Goal: Communication & Community: Share content

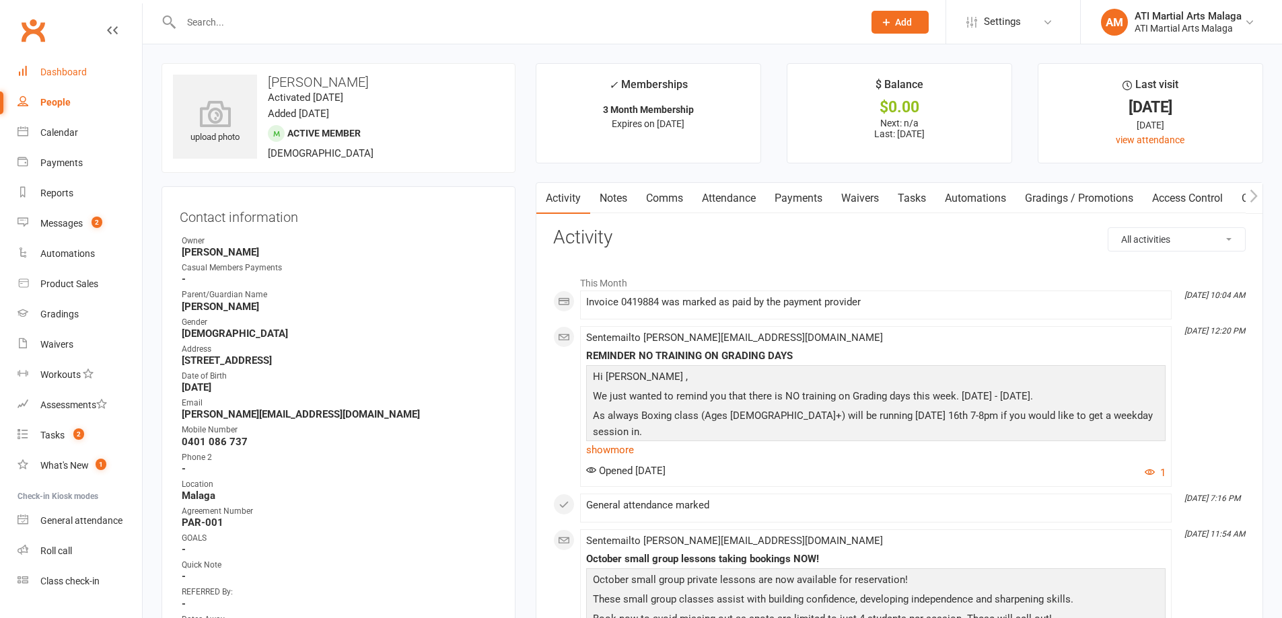
click at [110, 75] on link "Dashboard" at bounding box center [79, 72] width 124 height 30
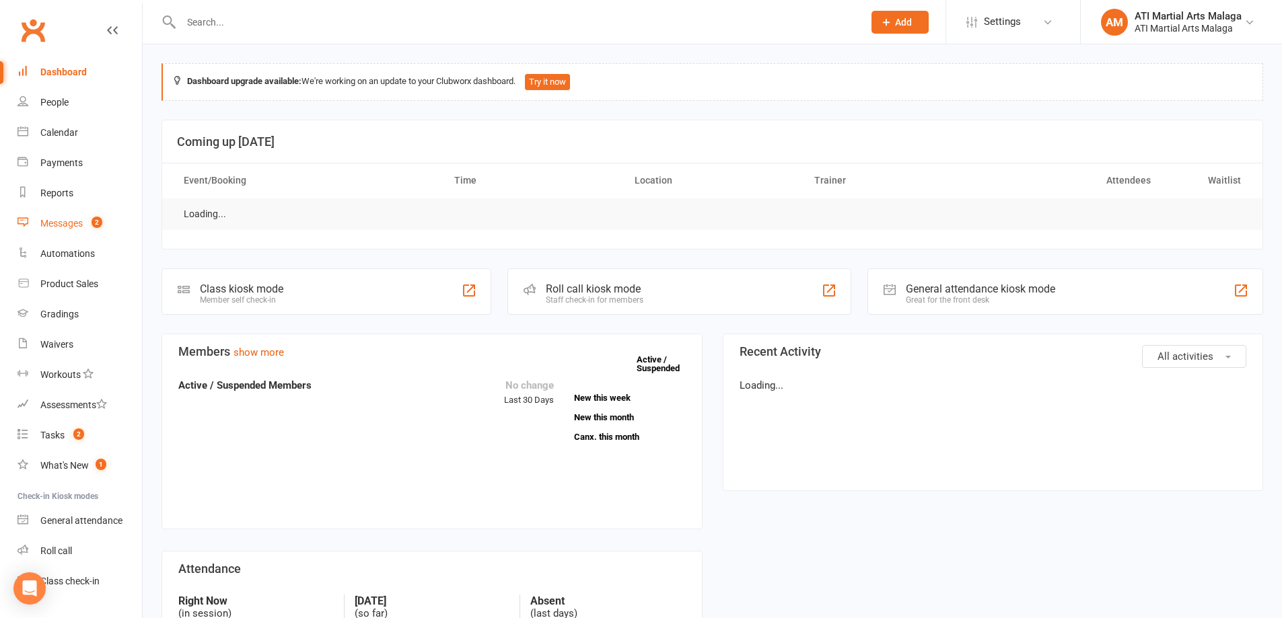
click at [92, 223] on count-badge "2" at bounding box center [93, 223] width 17 height 11
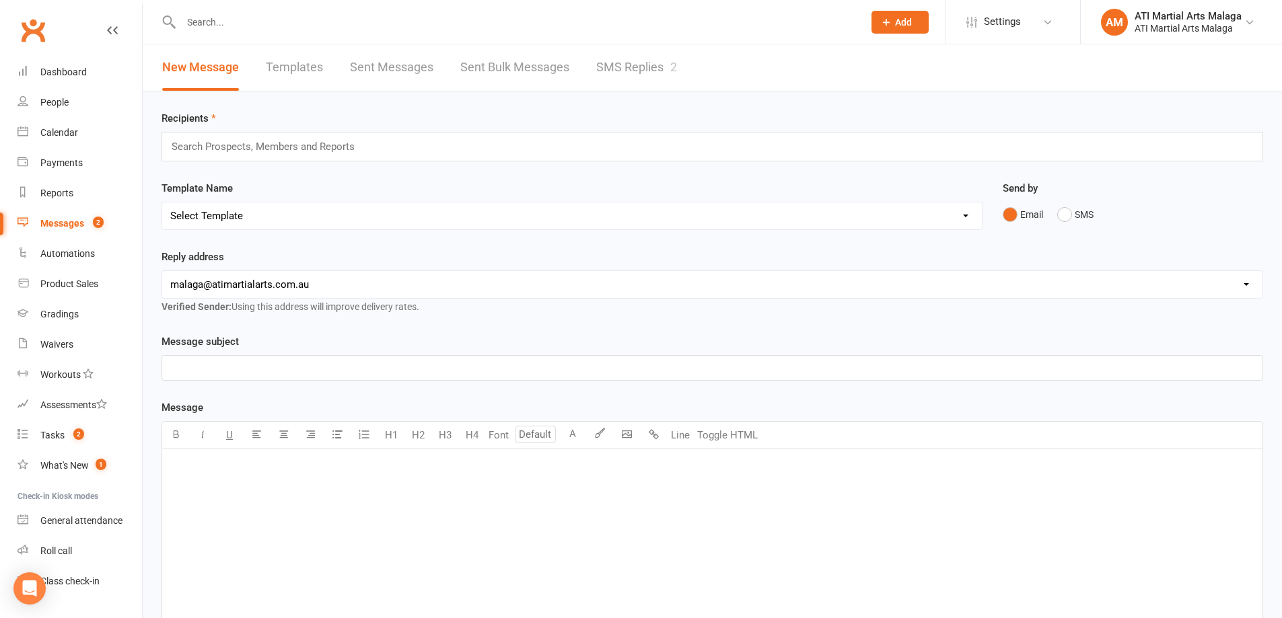
click at [646, 70] on link "SMS Replies 2" at bounding box center [636, 67] width 81 height 46
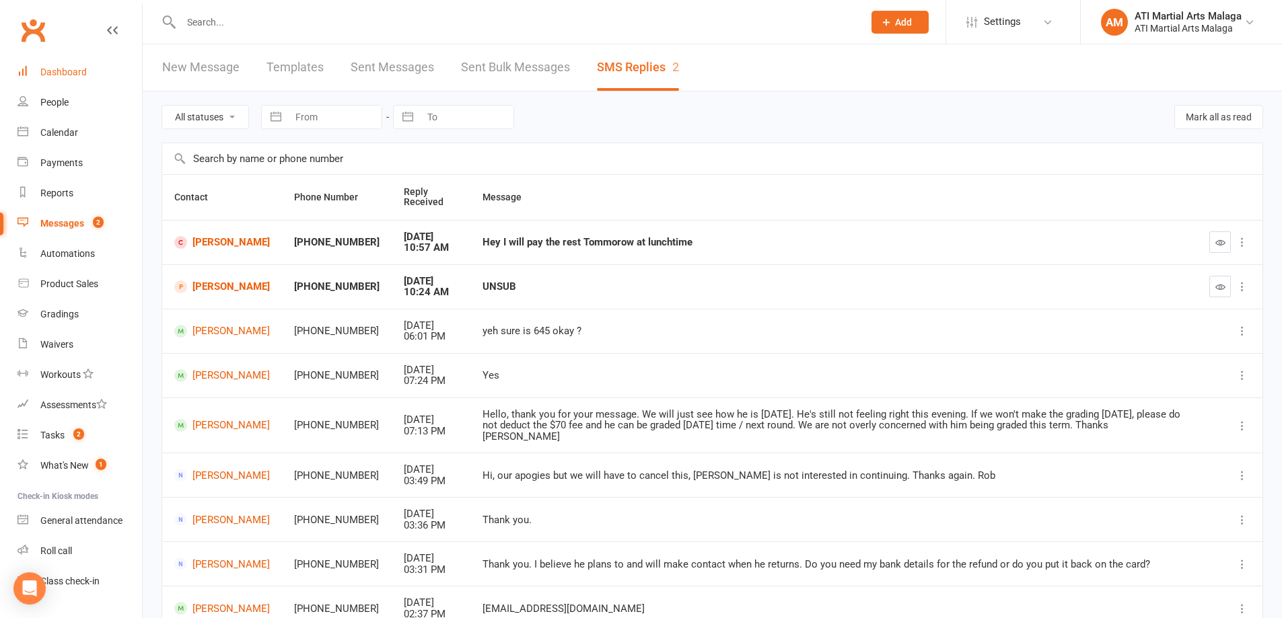
click at [65, 81] on link "Dashboard" at bounding box center [79, 72] width 124 height 30
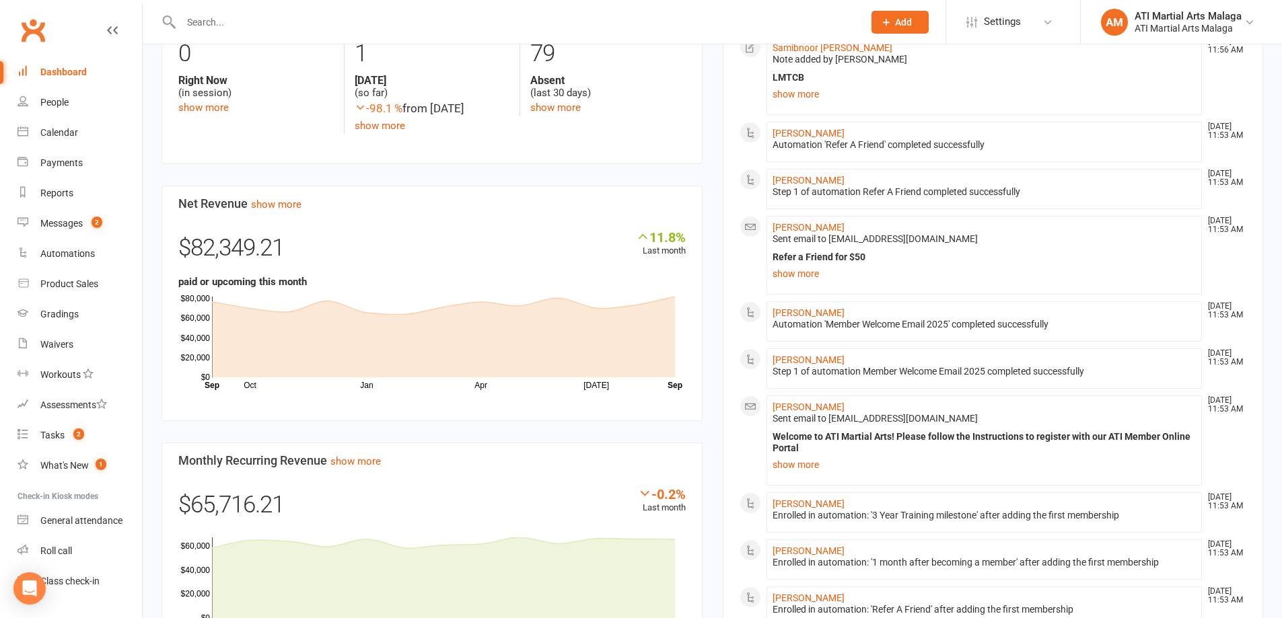
scroll to position [740, 0]
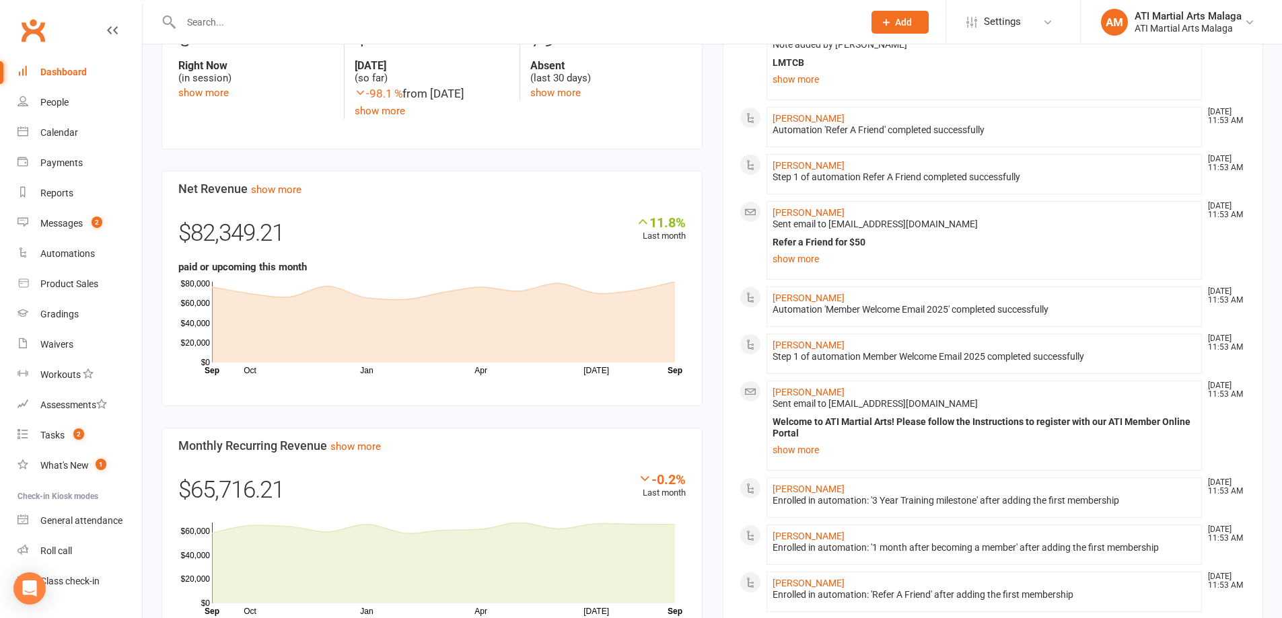
click at [710, 131] on div "Members show more 3.7% Last 30 Days Active / Suspended Members May Jun [DATE] A…" at bounding box center [431, 209] width 561 height 918
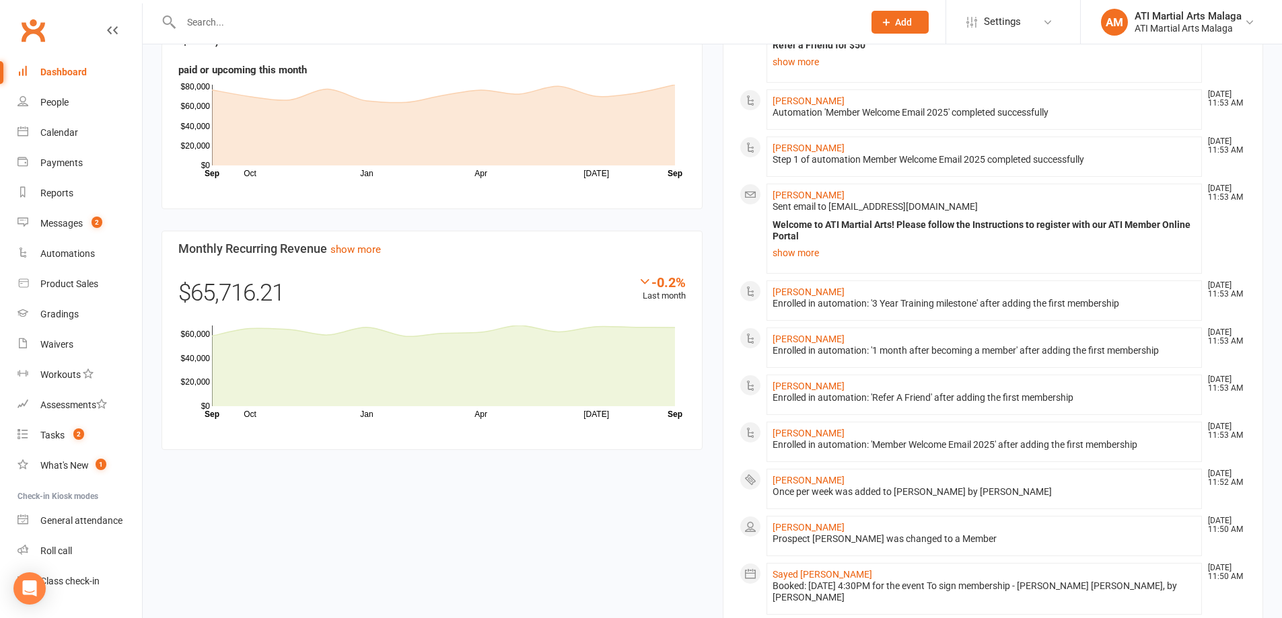
scroll to position [942, 0]
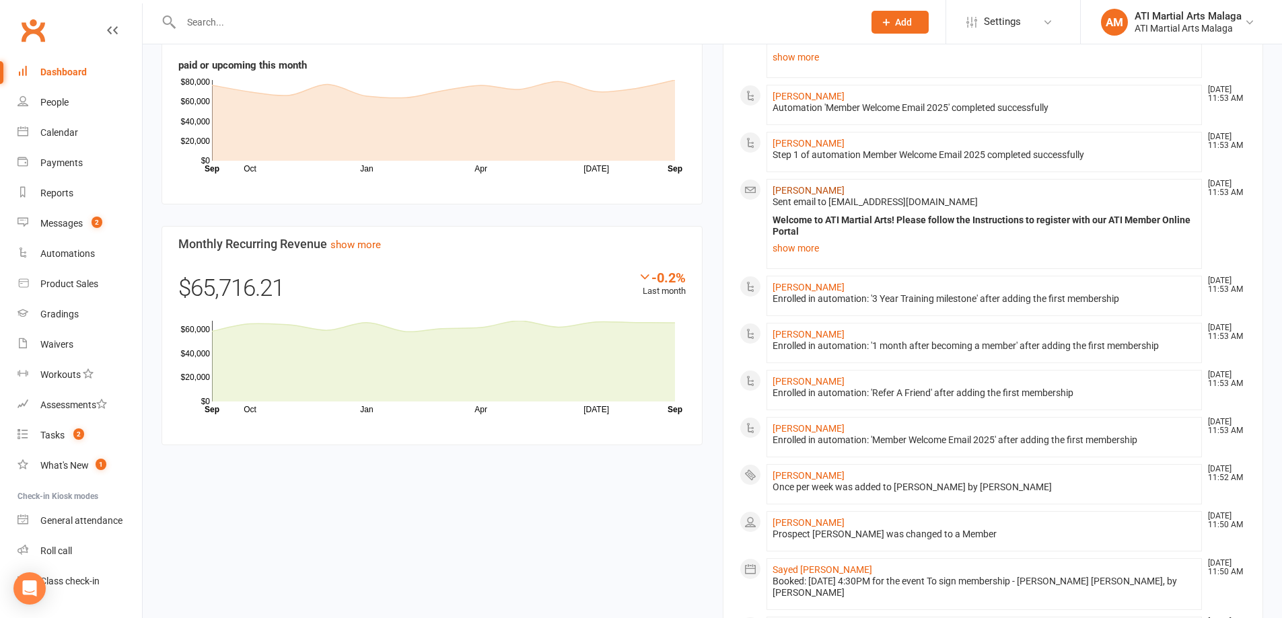
click at [801, 189] on link "[PERSON_NAME]" at bounding box center [808, 190] width 72 height 11
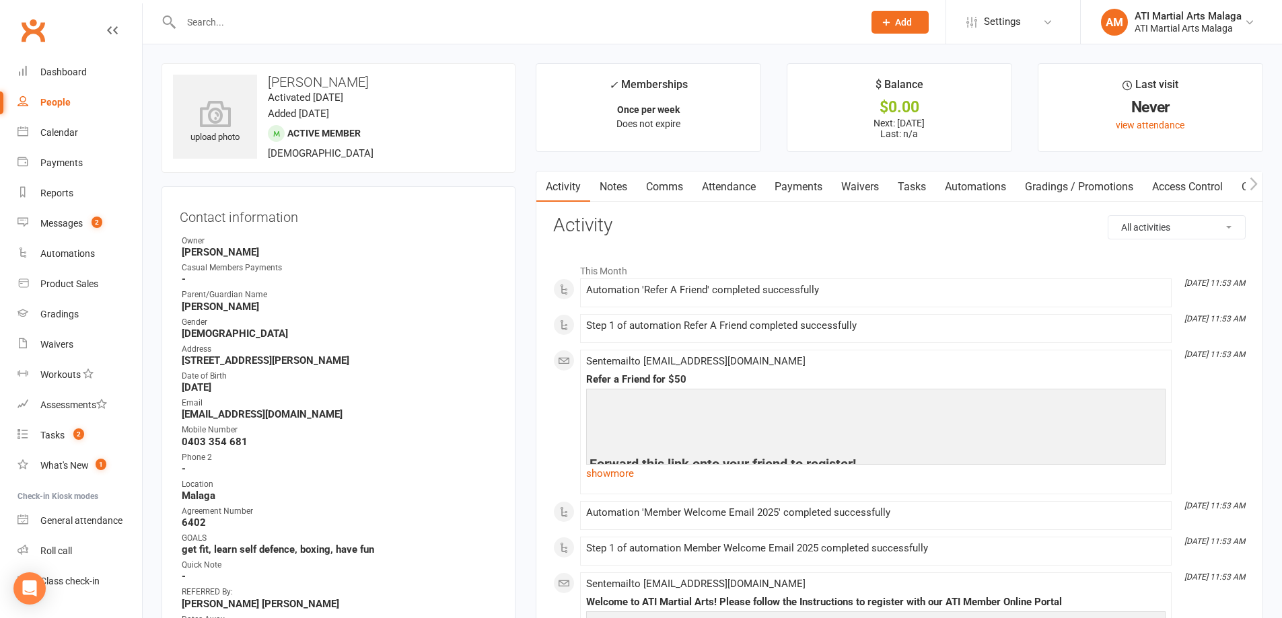
click at [77, 78] on link "Dashboard" at bounding box center [79, 72] width 124 height 30
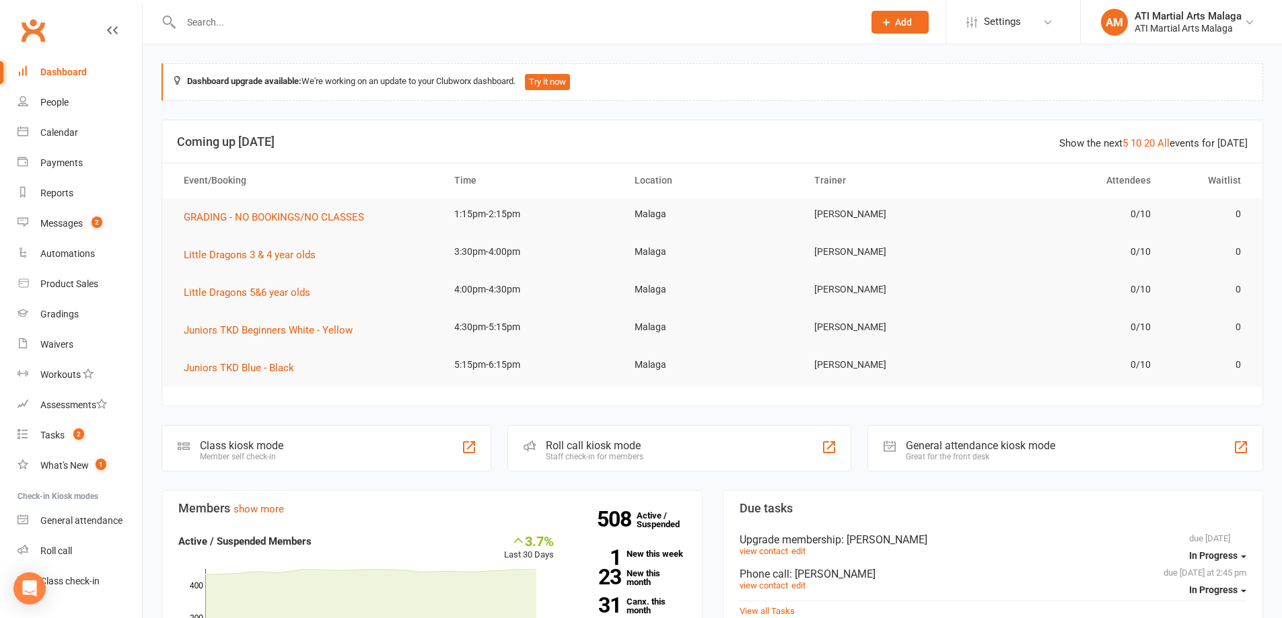
scroll to position [404, 0]
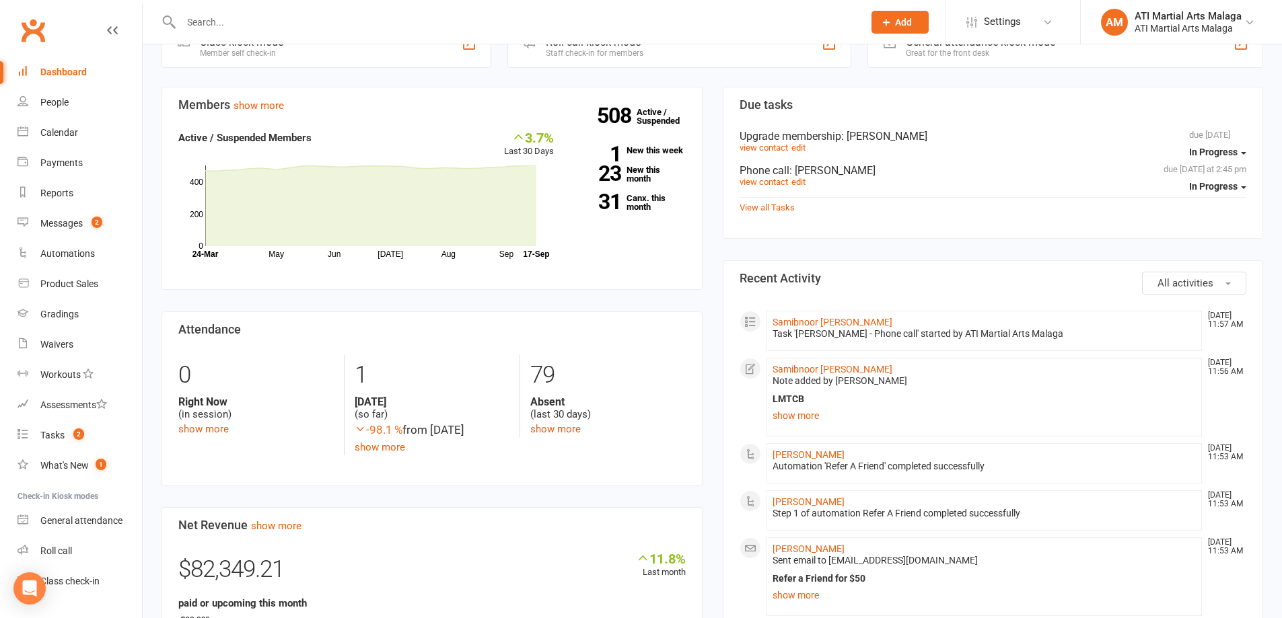
click at [63, 312] on div "Gradings" at bounding box center [59, 314] width 38 height 11
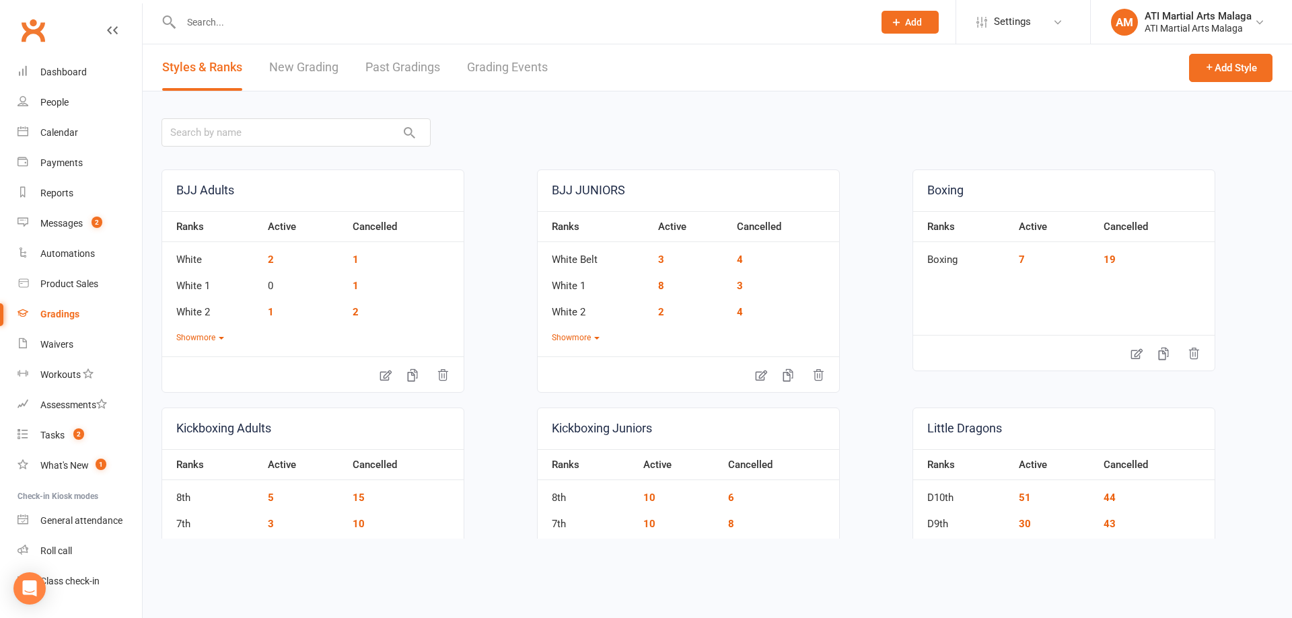
click at [505, 79] on link "Grading Events" at bounding box center [507, 67] width 81 height 46
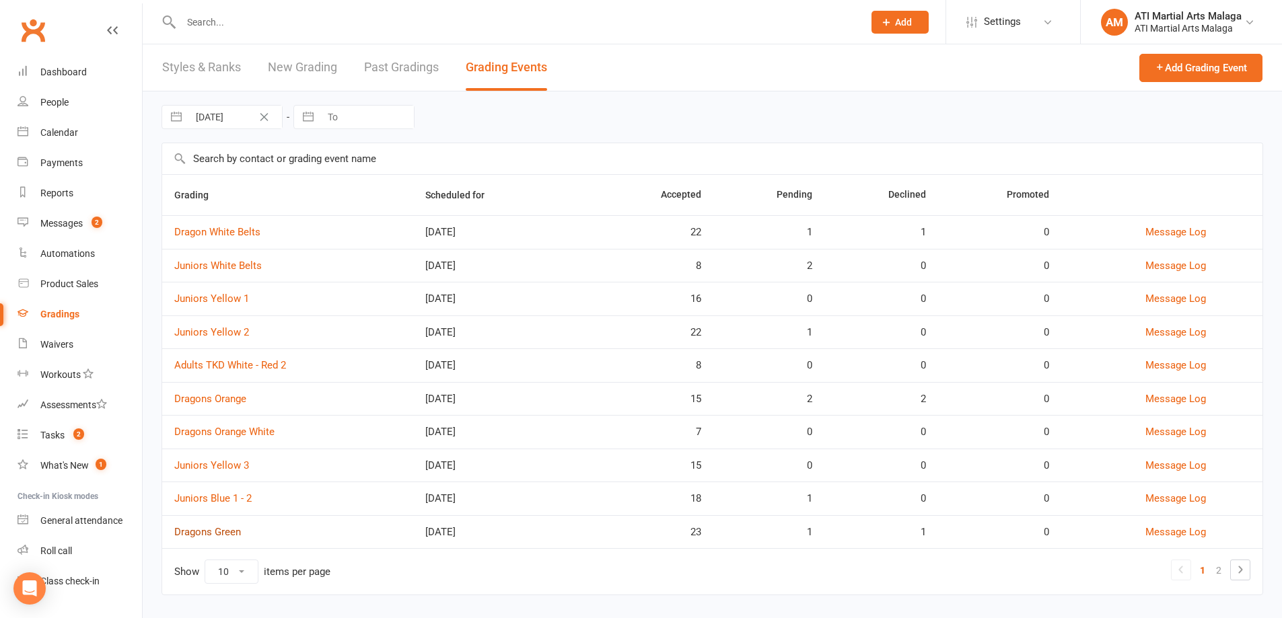
click at [229, 533] on link "Dragons Green" at bounding box center [207, 532] width 67 height 12
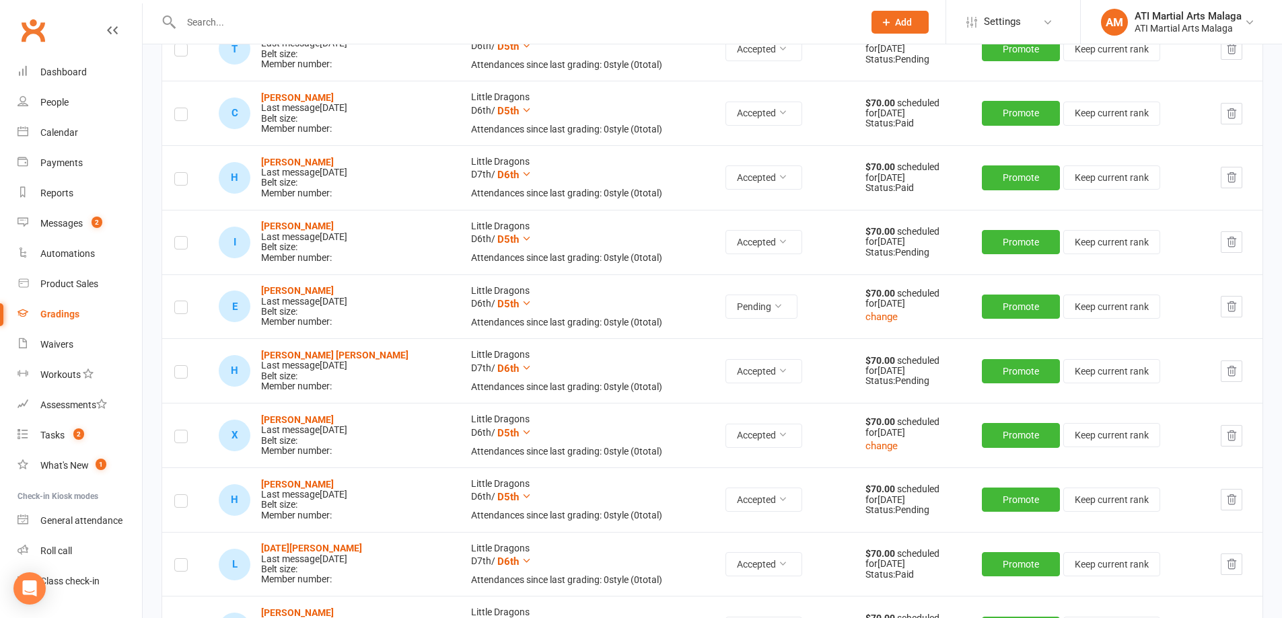
scroll to position [336, 0]
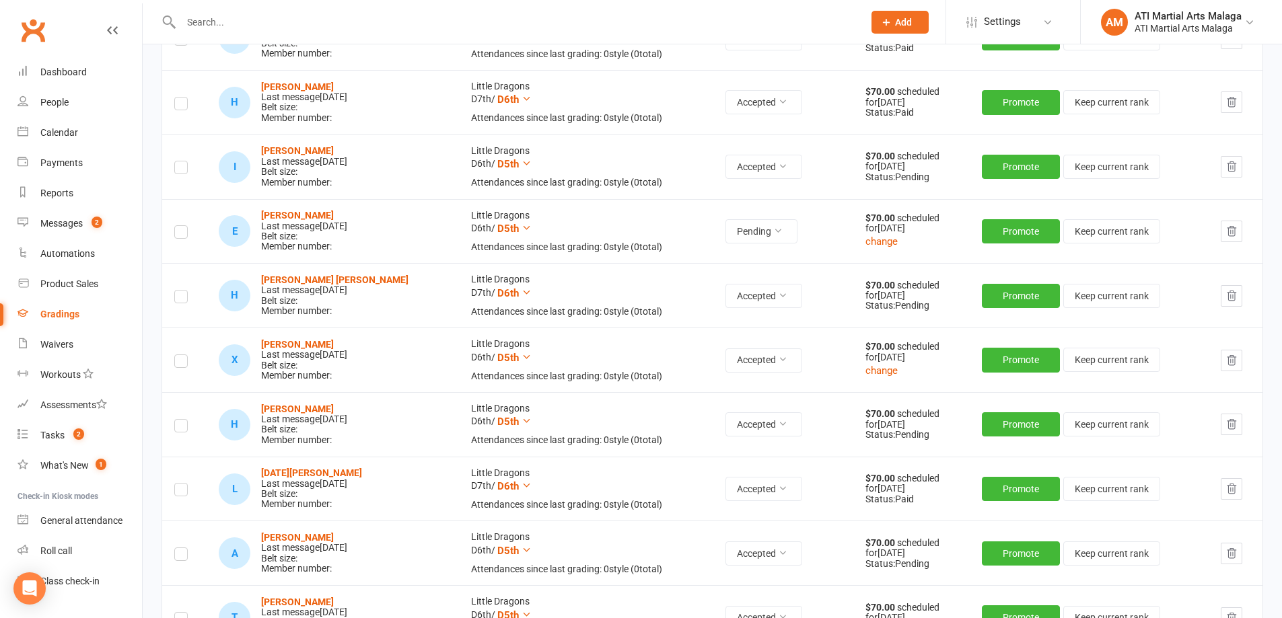
click at [180, 234] on label at bounding box center [180, 234] width 13 height 0
click at [180, 226] on input "checkbox" at bounding box center [180, 226] width 13 height 0
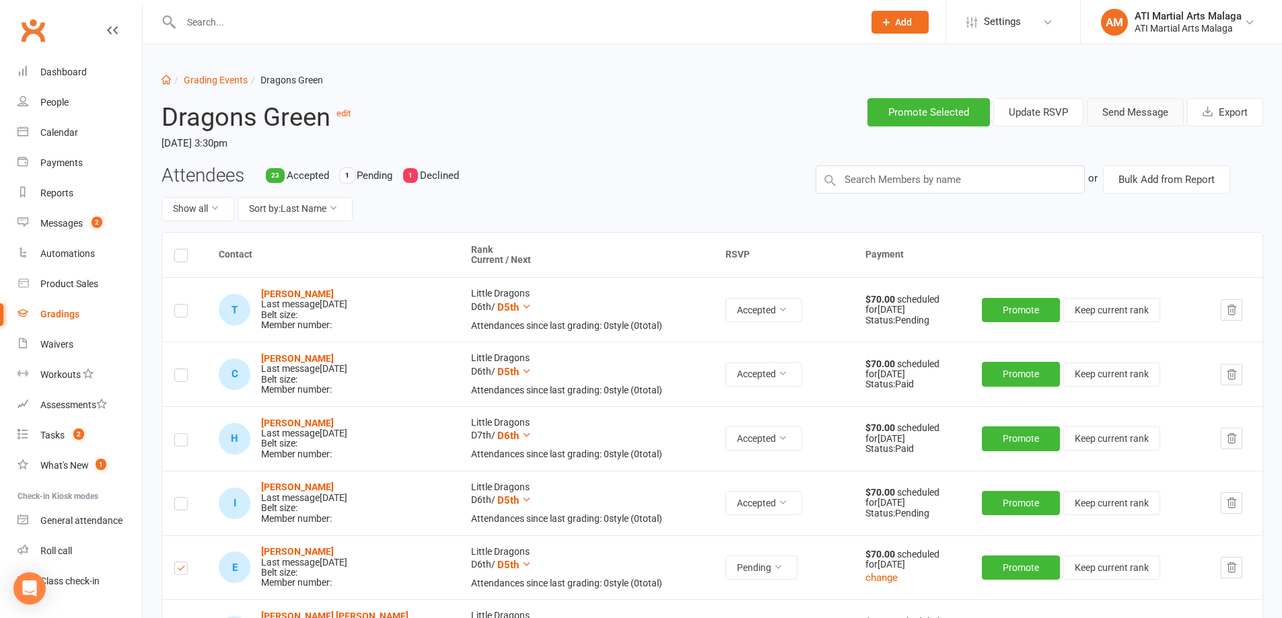
click at [1121, 102] on button "Send Message" at bounding box center [1134, 112] width 97 height 28
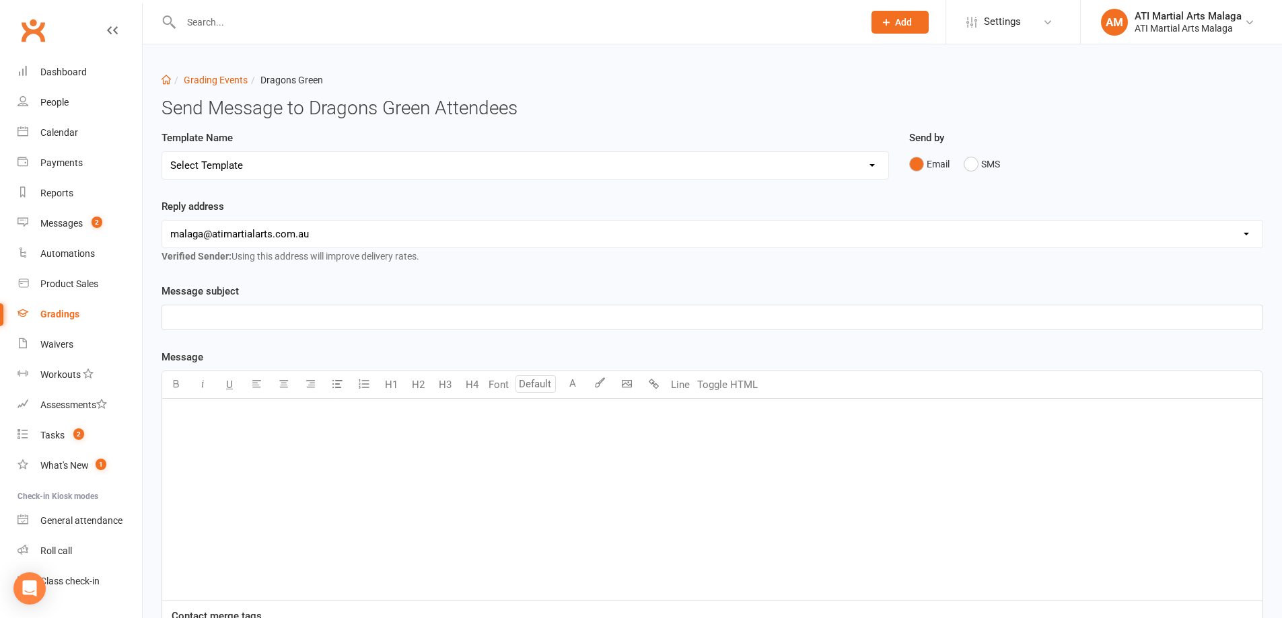
click at [338, 164] on select "Select Template [Email] Confirmation of Successful Grading [Email] Grading Even…" at bounding box center [525, 165] width 726 height 27
select select "2"
click at [162, 152] on select "Select Template [Email] Confirmation of Successful Grading [Email] Grading Even…" at bounding box center [525, 165] width 726 height 27
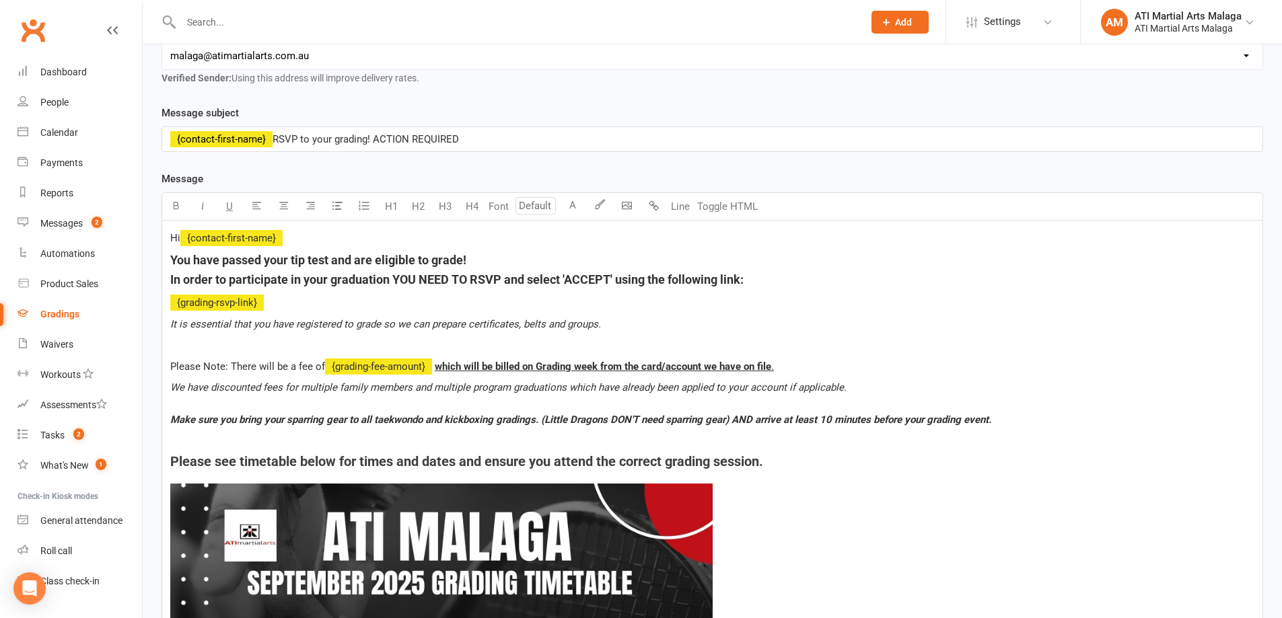
scroll to position [269, 0]
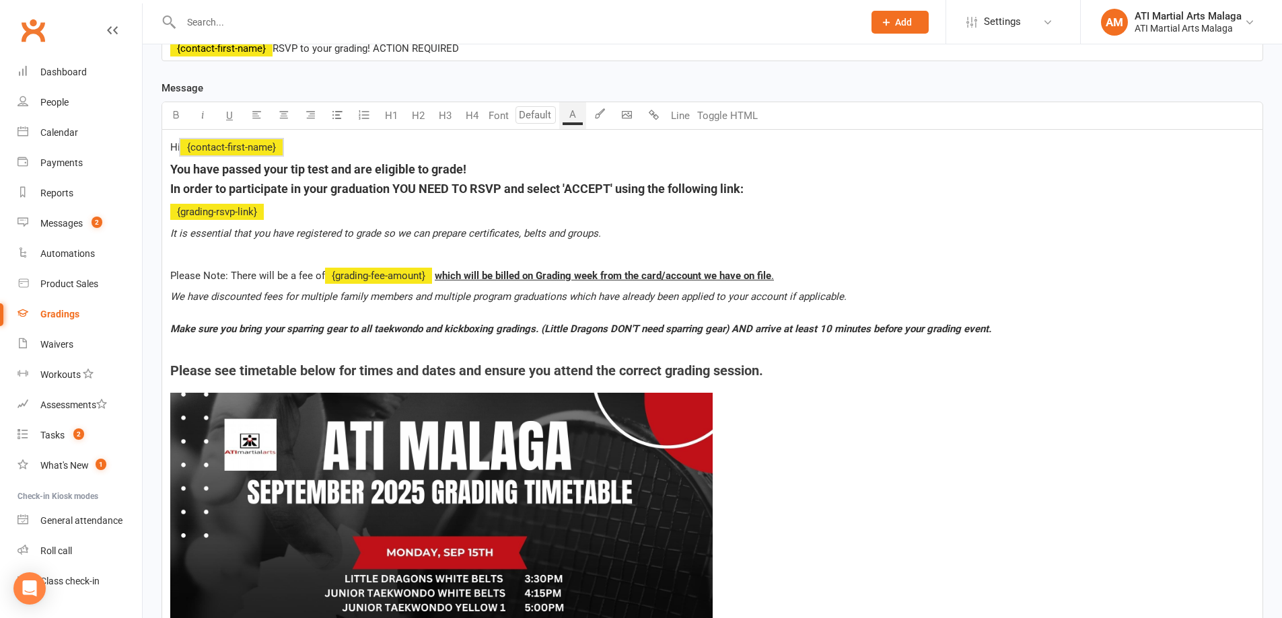
drag, startPoint x: 816, startPoint y: 194, endPoint x: 182, endPoint y: 147, distance: 635.4
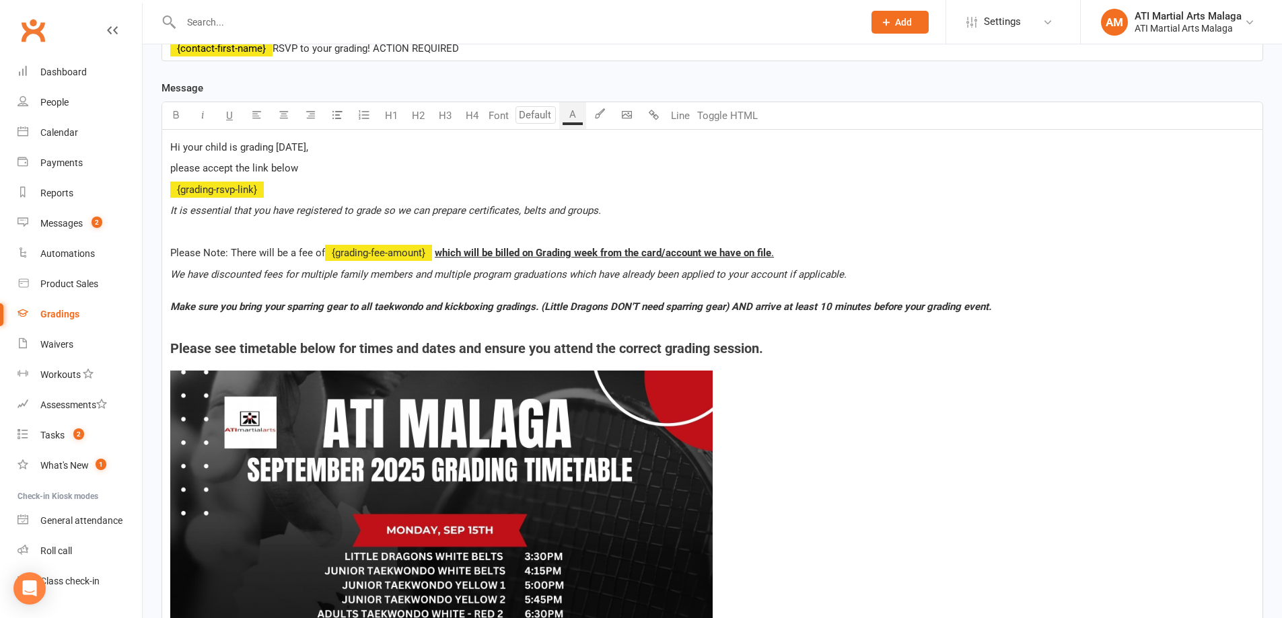
click at [204, 165] on span "please accept the link below" at bounding box center [234, 168] width 128 height 12
click at [365, 171] on p "please click and accept the link below" at bounding box center [712, 168] width 1084 height 16
drag, startPoint x: 528, startPoint y: 166, endPoint x: 168, endPoint y: 139, distance: 361.6
copy div "Hi your child is grading [DATE], please click and accept the link below if you …"
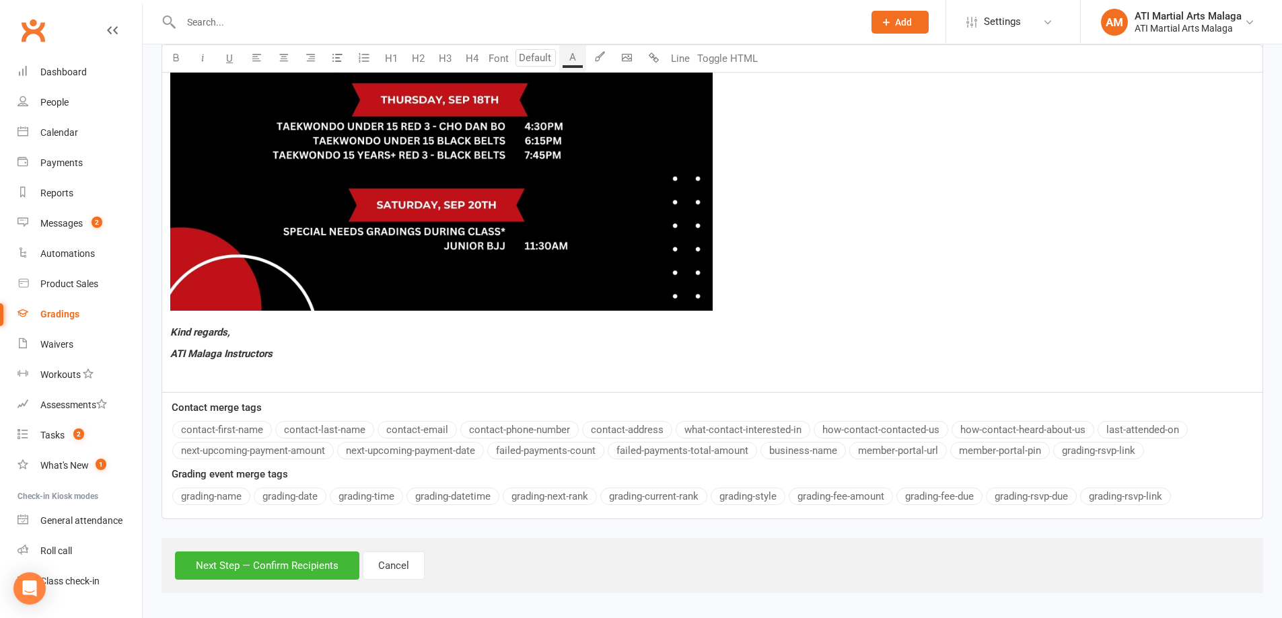
scroll to position [1093, 0]
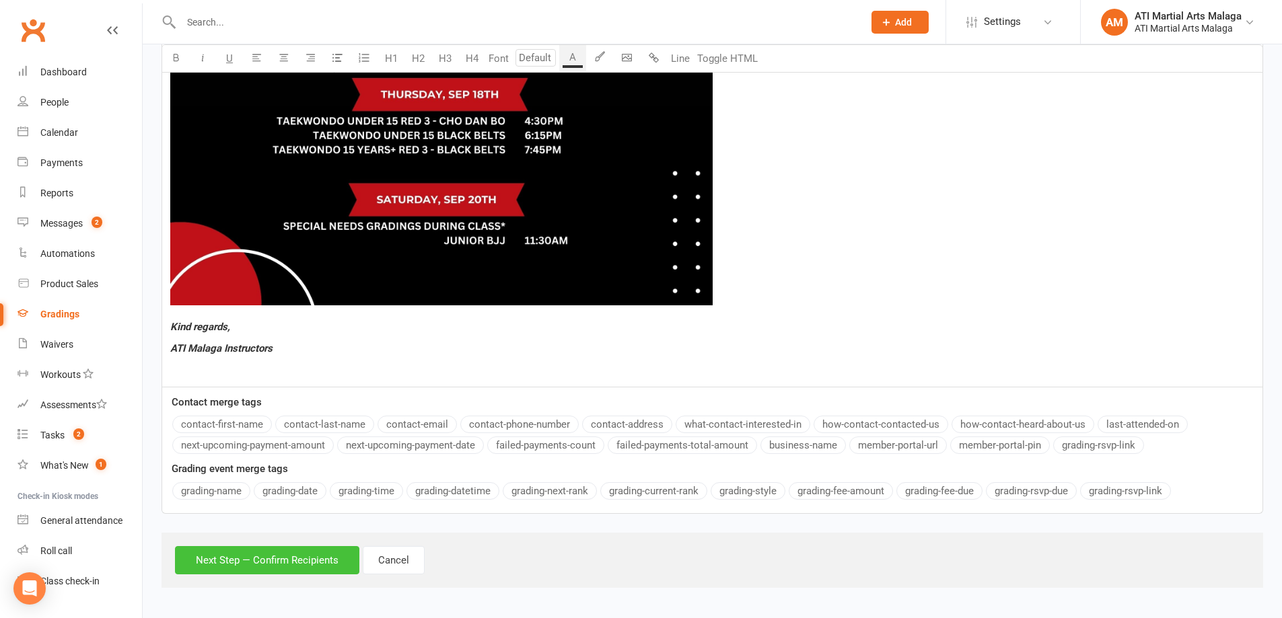
click at [285, 569] on button "Next Step — Confirm Recipients" at bounding box center [267, 560] width 184 height 28
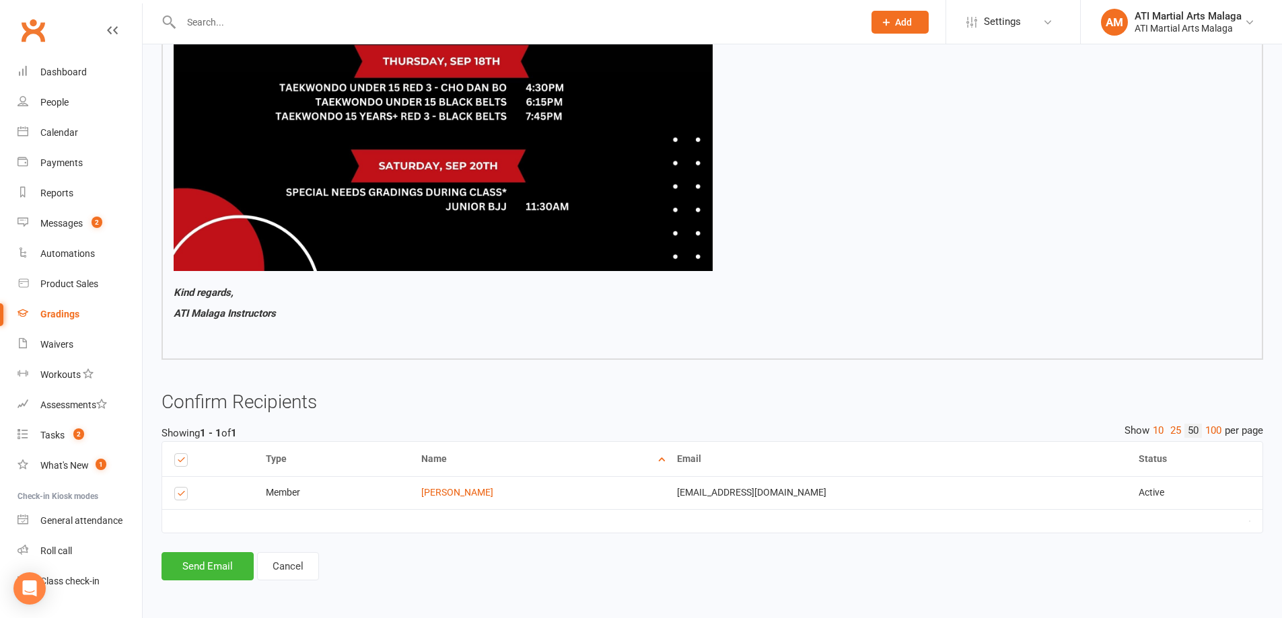
scroll to position [1027, 0]
click at [203, 566] on button "Send Email" at bounding box center [207, 566] width 92 height 28
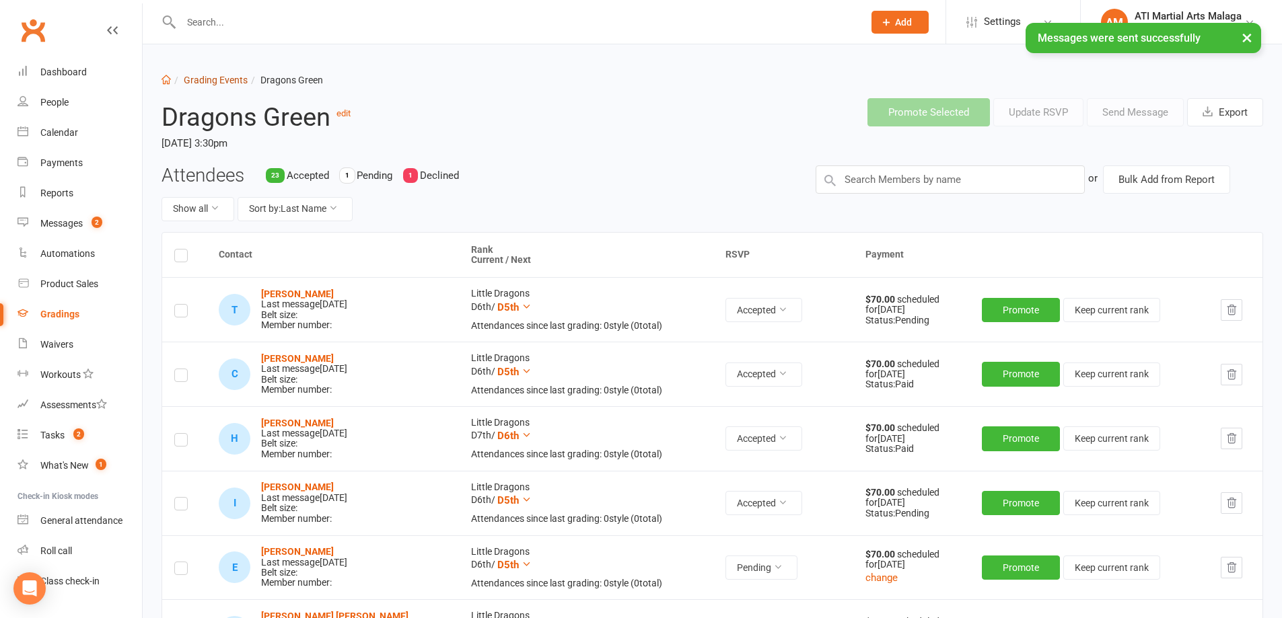
click at [231, 82] on link "Grading Events" at bounding box center [216, 80] width 64 height 11
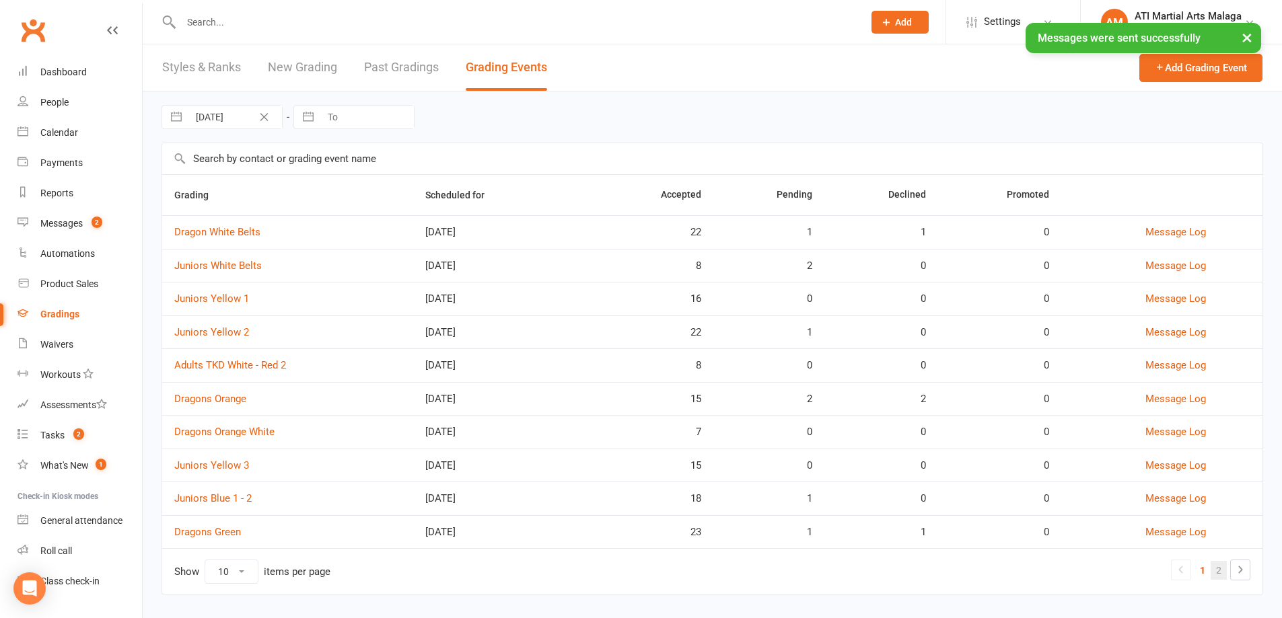
click at [1219, 568] on link "2" at bounding box center [1218, 570] width 16 height 19
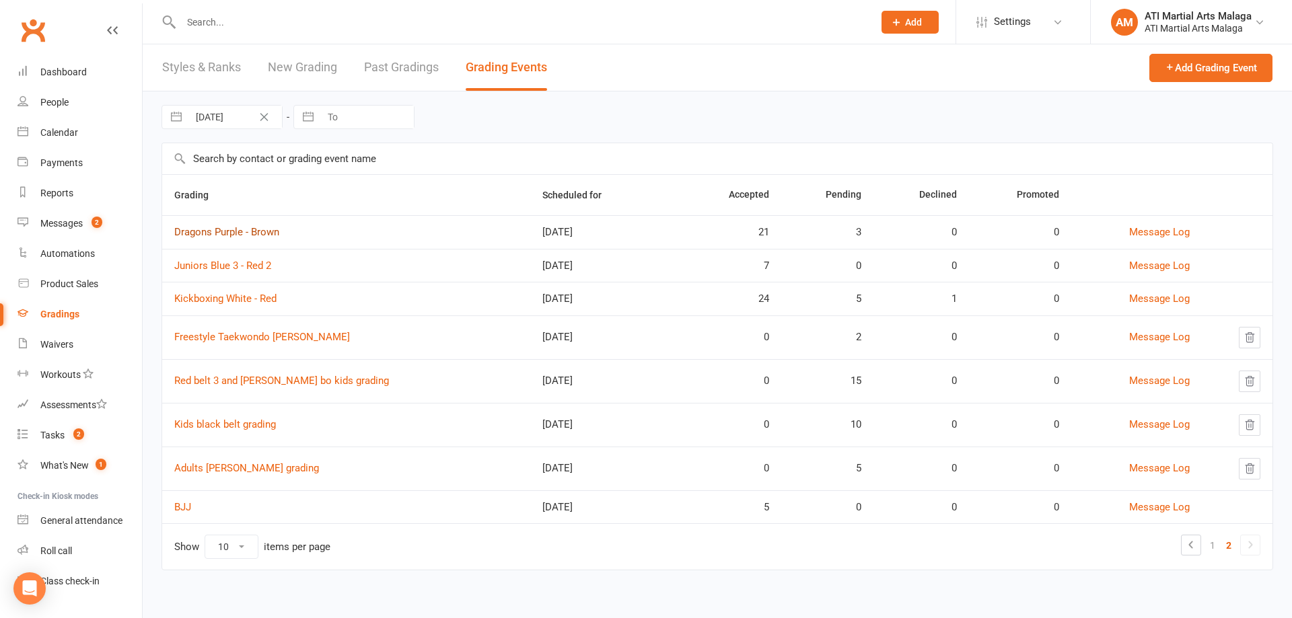
click at [215, 236] on link "Dragons Purple - Brown" at bounding box center [226, 232] width 105 height 12
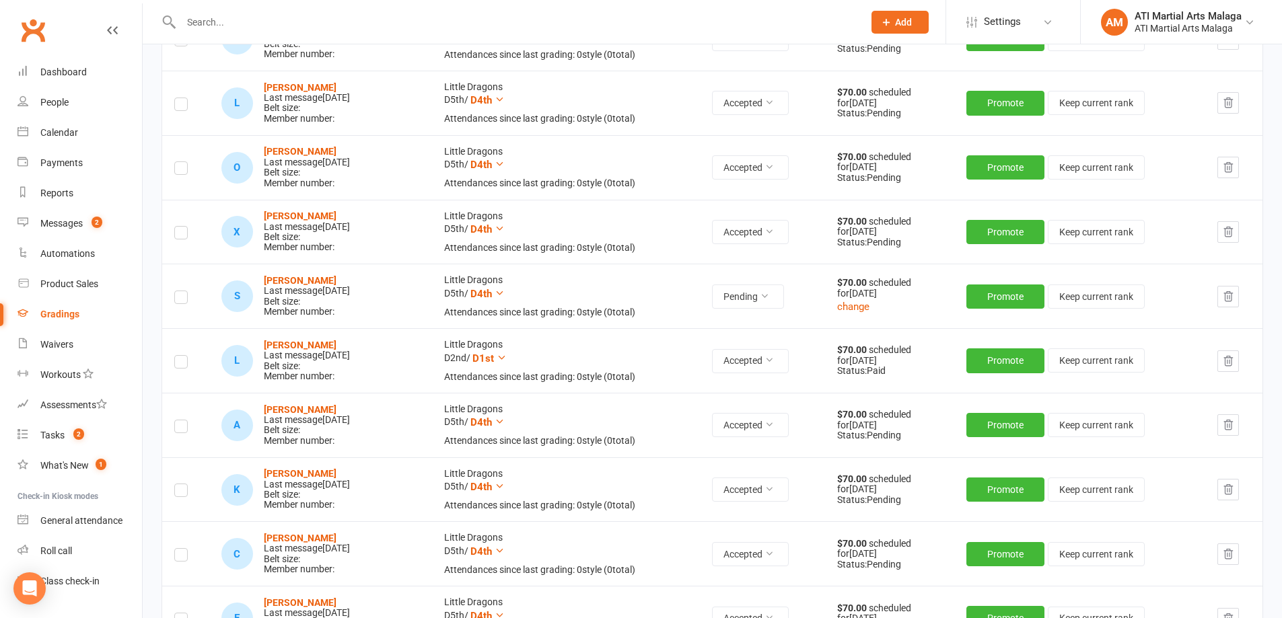
scroll to position [336, 0]
click at [186, 299] on label at bounding box center [180, 299] width 13 height 0
click at [186, 291] on input "checkbox" at bounding box center [180, 291] width 13 height 0
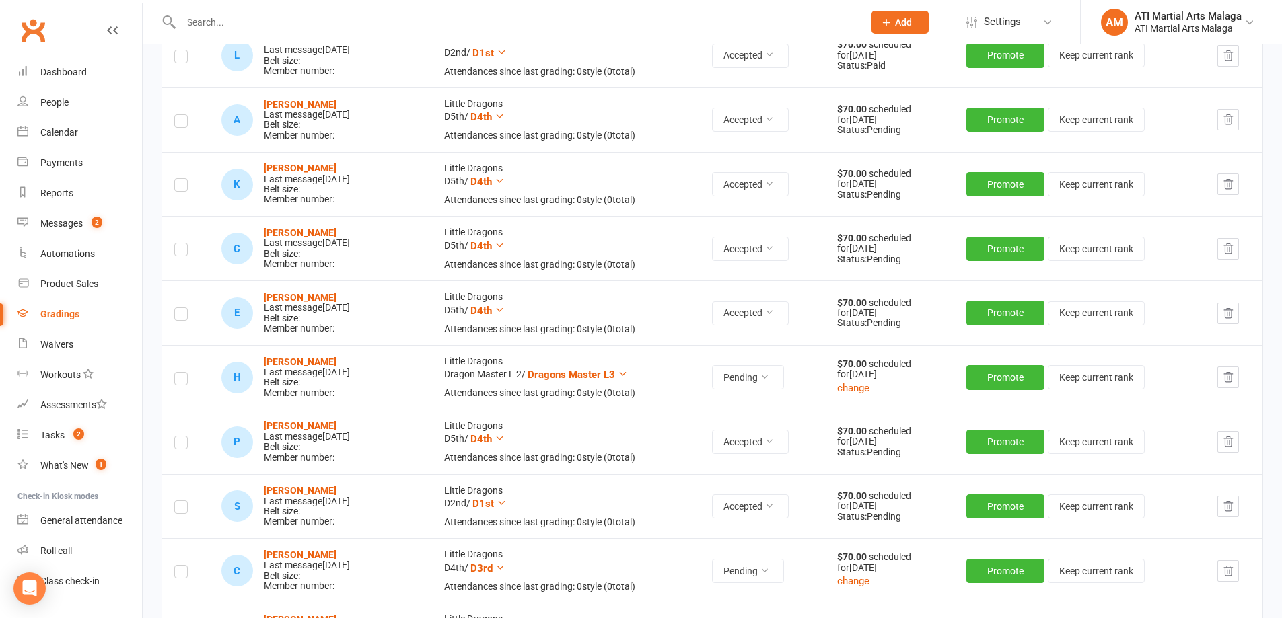
scroll to position [673, 0]
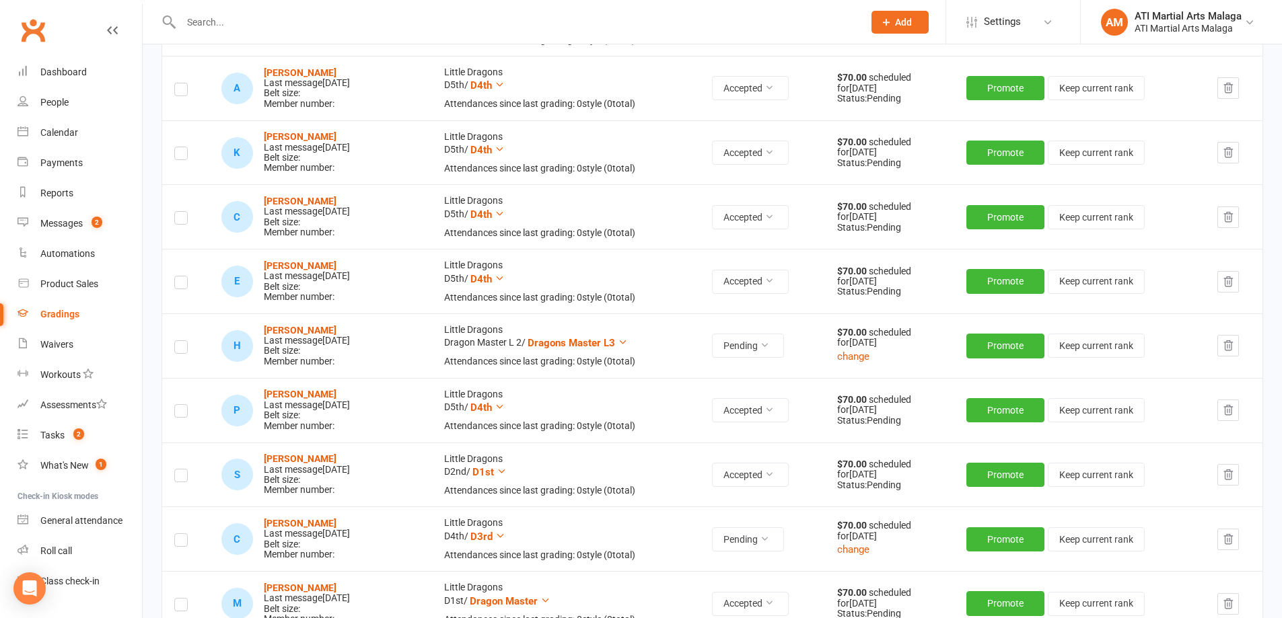
click at [181, 349] on label at bounding box center [180, 349] width 13 height 0
click at [181, 341] on input "checkbox" at bounding box center [180, 341] width 13 height 0
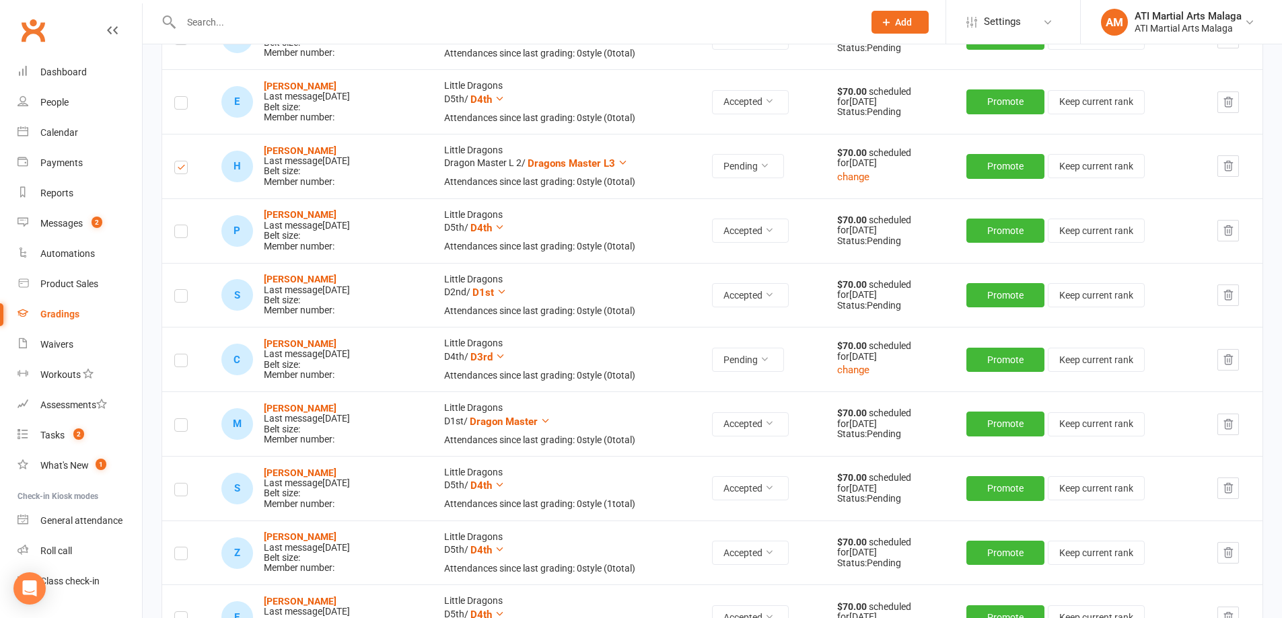
scroll to position [875, 0]
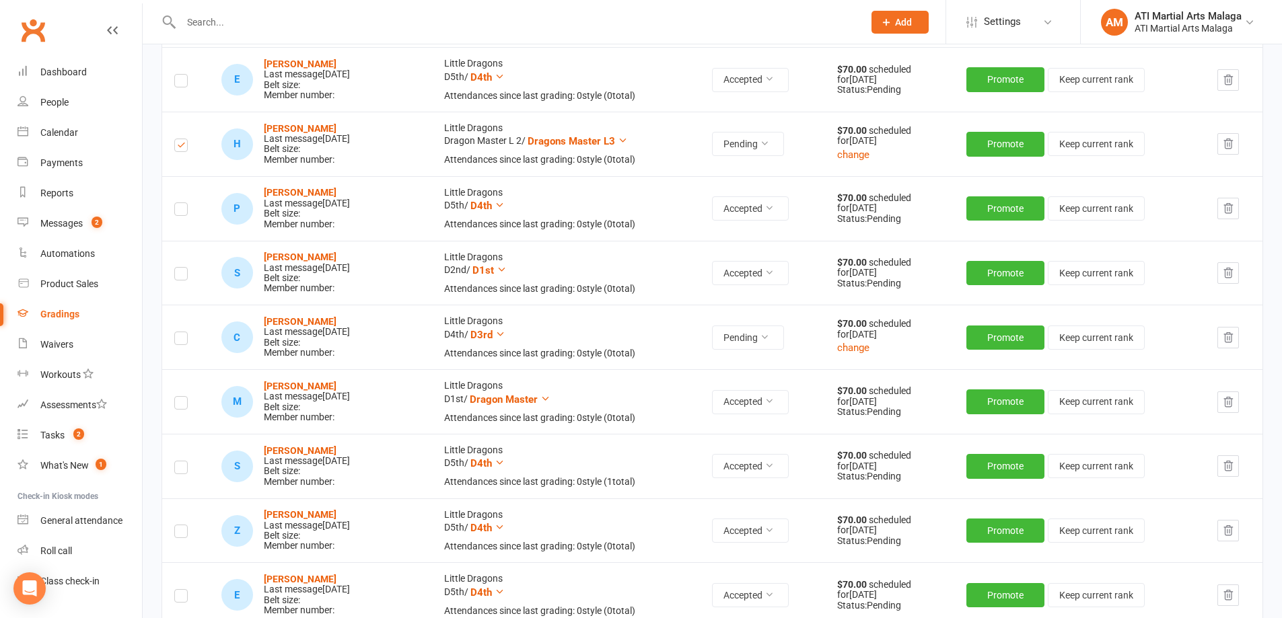
click at [177, 340] on label at bounding box center [180, 340] width 13 height 0
click at [177, 332] on input "checkbox" at bounding box center [180, 332] width 13 height 0
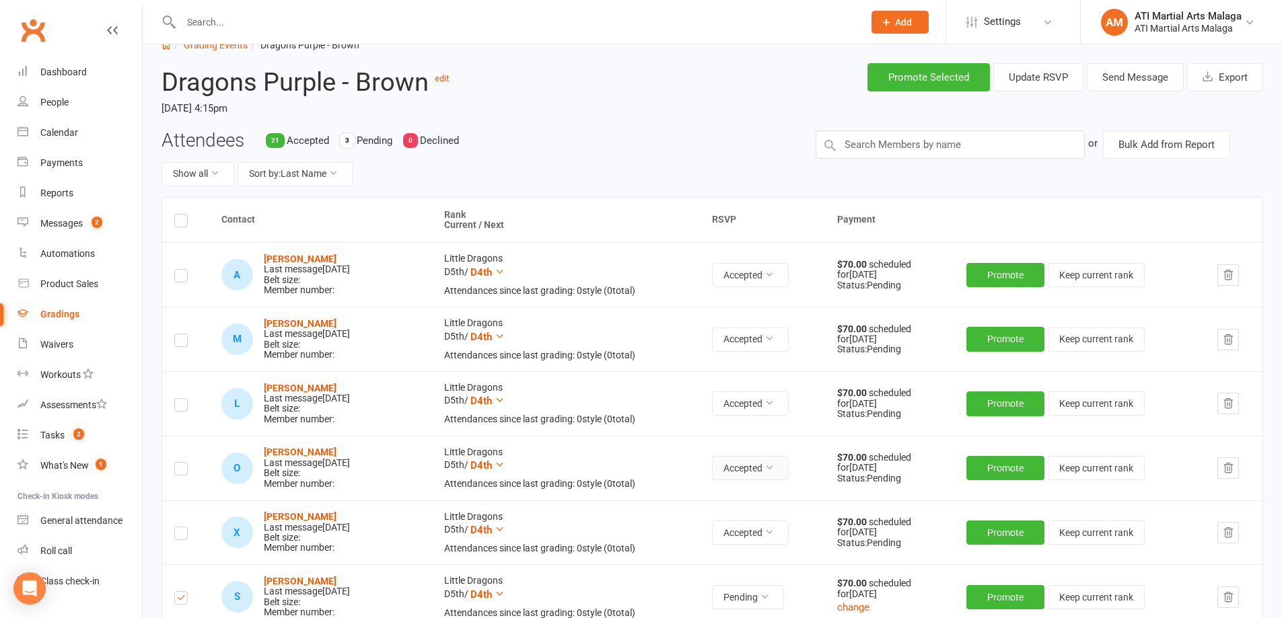
scroll to position [0, 0]
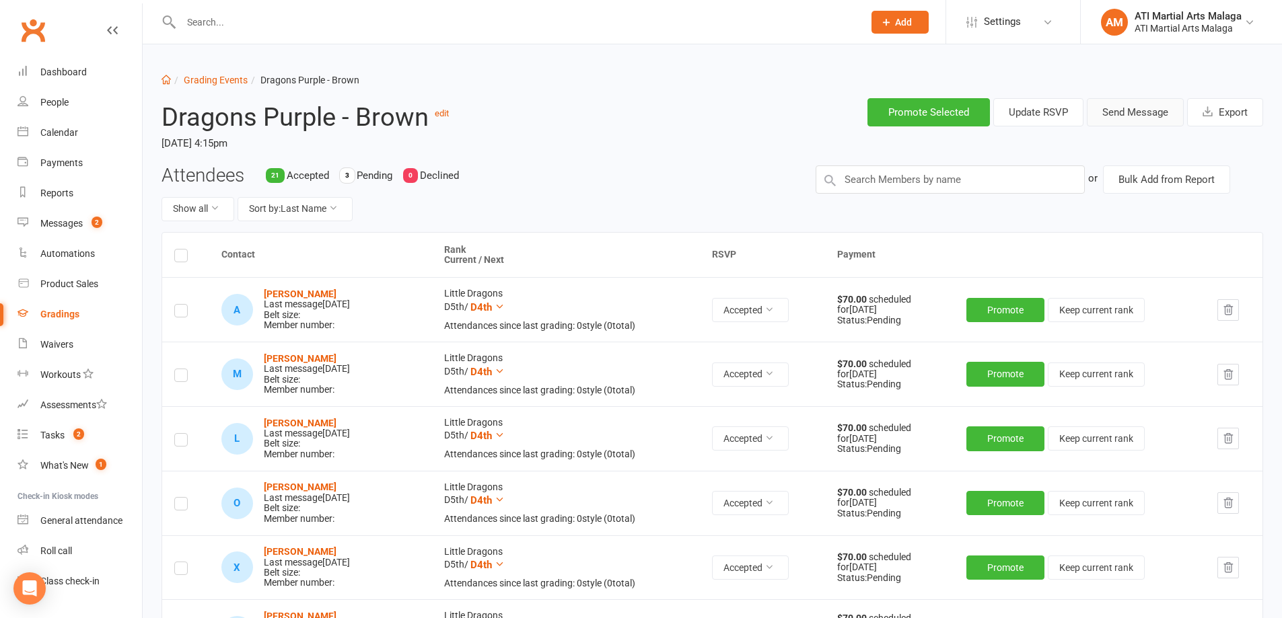
click at [1118, 114] on button "Send Message" at bounding box center [1134, 112] width 97 height 28
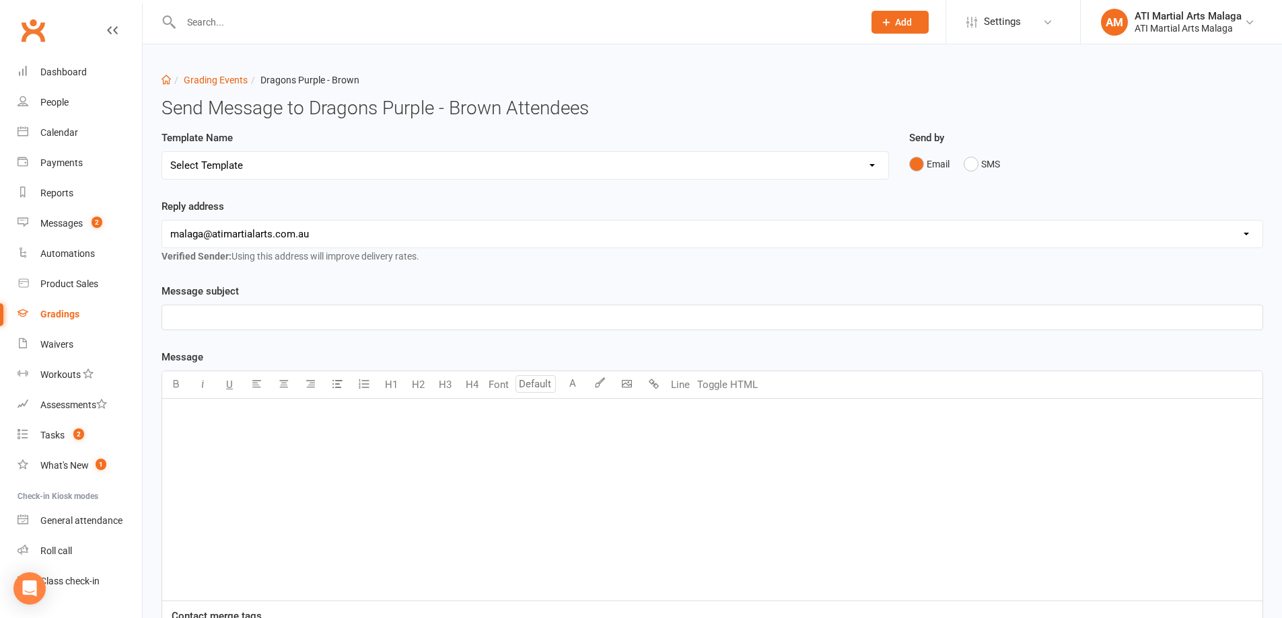
click at [262, 159] on select "Select Template [Email] Confirmation of Successful Grading [Email] Grading Even…" at bounding box center [525, 165] width 726 height 27
select select "2"
click at [162, 152] on select "Select Template [Email] Confirmation of Successful Grading [Email] Grading Even…" at bounding box center [525, 165] width 726 height 27
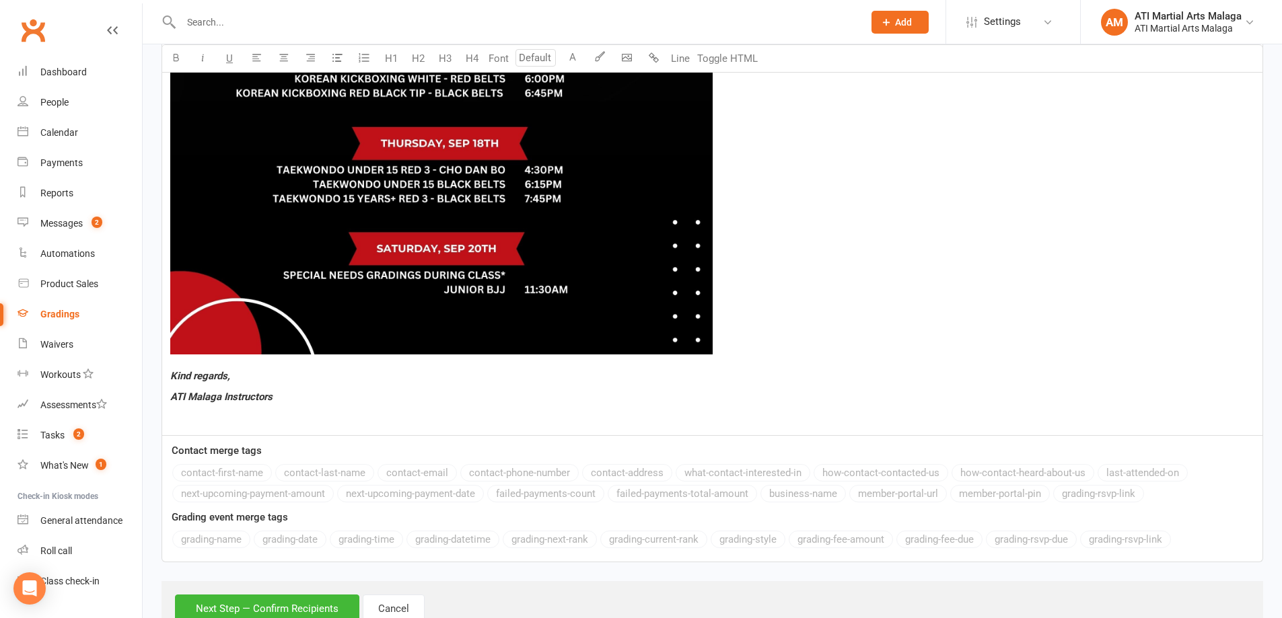
scroll to position [1115, 0]
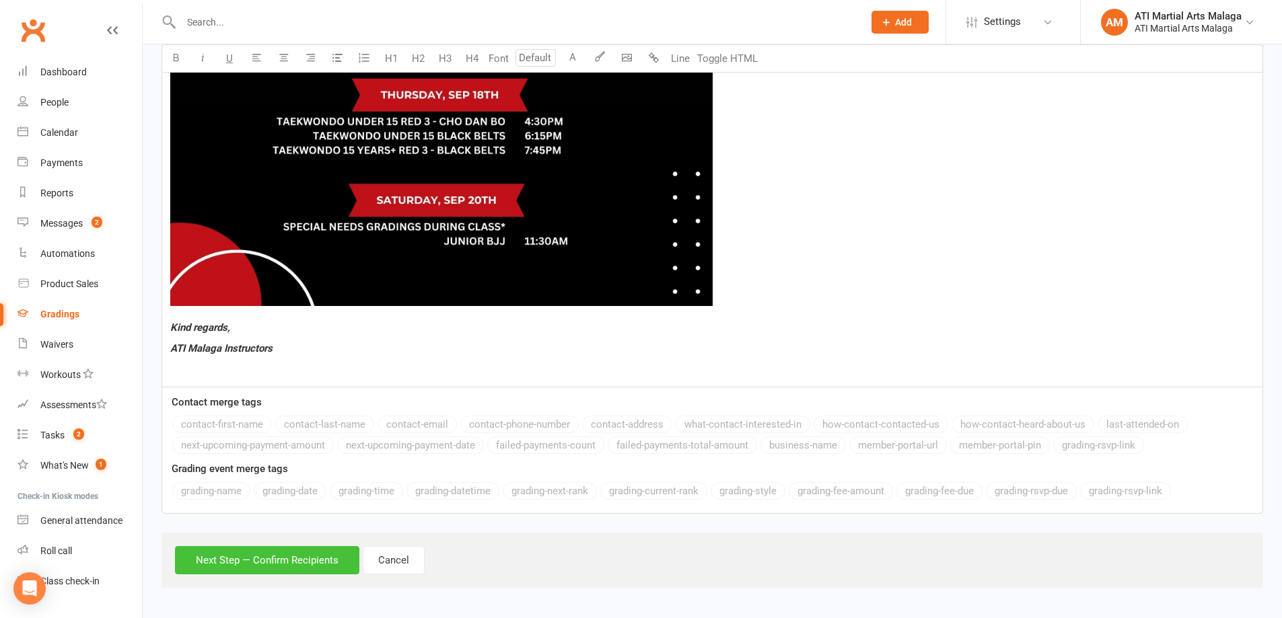
click at [291, 568] on button "Next Step — Confirm Recipients" at bounding box center [267, 560] width 184 height 28
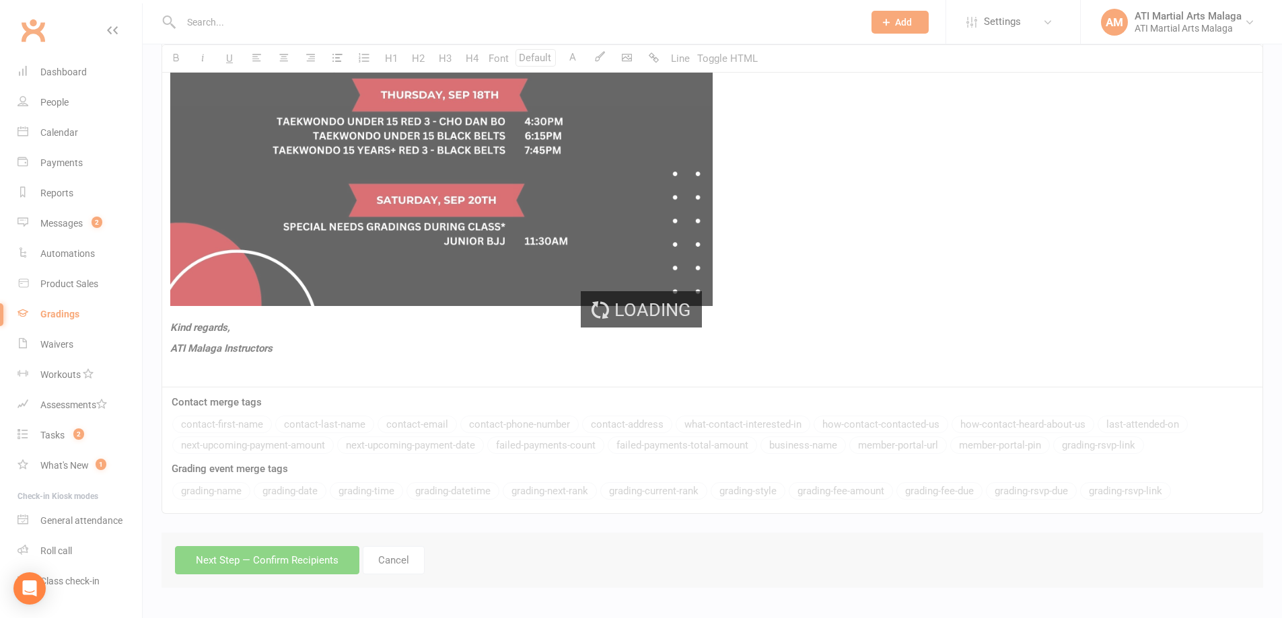
scroll to position [0, 0]
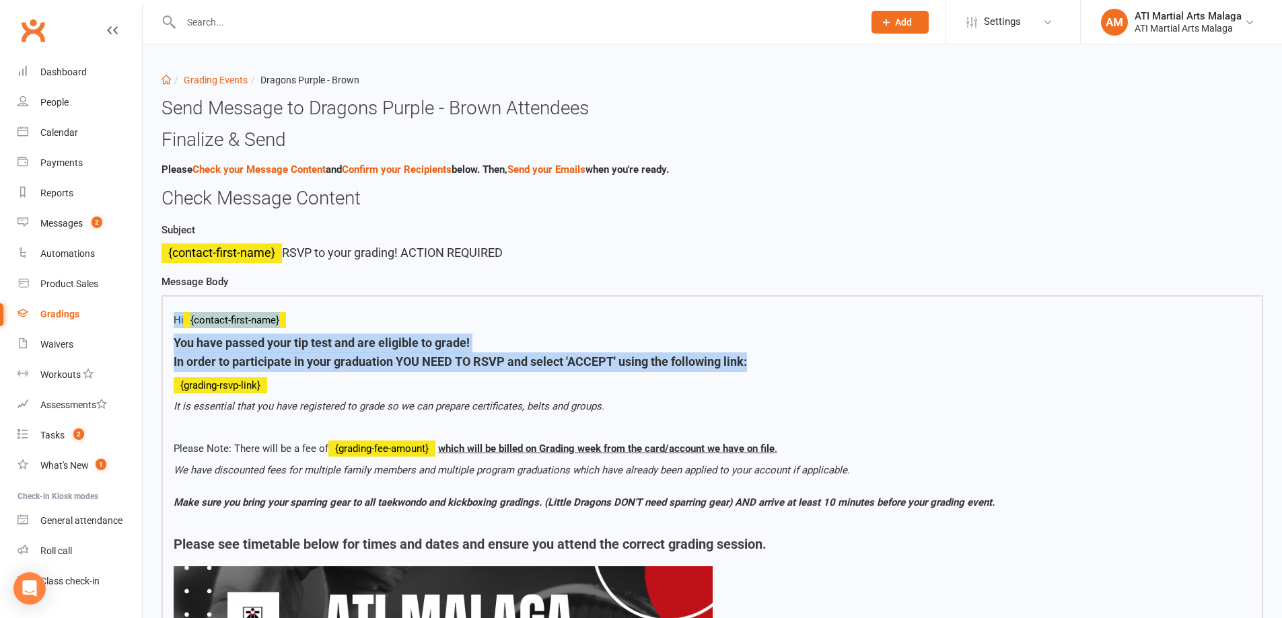
drag, startPoint x: 747, startPoint y: 363, endPoint x: 163, endPoint y: 316, distance: 586.5
copy div "Hi {contact-first-name} You have passed your tip test and are eligible to grade…"
click at [322, 322] on p "Hi {contact-first-name}" at bounding box center [712, 320] width 1077 height 16
click at [460, 354] on h5 "You have passed your tip test and are eligible to grade! In order to participat…" at bounding box center [712, 353] width 1077 height 39
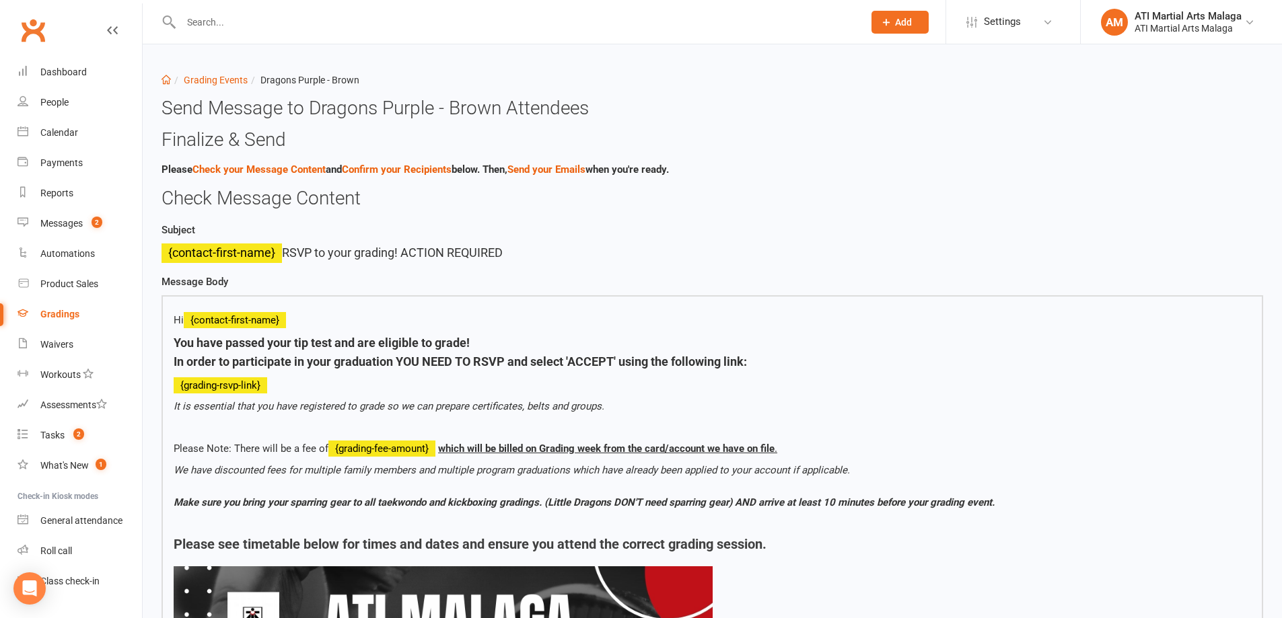
click at [494, 369] on span "In order to participate in your graduation YOU NEED TO RSVP and select 'ACCEPT'…" at bounding box center [460, 362] width 573 height 14
click at [517, 355] on span "In order to participate in your graduation YOU NEED TO RSVP and select 'ACCEPT'…" at bounding box center [460, 362] width 573 height 14
drag, startPoint x: 751, startPoint y: 358, endPoint x: 484, endPoint y: 349, distance: 267.2
click at [484, 349] on h5 "You have passed your tip test and are eligible to grade! In order to participat…" at bounding box center [712, 353] width 1077 height 39
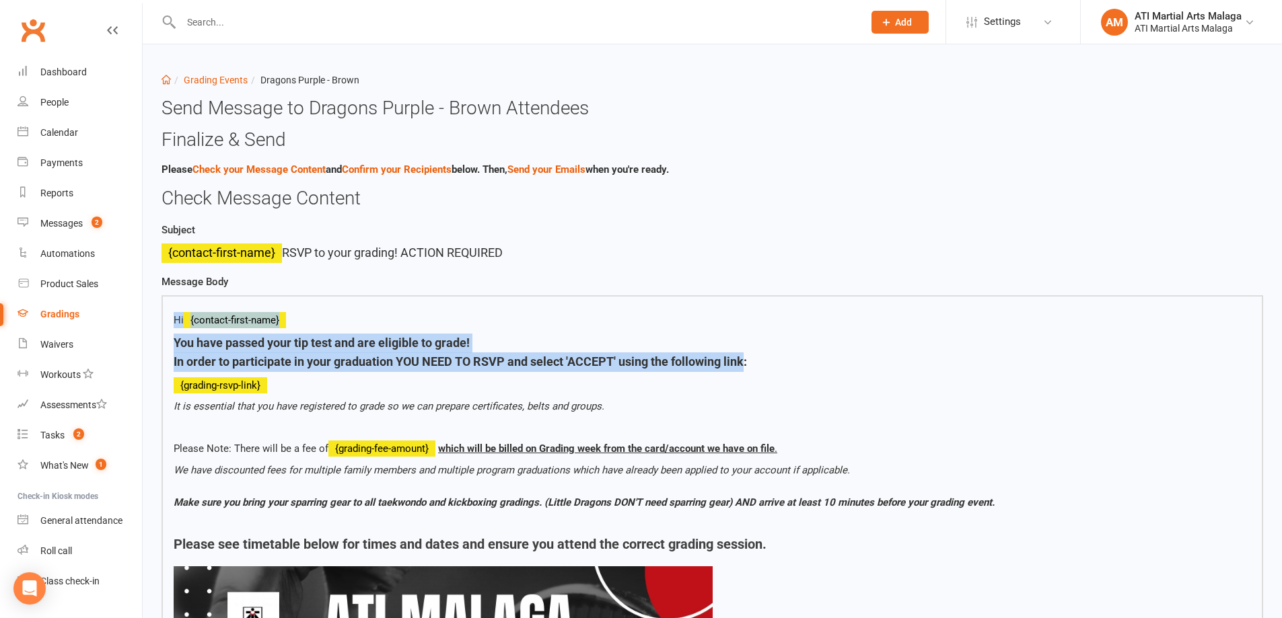
drag, startPoint x: 746, startPoint y: 363, endPoint x: 151, endPoint y: 299, distance: 598.0
click at [375, 356] on span "In order to participate in your graduation YOU NEED TO RSVP and select 'ACCEPT'…" at bounding box center [460, 362] width 573 height 14
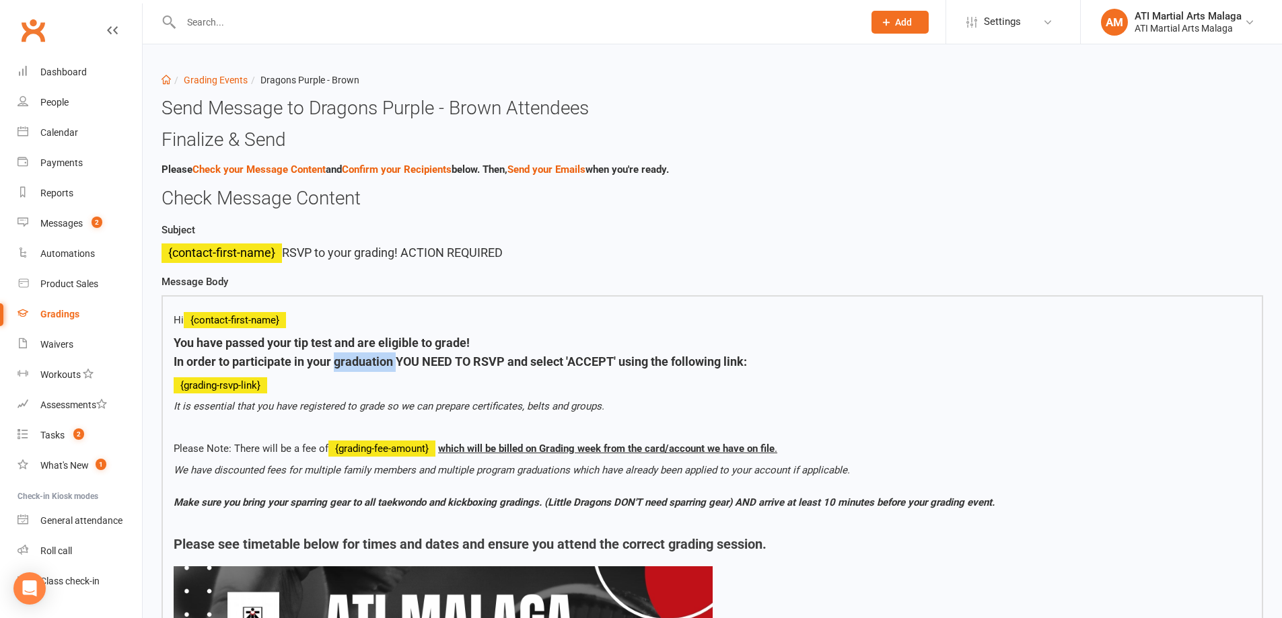
click at [375, 356] on span "In order to participate in your graduation YOU NEED TO RSVP and select 'ACCEPT'…" at bounding box center [460, 362] width 573 height 14
click at [205, 76] on link "Grading Events" at bounding box center [216, 80] width 64 height 11
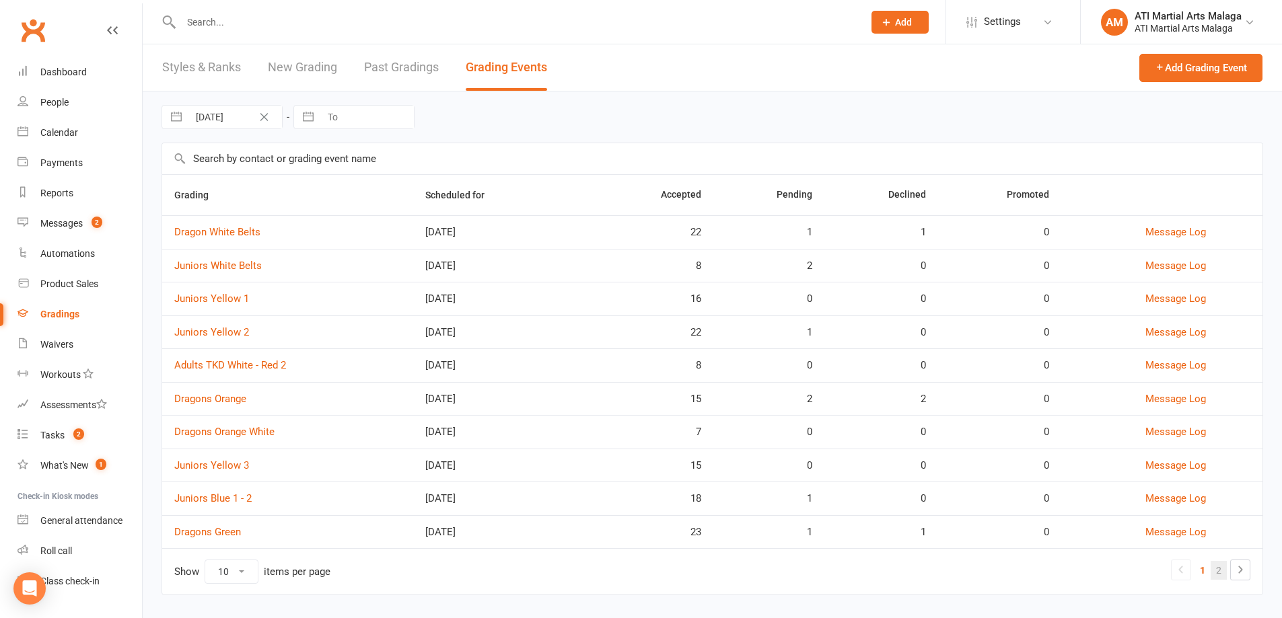
click at [1223, 564] on link "2" at bounding box center [1218, 570] width 16 height 19
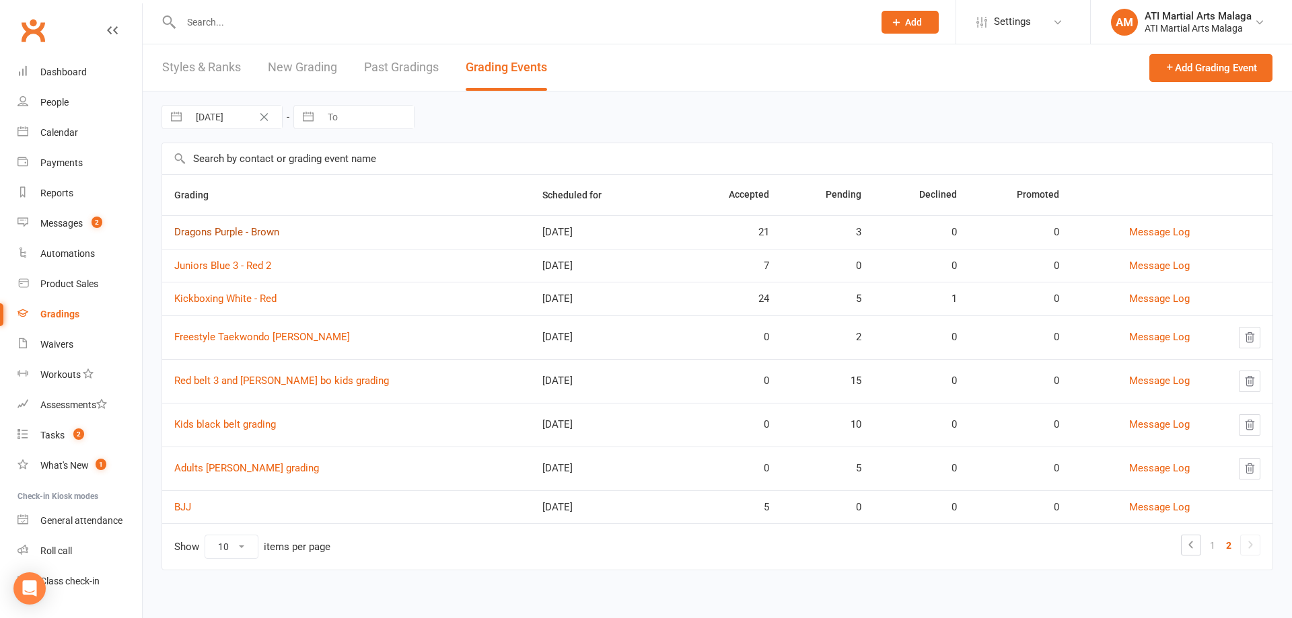
click at [254, 235] on link "Dragons Purple - Brown" at bounding box center [226, 232] width 105 height 12
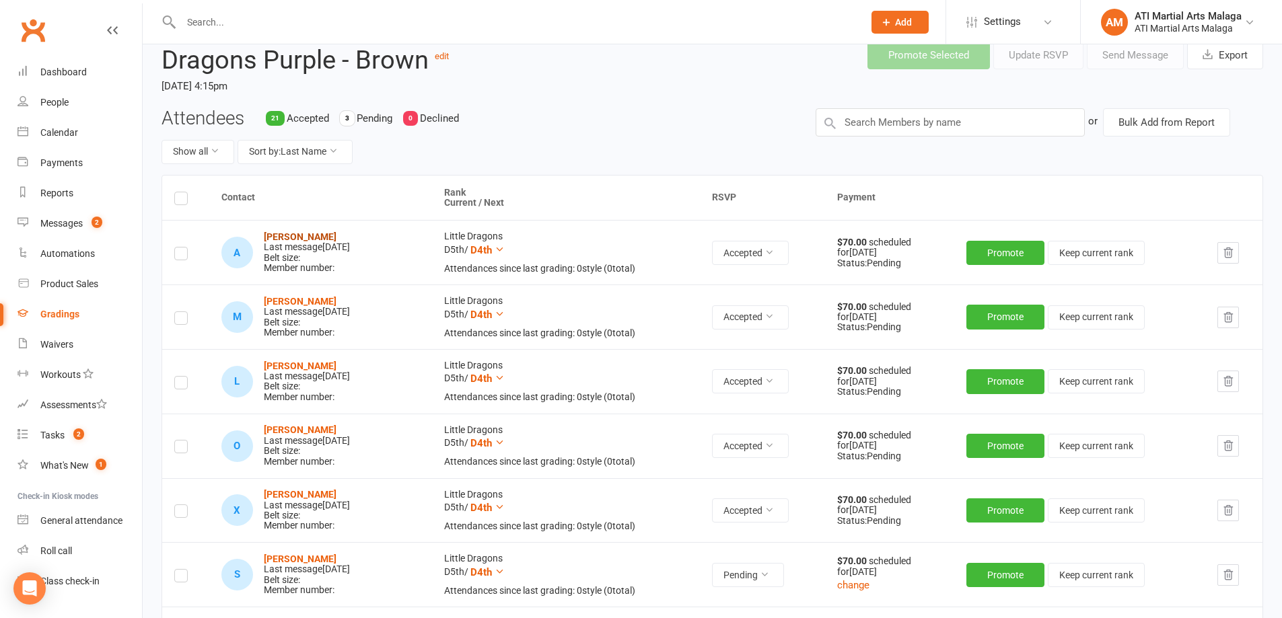
scroll to position [202, 0]
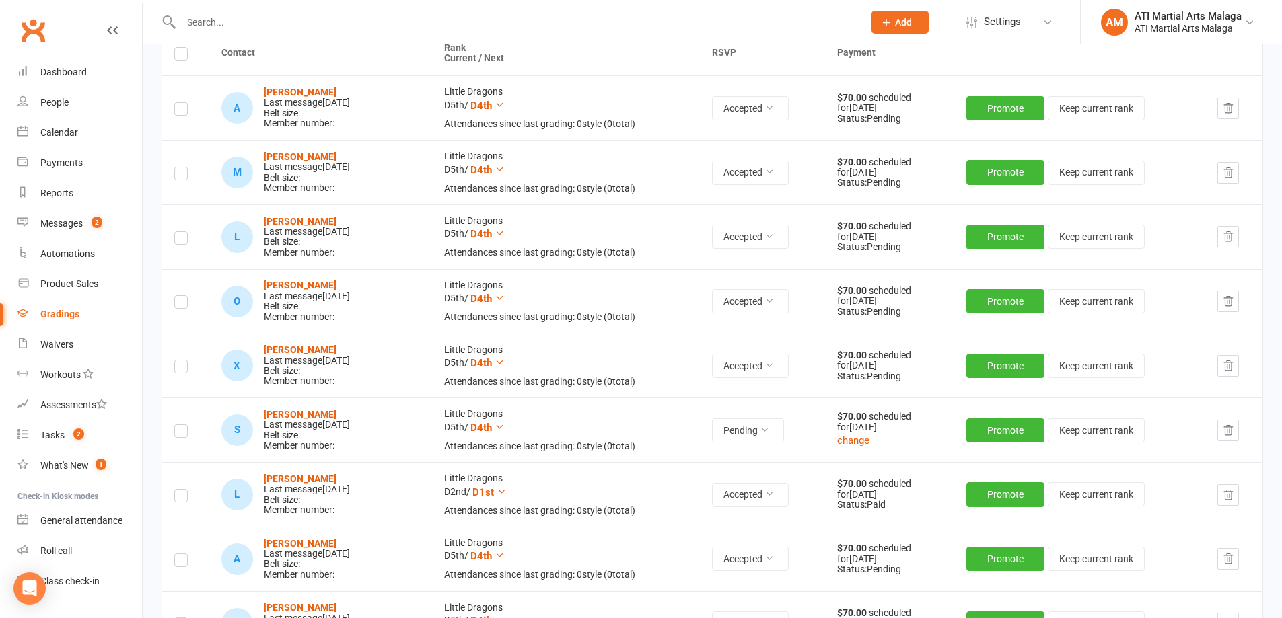
click at [182, 433] on label at bounding box center [180, 433] width 13 height 0
click at [182, 425] on input "checkbox" at bounding box center [180, 425] width 13 height 0
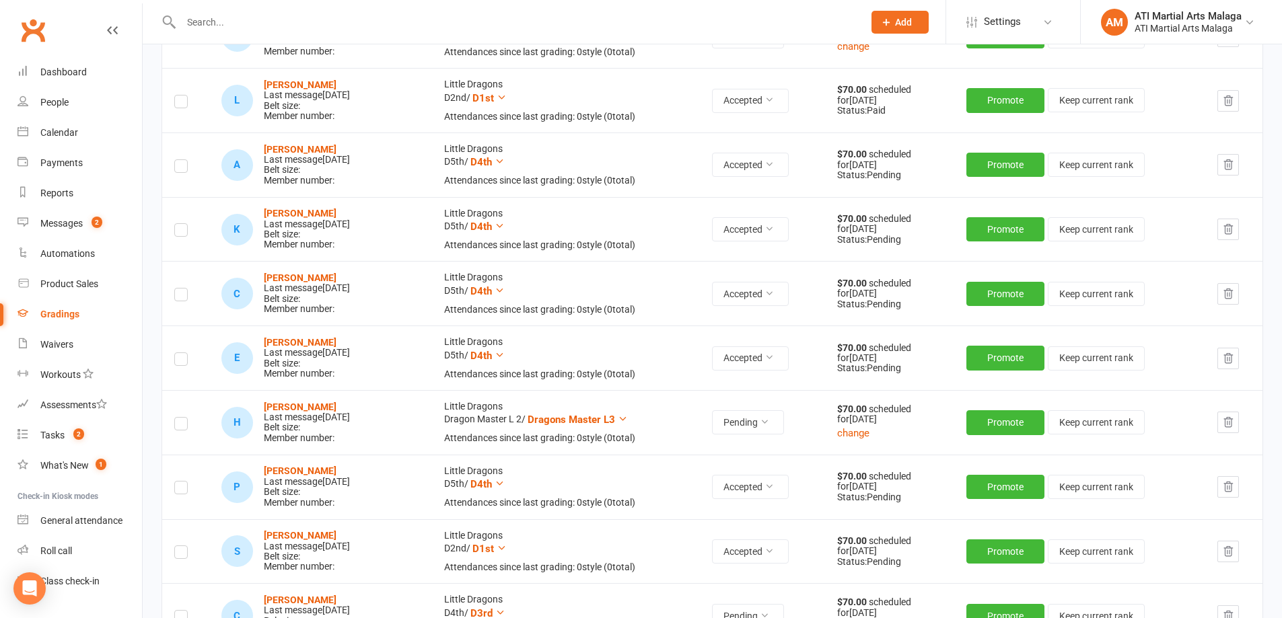
scroll to position [605, 0]
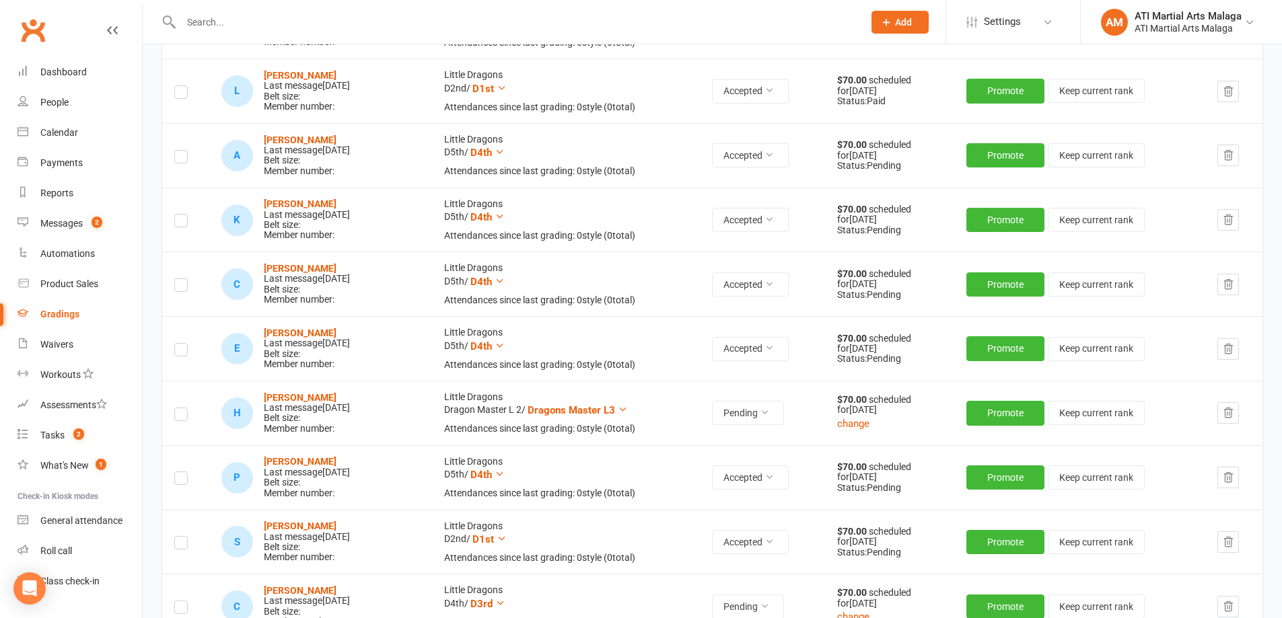
click at [182, 416] on label at bounding box center [180, 416] width 13 height 0
click at [182, 408] on input "checkbox" at bounding box center [180, 408] width 13 height 0
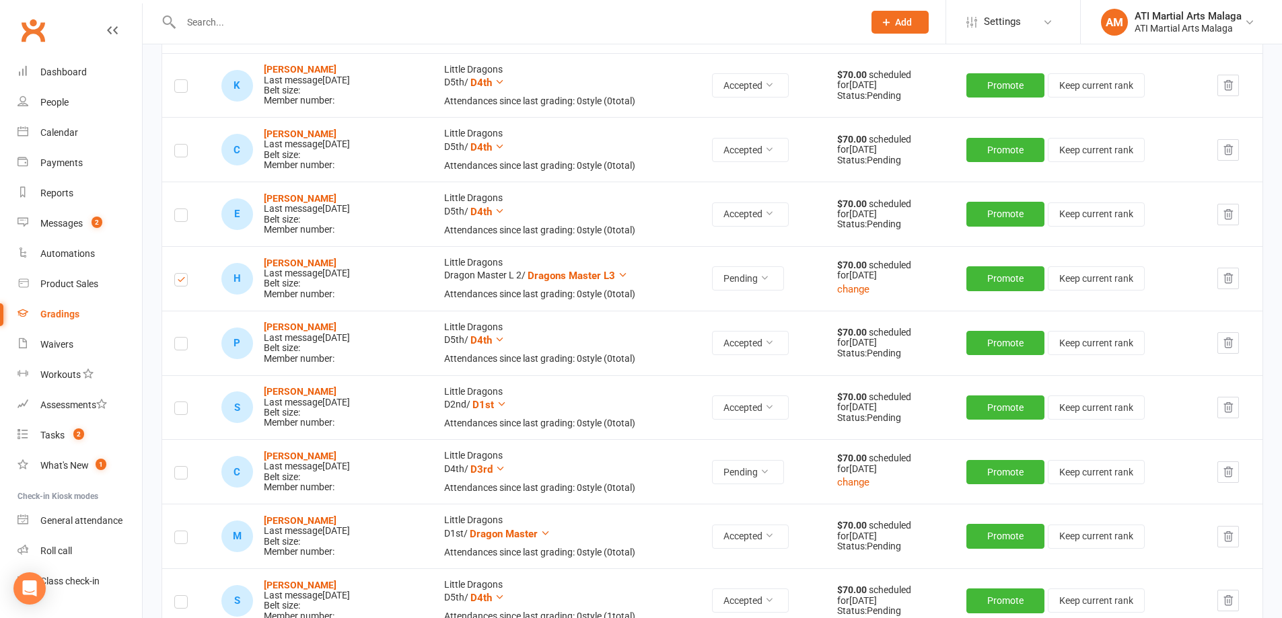
scroll to position [875, 0]
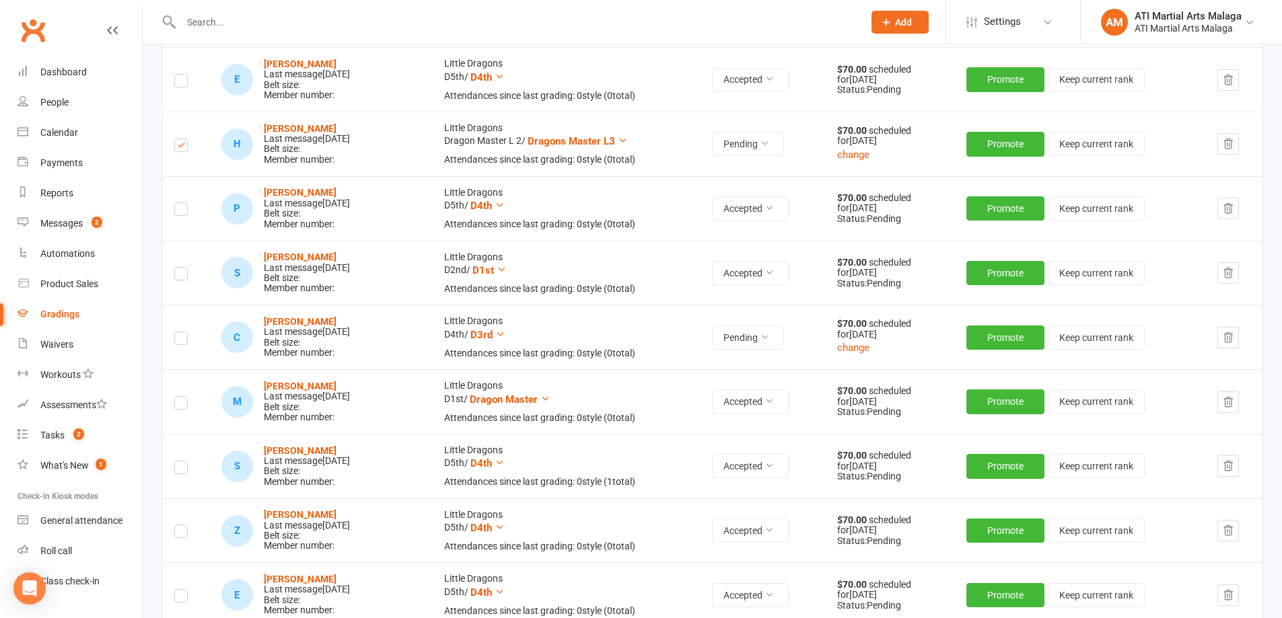
click at [179, 340] on label at bounding box center [180, 340] width 13 height 0
click at [179, 332] on input "checkbox" at bounding box center [180, 332] width 13 height 0
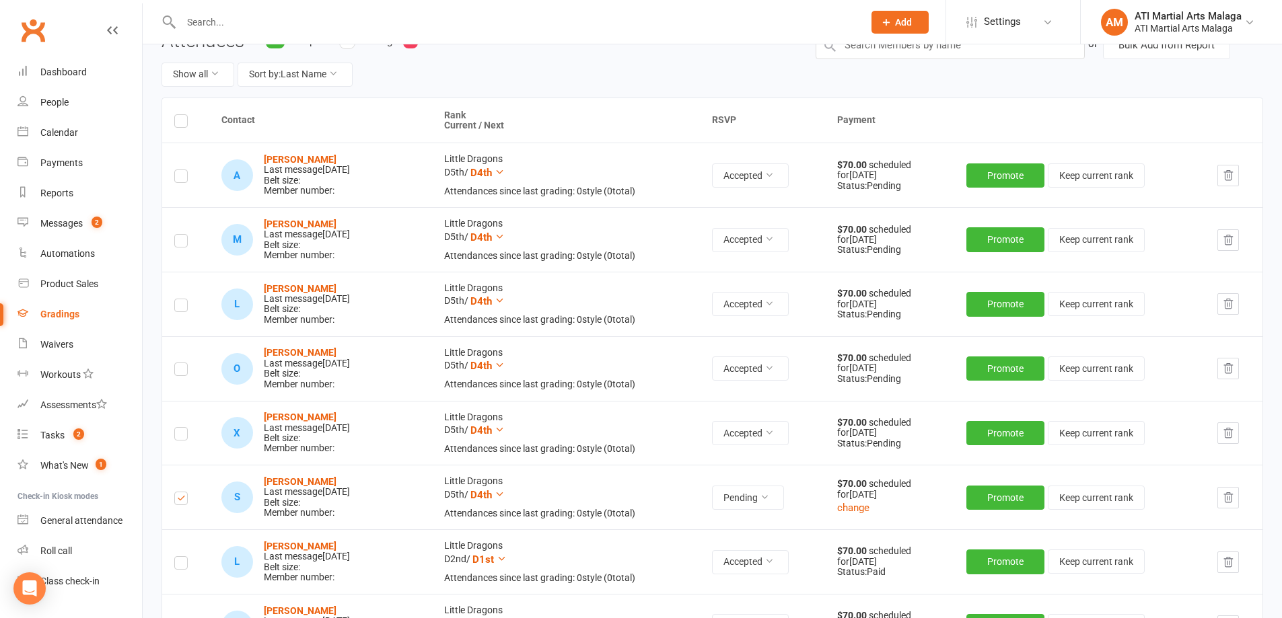
scroll to position [0, 0]
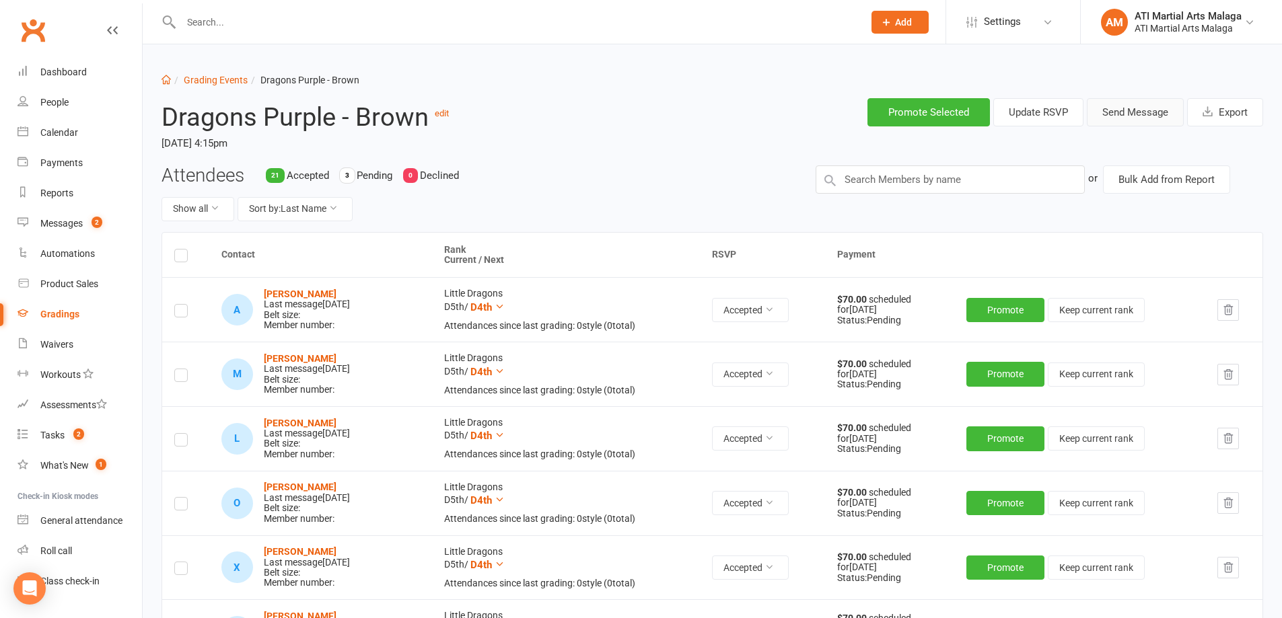
click at [1142, 120] on button "Send Message" at bounding box center [1134, 112] width 97 height 28
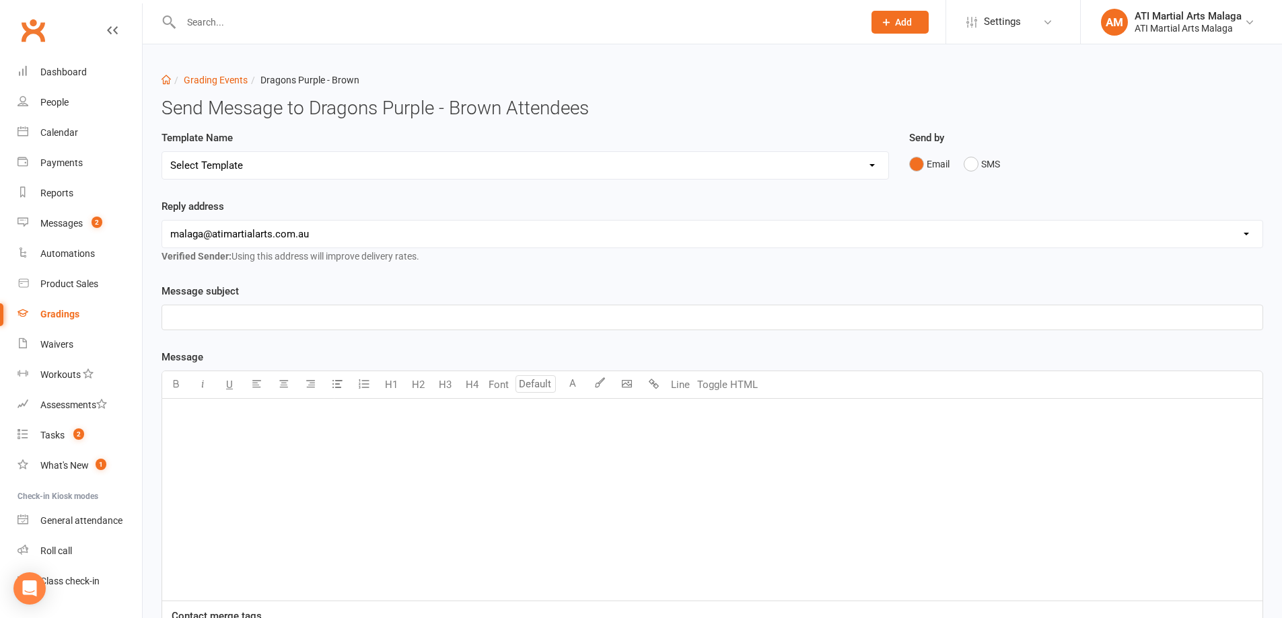
click at [252, 152] on select "Select Template [Email] Confirmation of Successful Grading [Email] Grading Even…" at bounding box center [525, 165] width 726 height 27
select select "2"
click at [162, 152] on select "Select Template [Email] Confirmation of Successful Grading [Email] Grading Even…" at bounding box center [525, 165] width 726 height 27
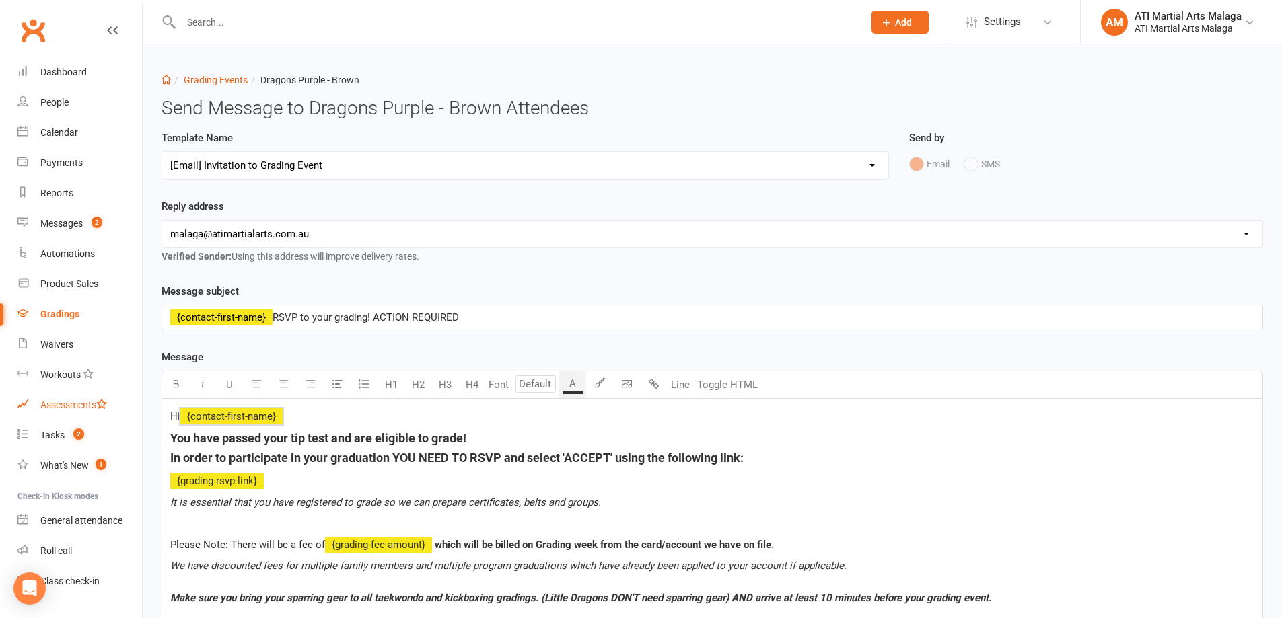
drag, startPoint x: 764, startPoint y: 464, endPoint x: 121, endPoint y: 400, distance: 646.3
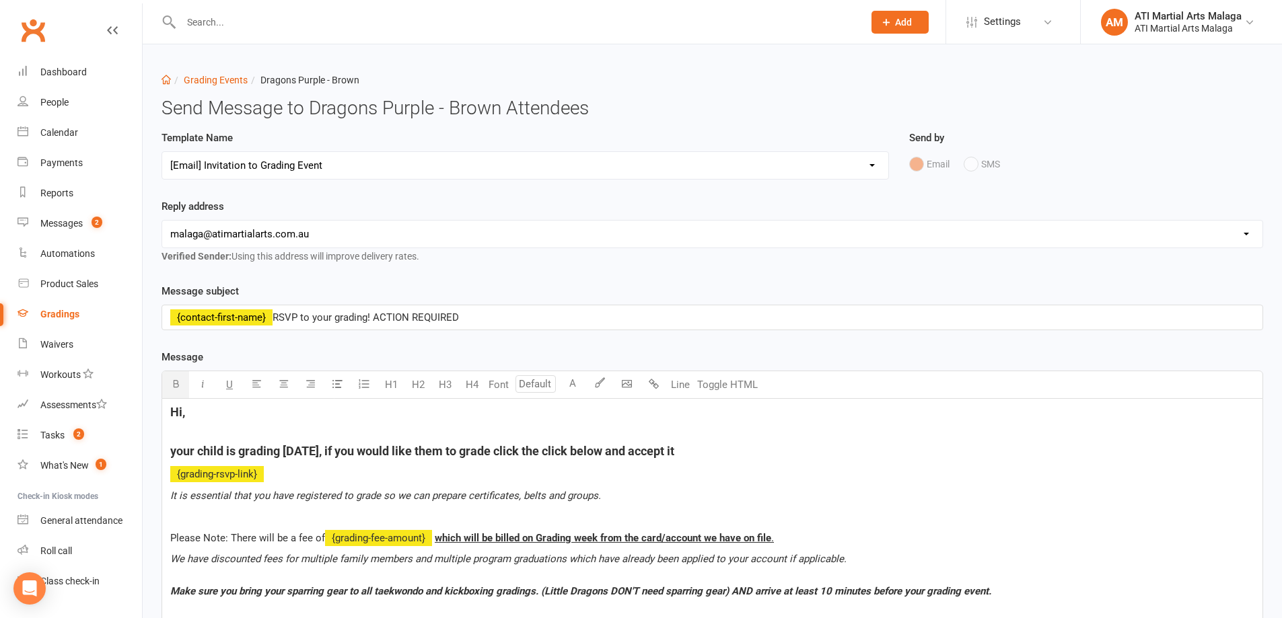
click at [277, 418] on h5 "Hi," at bounding box center [712, 413] width 1084 height 20
click at [249, 435] on h5 "﻿" at bounding box center [712, 432] width 1084 height 20
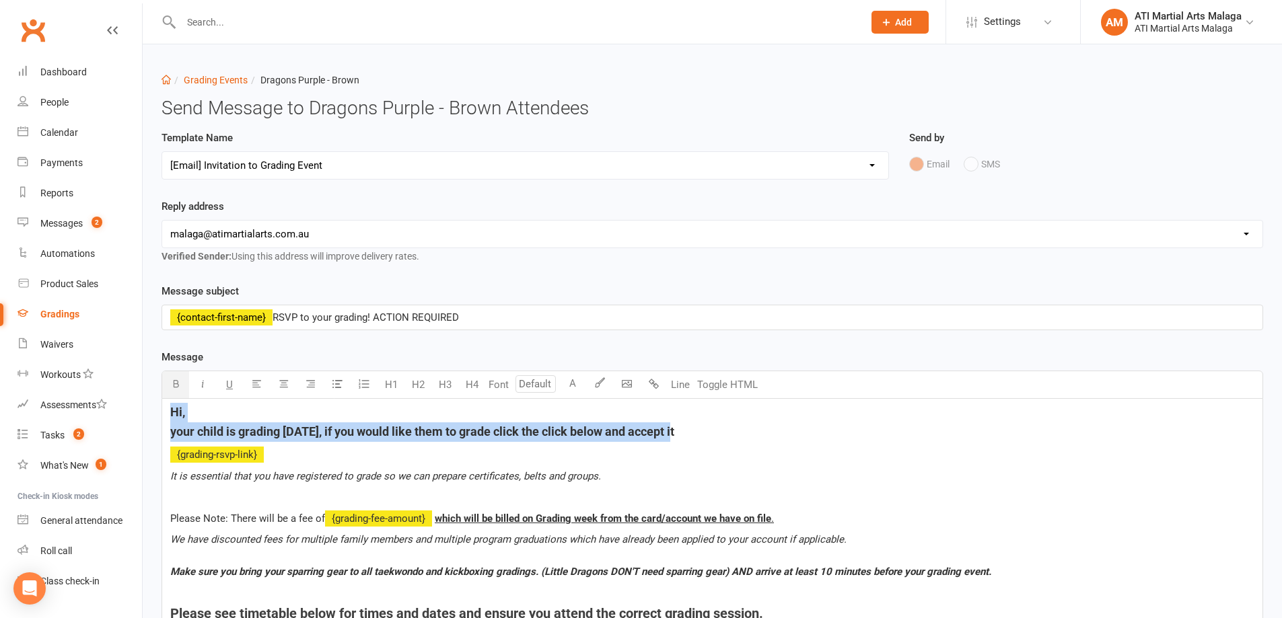
drag, startPoint x: 715, startPoint y: 433, endPoint x: 164, endPoint y: 406, distance: 551.6
copy div "Hi, your child is grading [DATE], if you would like them to grade click the cli…"
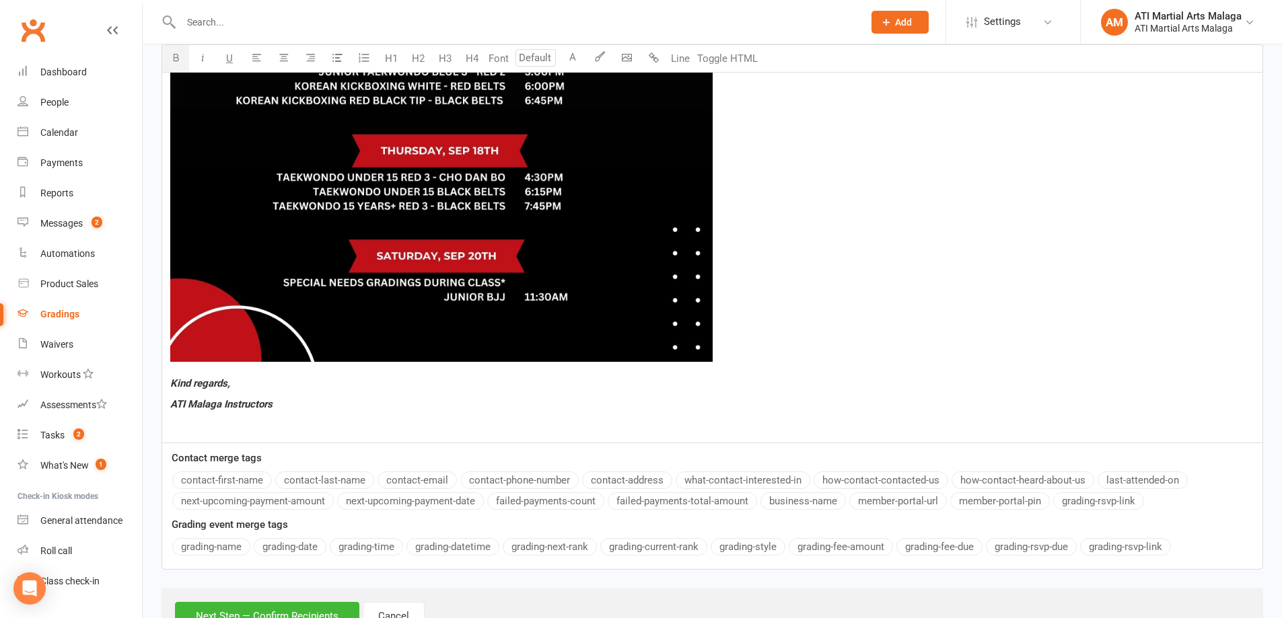
scroll to position [1089, 0]
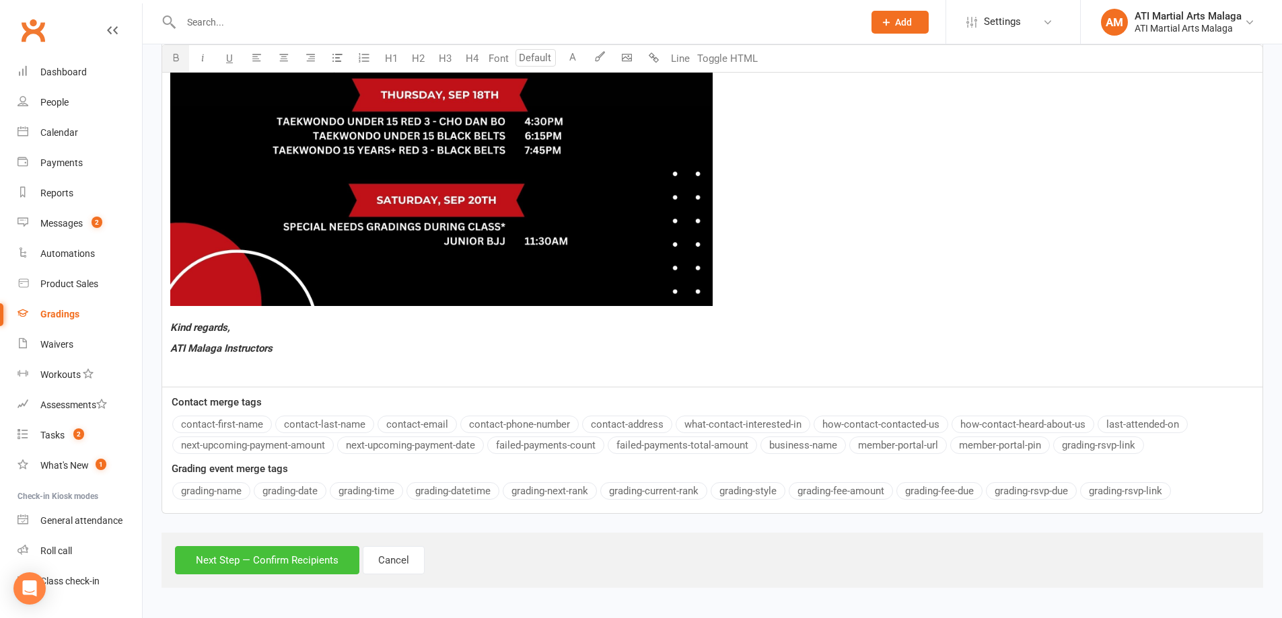
click at [305, 552] on button "Next Step — Confirm Recipients" at bounding box center [267, 560] width 184 height 28
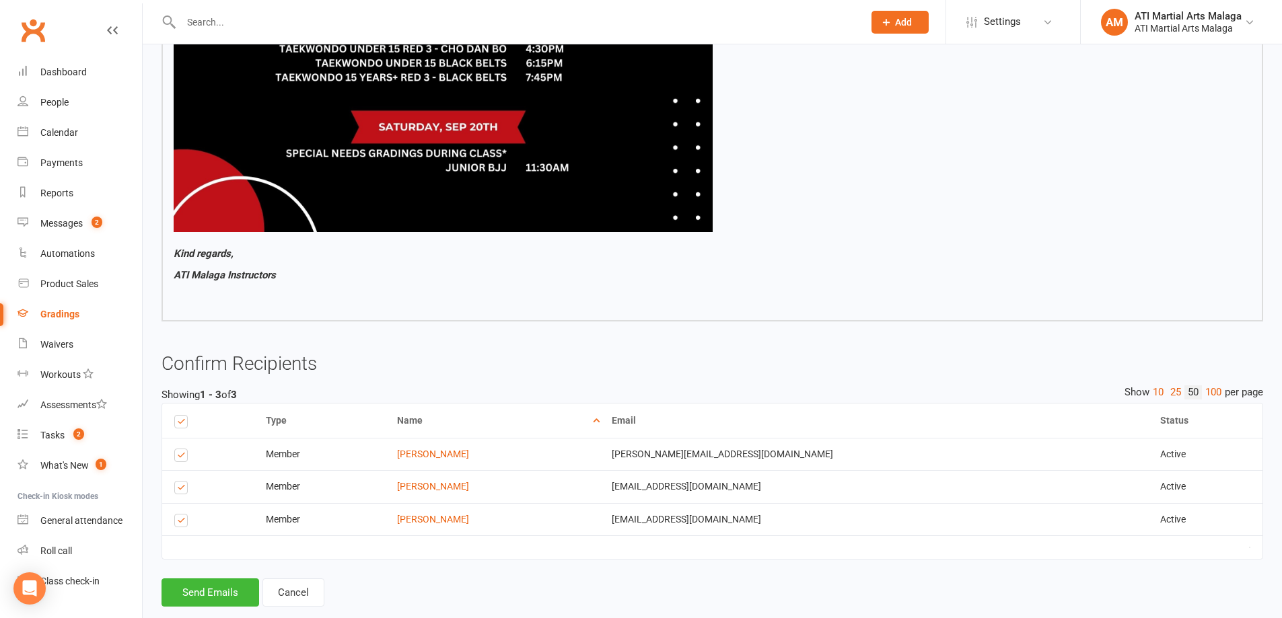
scroll to position [1088, 0]
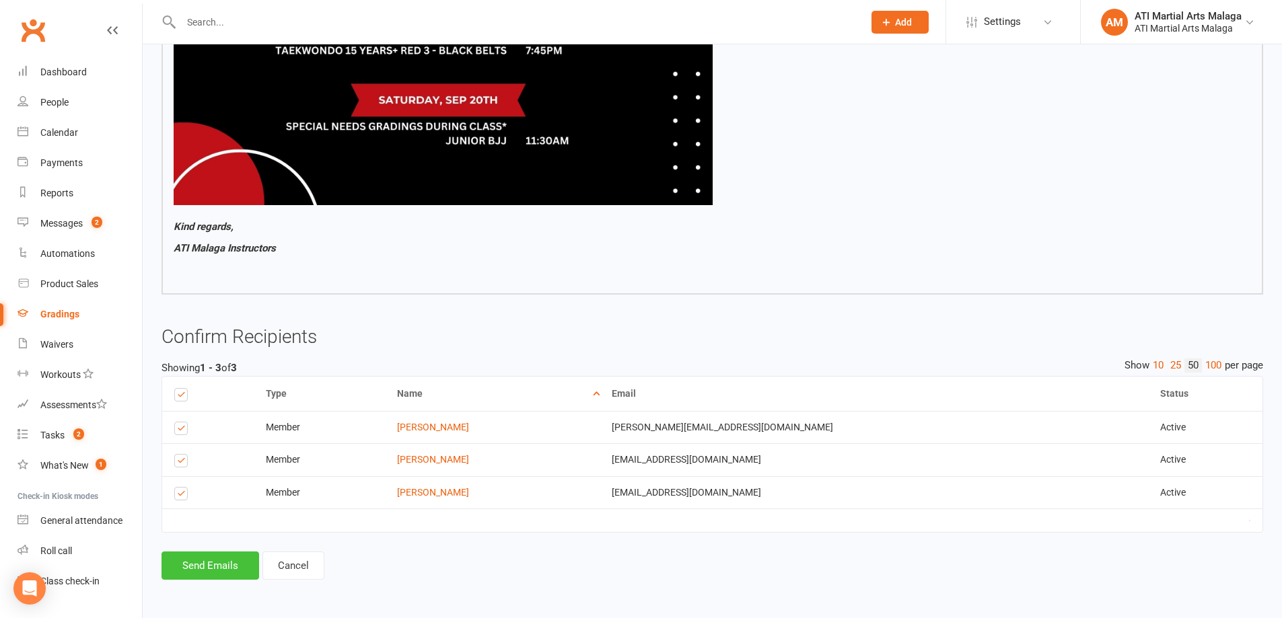
click at [185, 566] on button "Send Emails" at bounding box center [210, 566] width 98 height 28
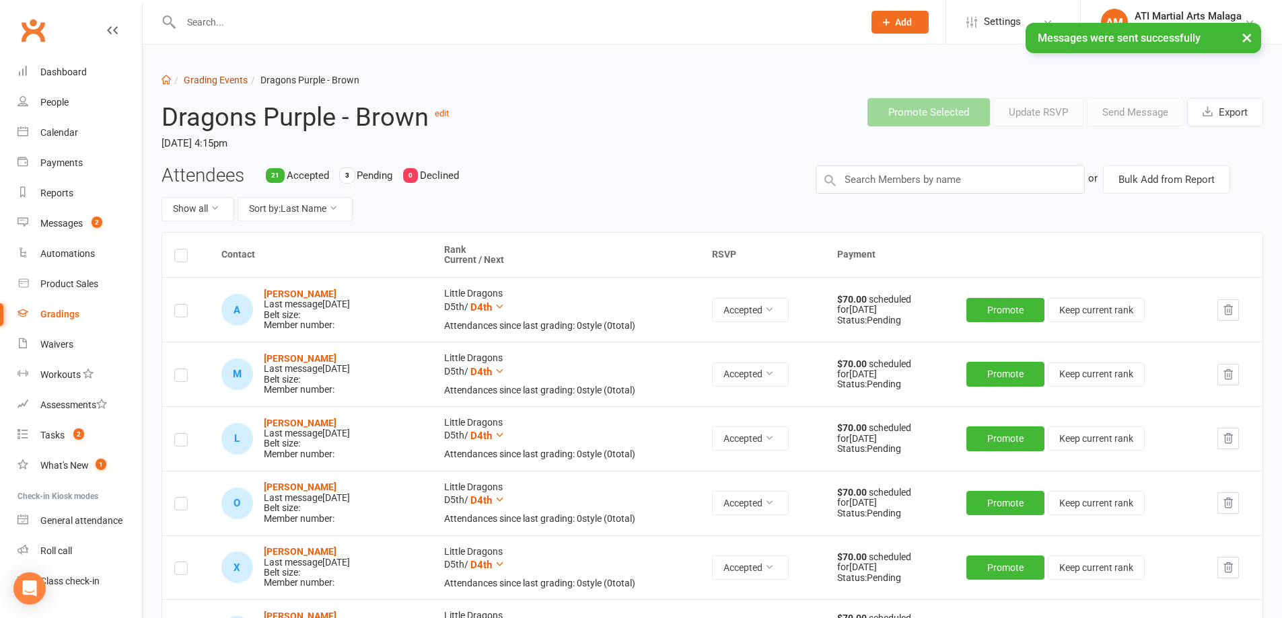
click at [217, 79] on link "Grading Events" at bounding box center [216, 80] width 64 height 11
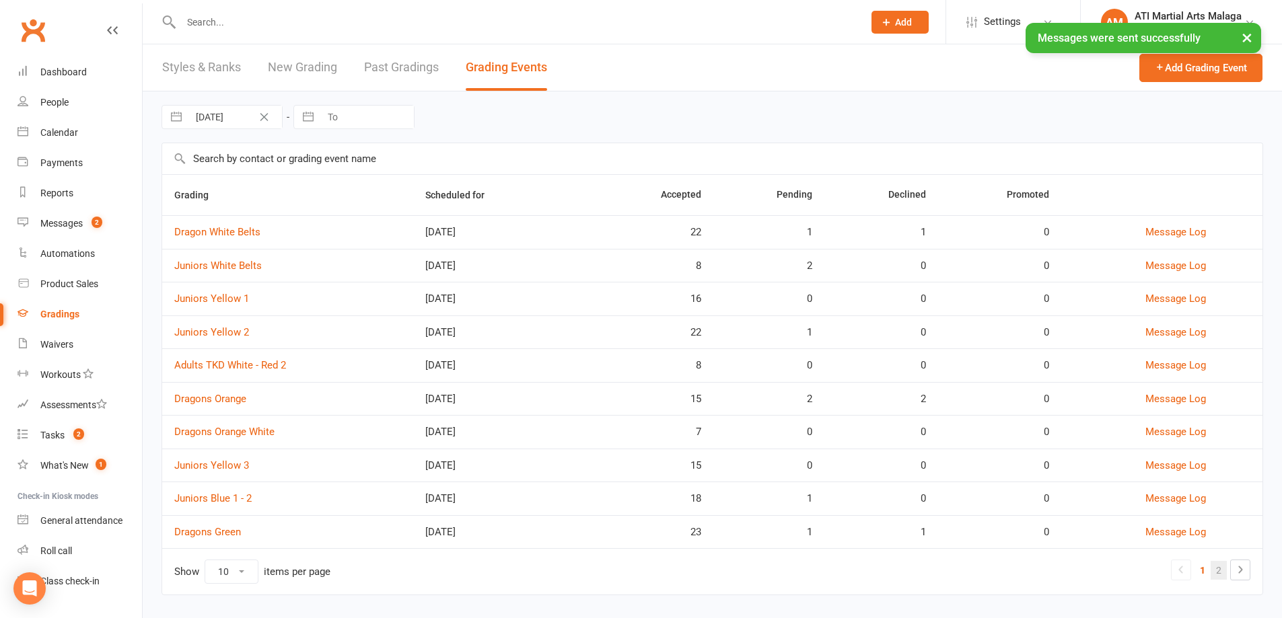
click at [1218, 570] on link "2" at bounding box center [1218, 570] width 16 height 19
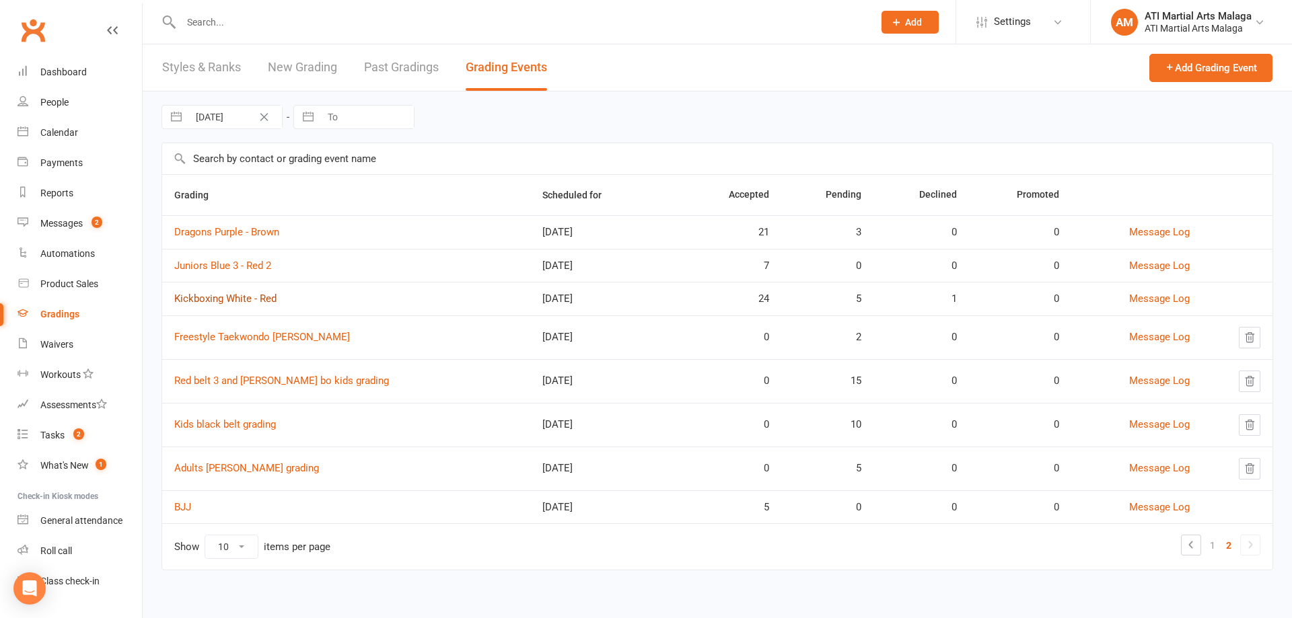
click at [233, 296] on link "Kickboxing White - Red" at bounding box center [225, 299] width 102 height 12
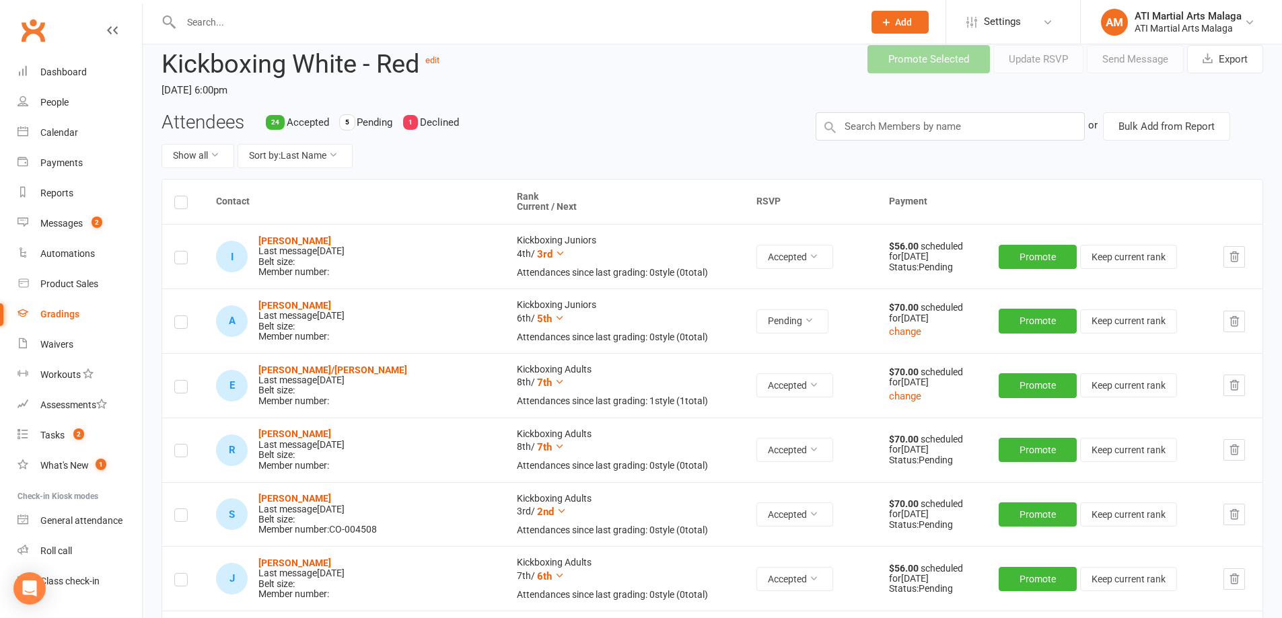
scroll to position [67, 0]
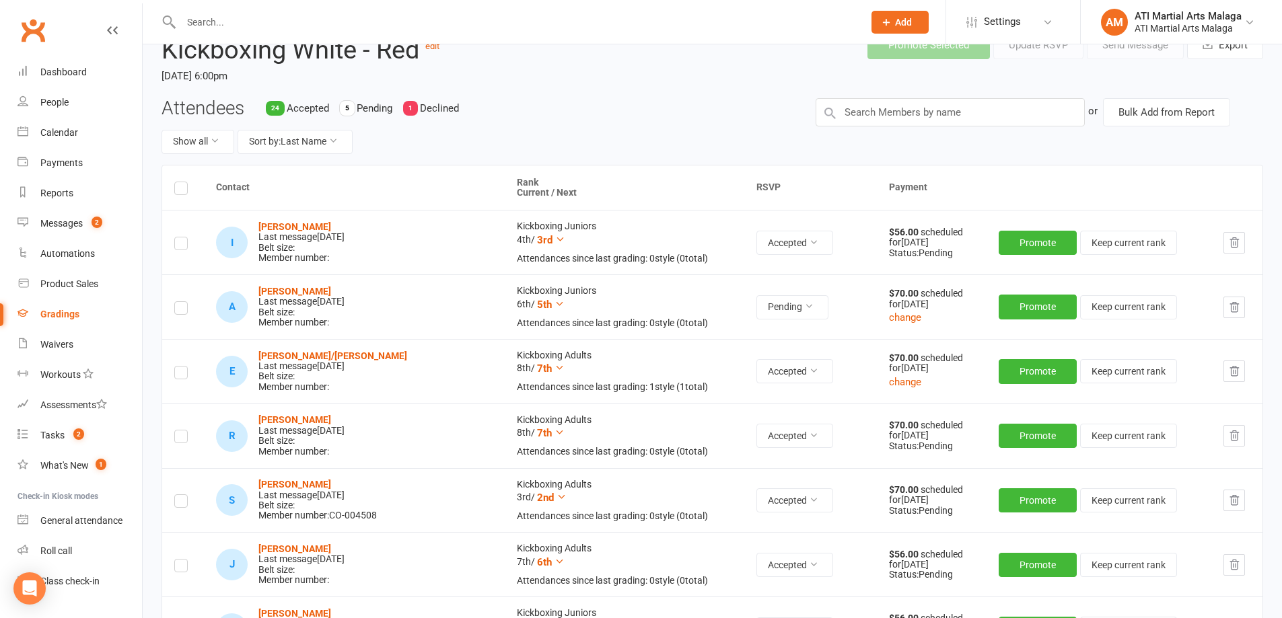
click at [178, 310] on label at bounding box center [180, 310] width 13 height 0
click at [178, 302] on input "checkbox" at bounding box center [180, 302] width 13 height 0
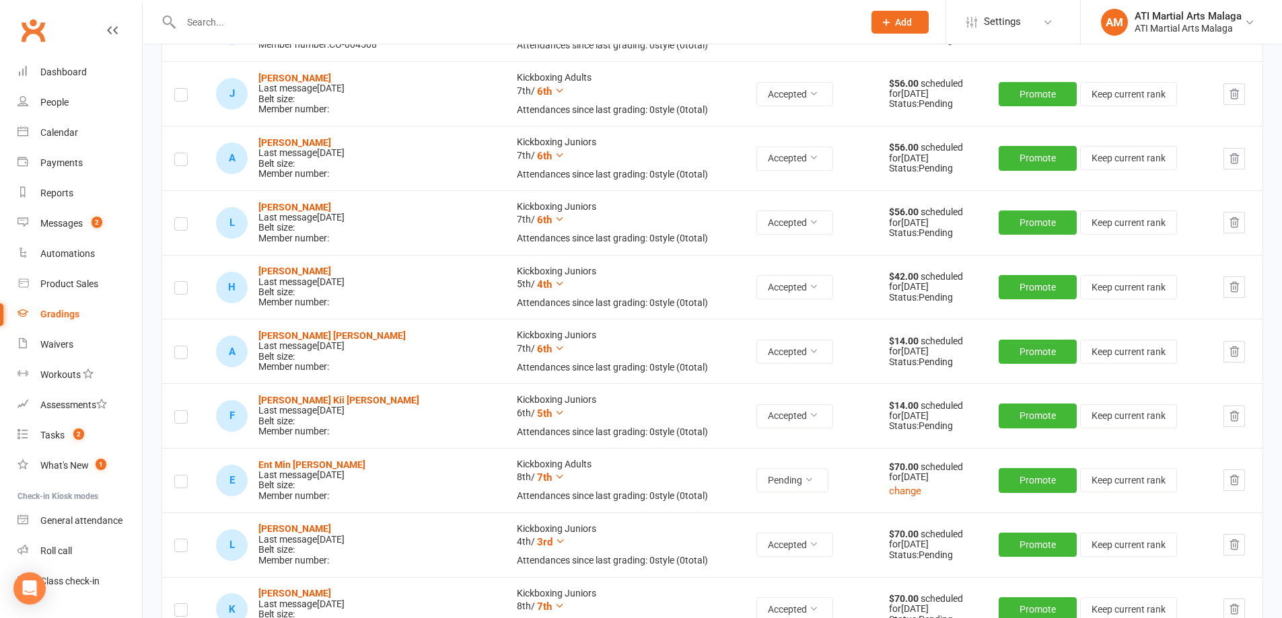
scroll to position [605, 0]
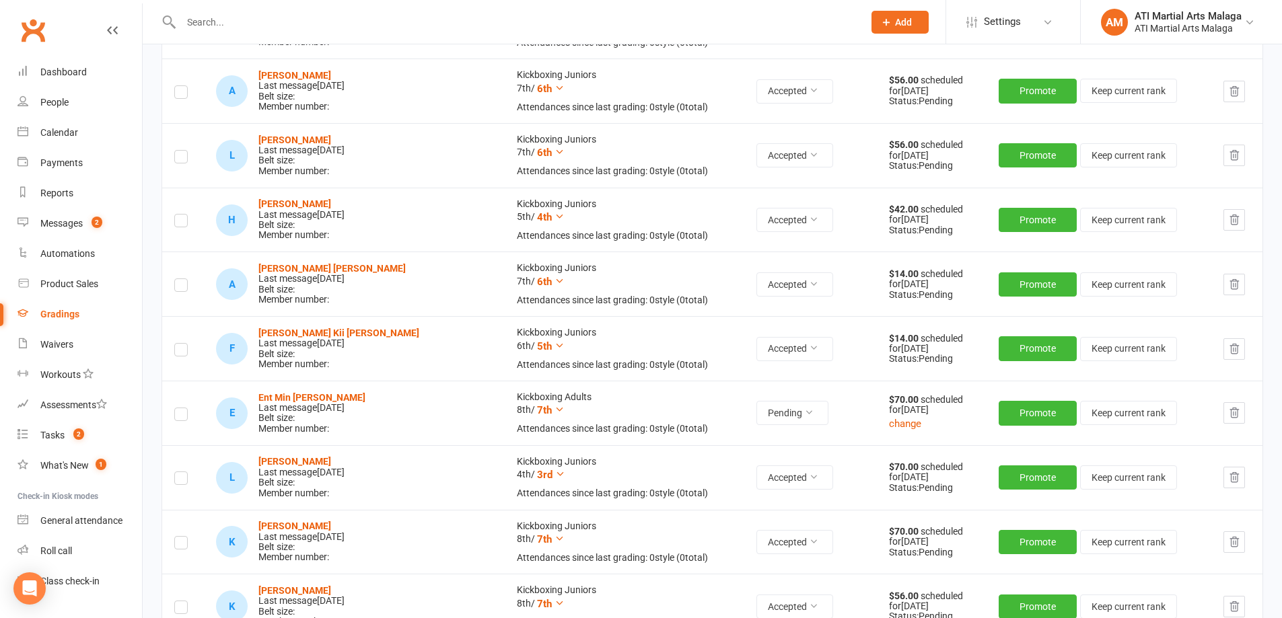
click at [179, 416] on label at bounding box center [180, 416] width 13 height 0
click at [179, 408] on input "checkbox" at bounding box center [180, 408] width 13 height 0
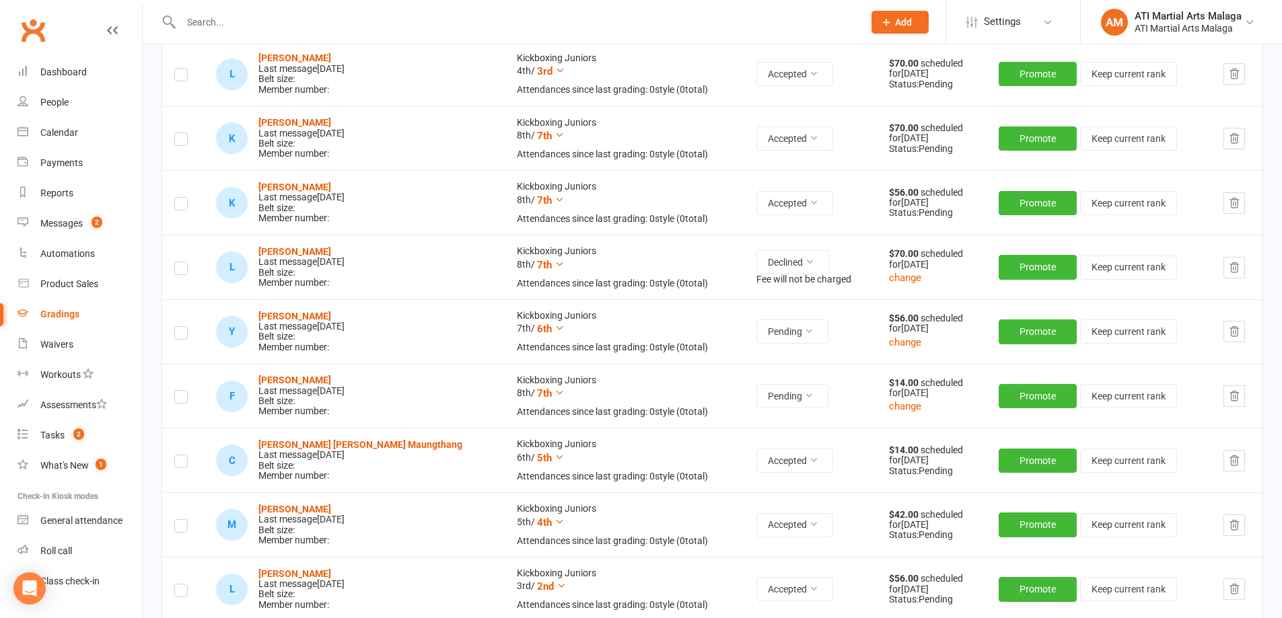
scroll to position [1076, 0]
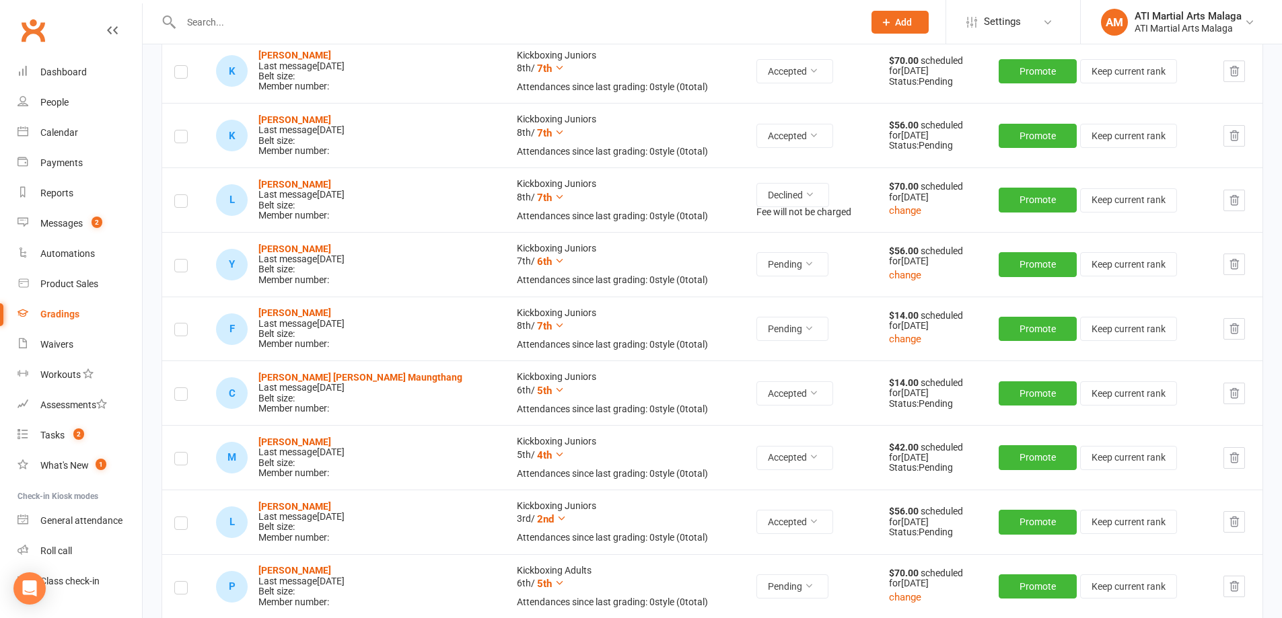
click at [176, 268] on label at bounding box center [180, 268] width 13 height 0
click at [176, 260] on input "checkbox" at bounding box center [180, 260] width 13 height 0
click at [180, 332] on label at bounding box center [180, 332] width 13 height 0
click at [180, 324] on input "checkbox" at bounding box center [180, 324] width 13 height 0
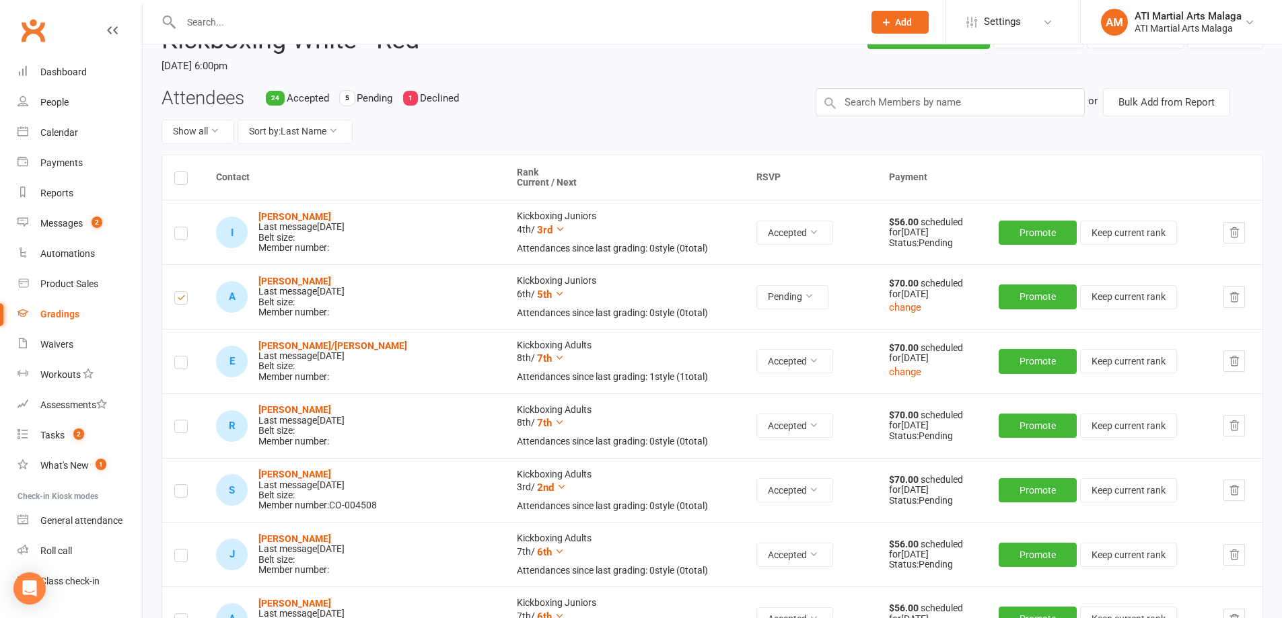
scroll to position [0, 0]
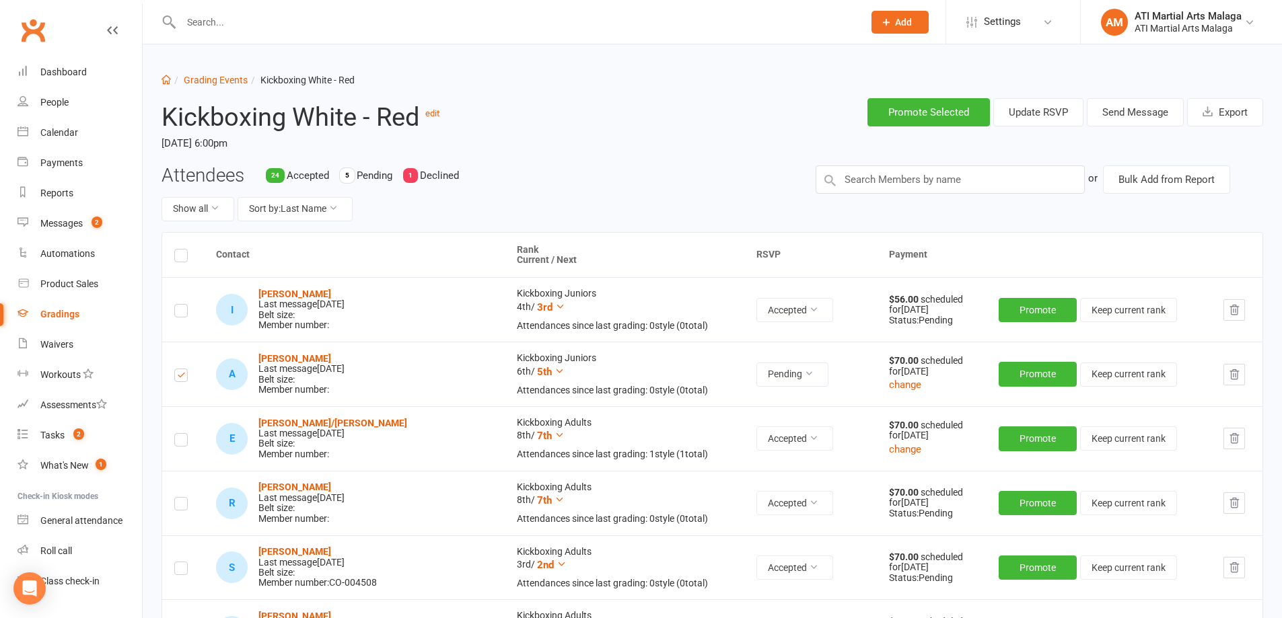
click at [1134, 98] on div "Promote Selected Update RSVP Send Message Export" at bounding box center [946, 112] width 654 height 50
click at [1134, 109] on button "Send Message" at bounding box center [1134, 112] width 97 height 28
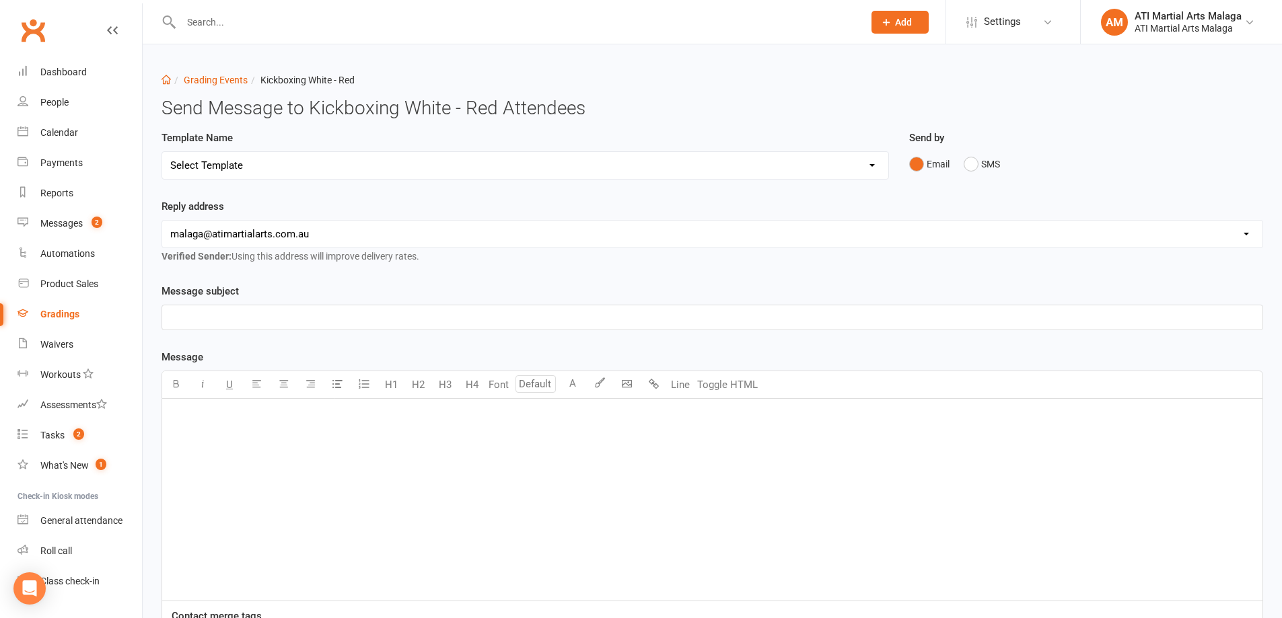
click at [339, 168] on select "Select Template [Email] Confirmation of Successful Grading [Email] Grading Even…" at bounding box center [525, 165] width 726 height 27
select select "2"
click at [162, 152] on select "Select Template [Email] Confirmation of Successful Grading [Email] Grading Even…" at bounding box center [525, 165] width 726 height 27
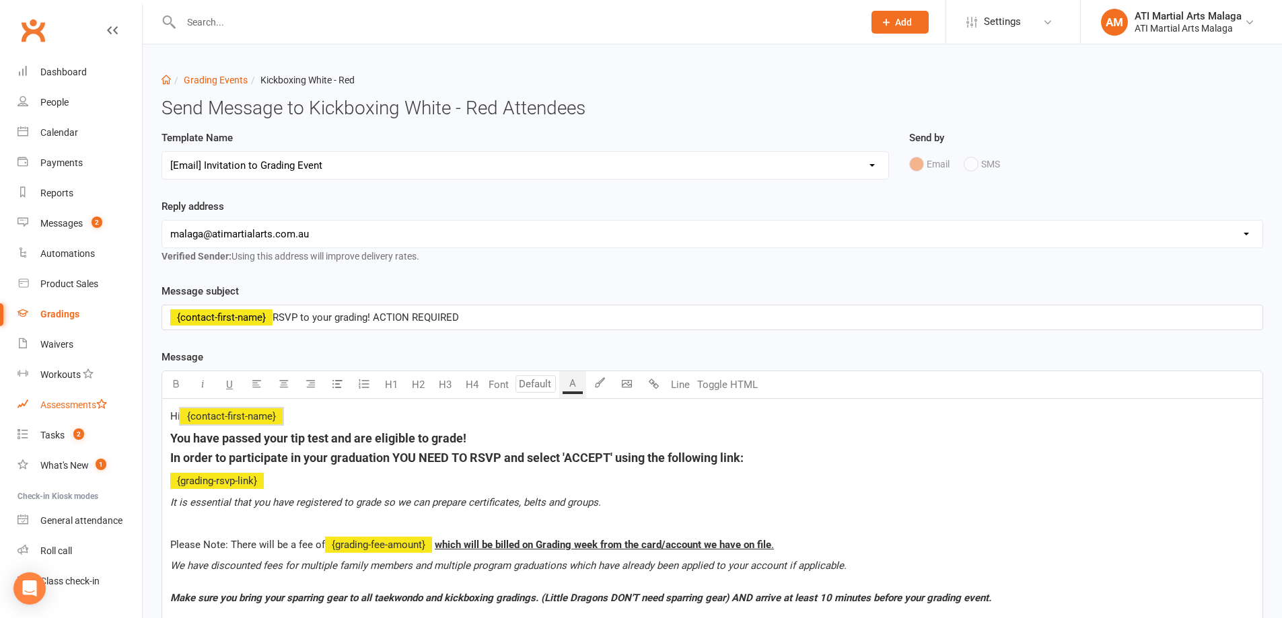
drag, startPoint x: 799, startPoint y: 465, endPoint x: 111, endPoint y: 414, distance: 689.4
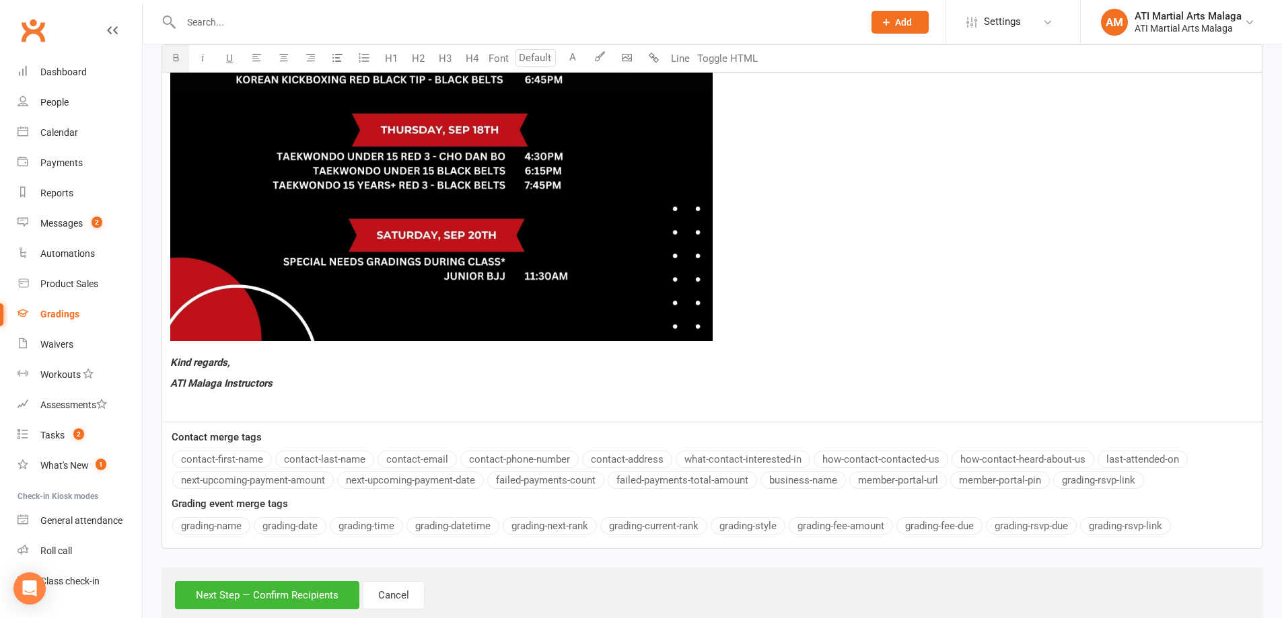
scroll to position [1089, 0]
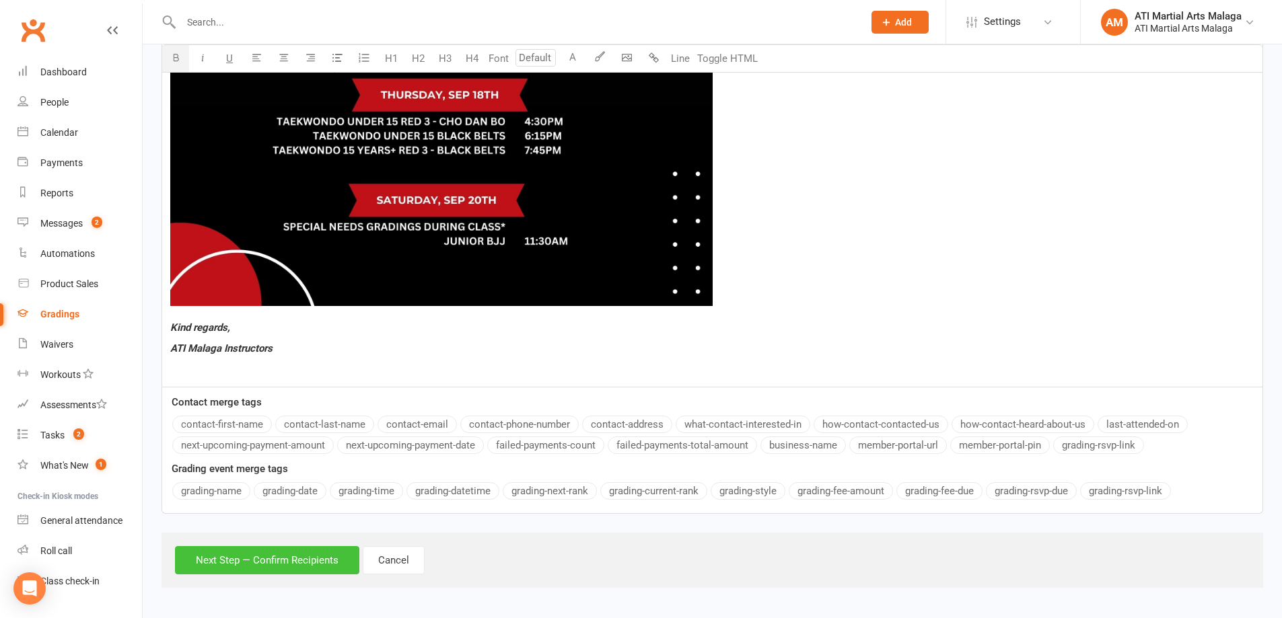
click at [297, 568] on button "Next Step — Confirm Recipients" at bounding box center [267, 560] width 184 height 28
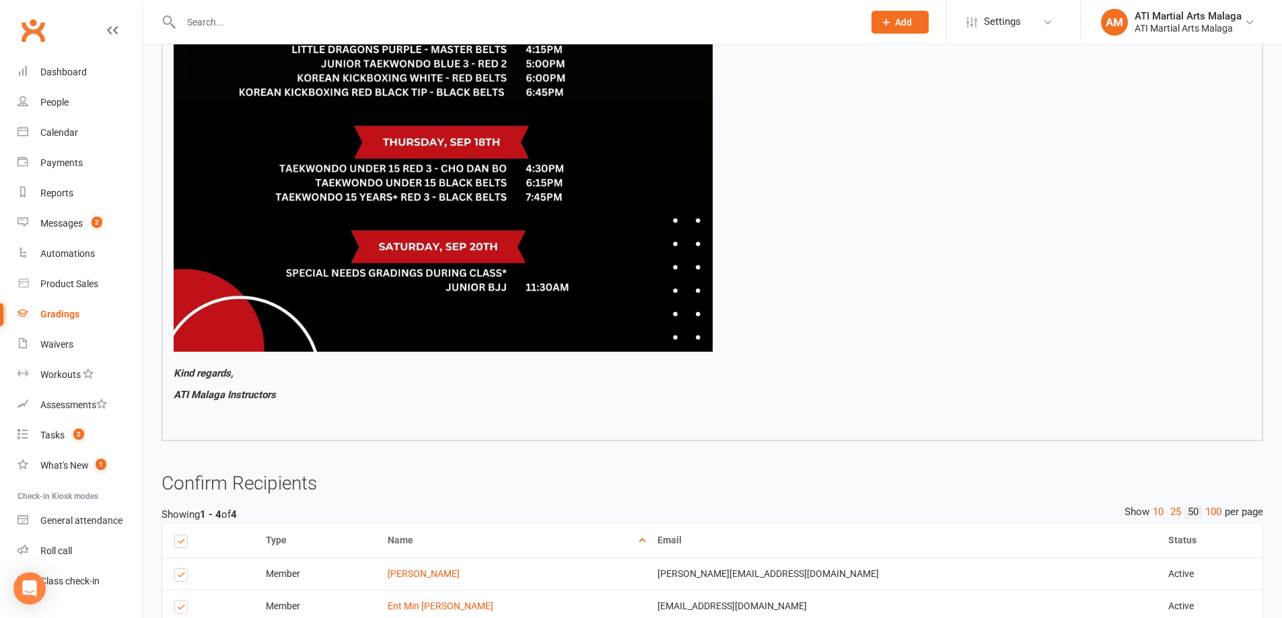
scroll to position [1121, 0]
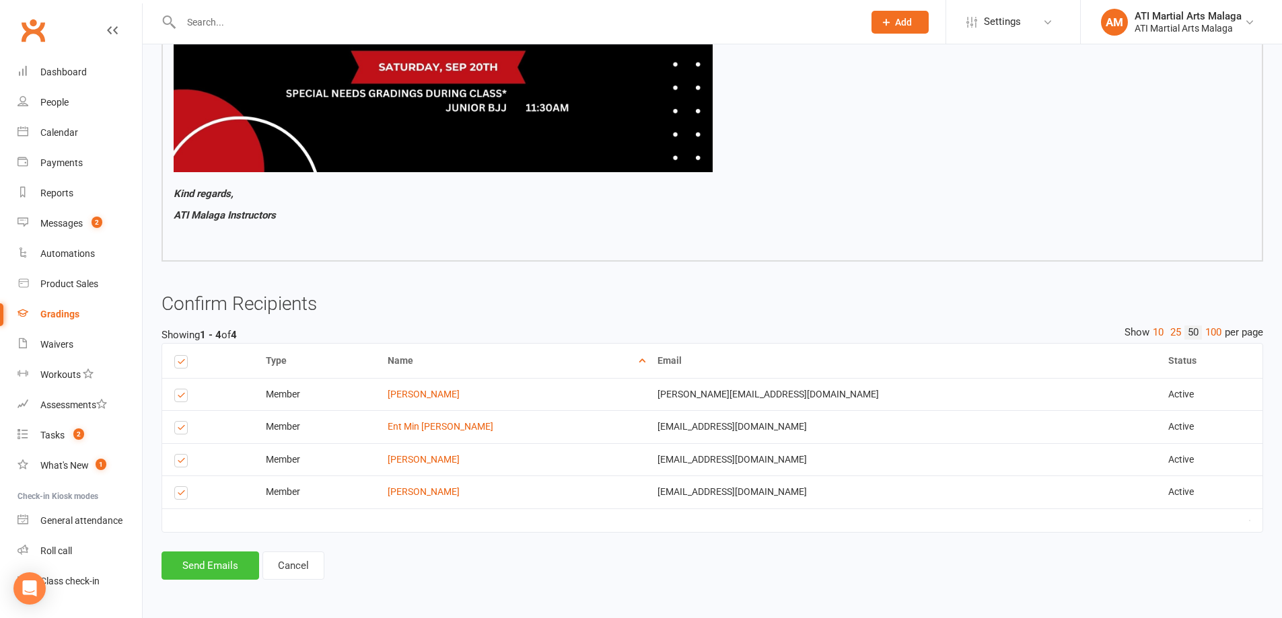
click at [231, 566] on button "Send Emails" at bounding box center [210, 566] width 98 height 28
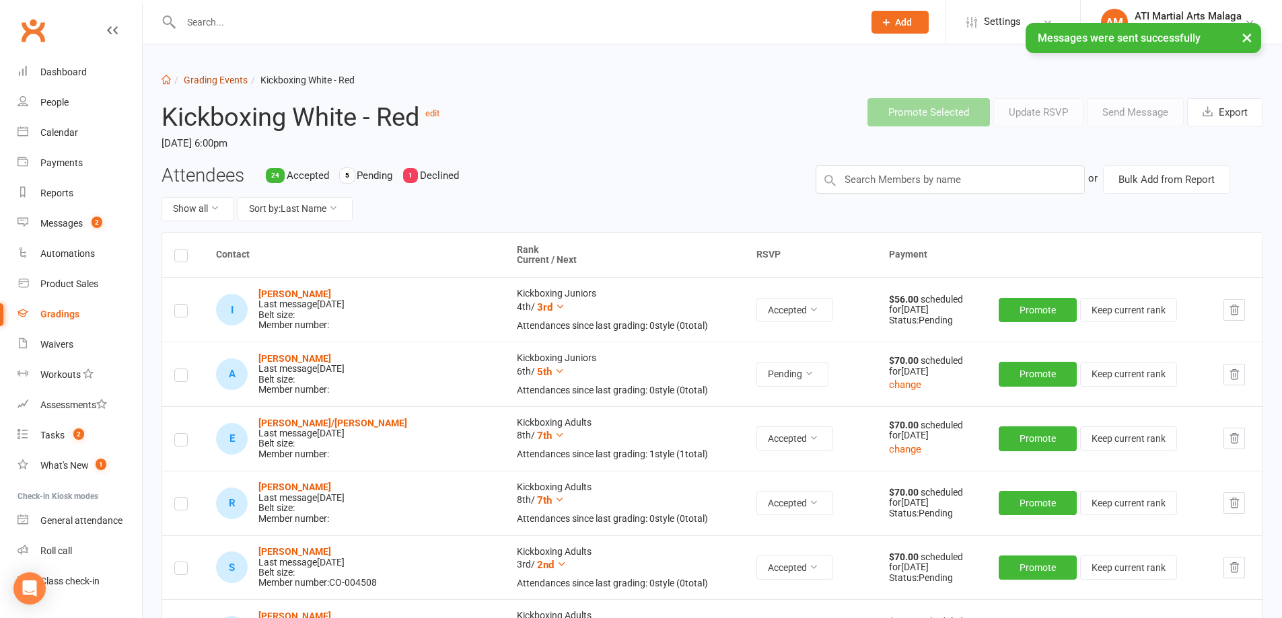
click at [240, 80] on link "Grading Events" at bounding box center [216, 80] width 64 height 11
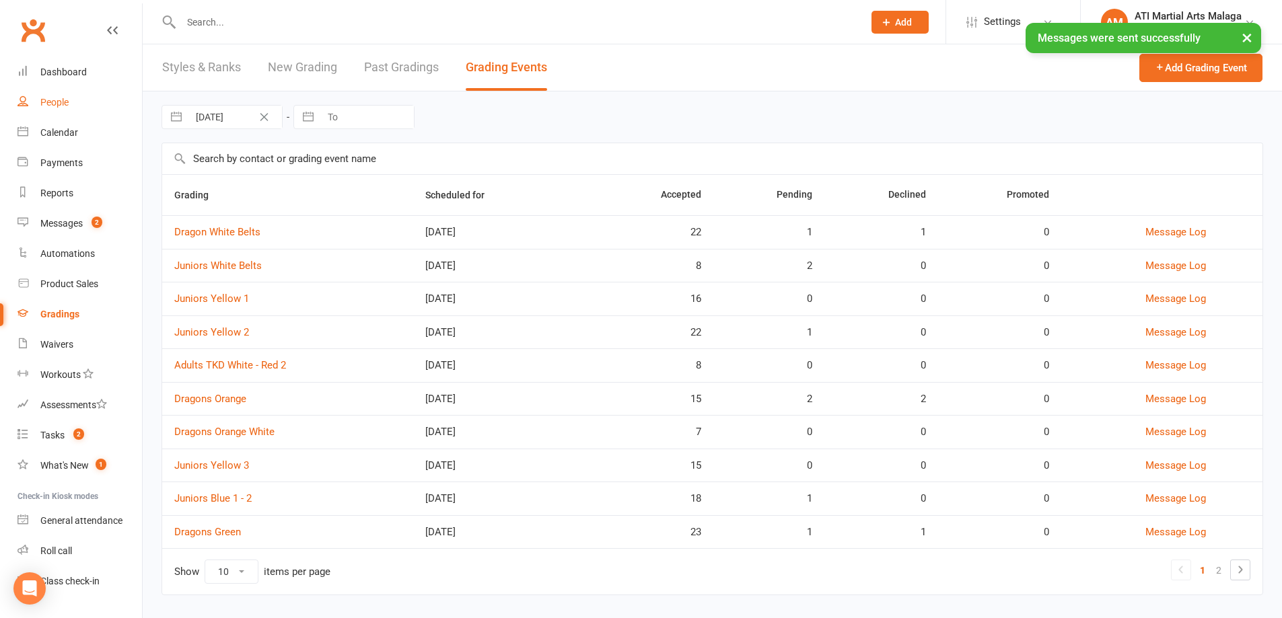
click at [66, 87] on link "People" at bounding box center [79, 102] width 124 height 30
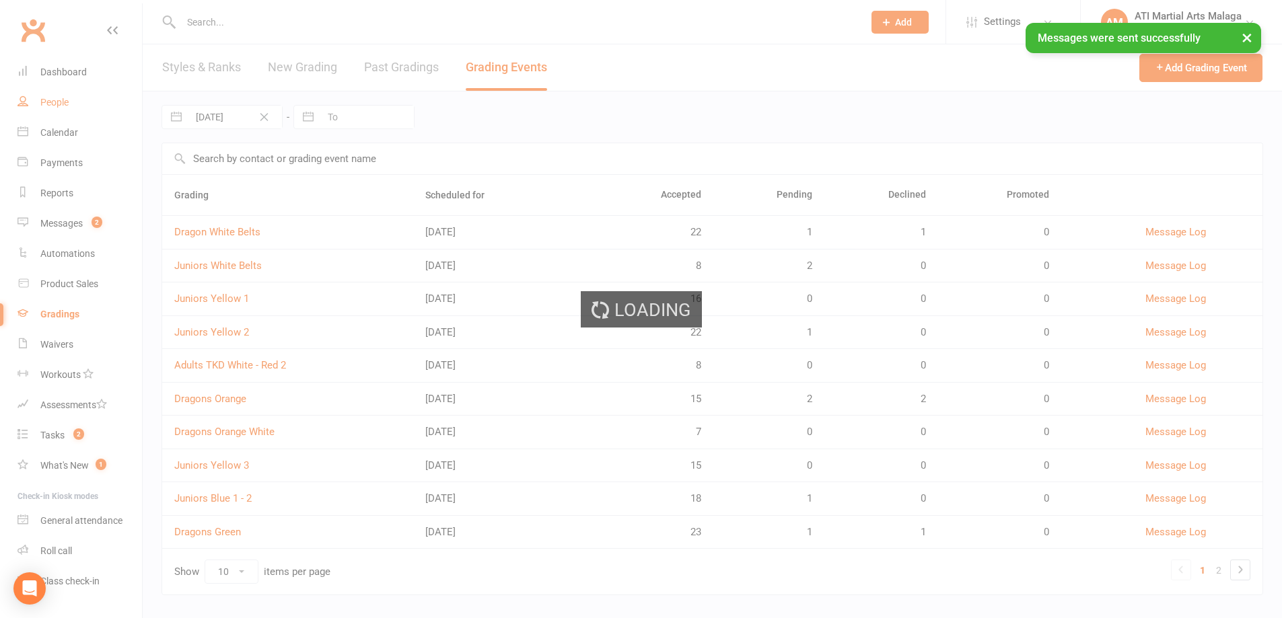
select select "100"
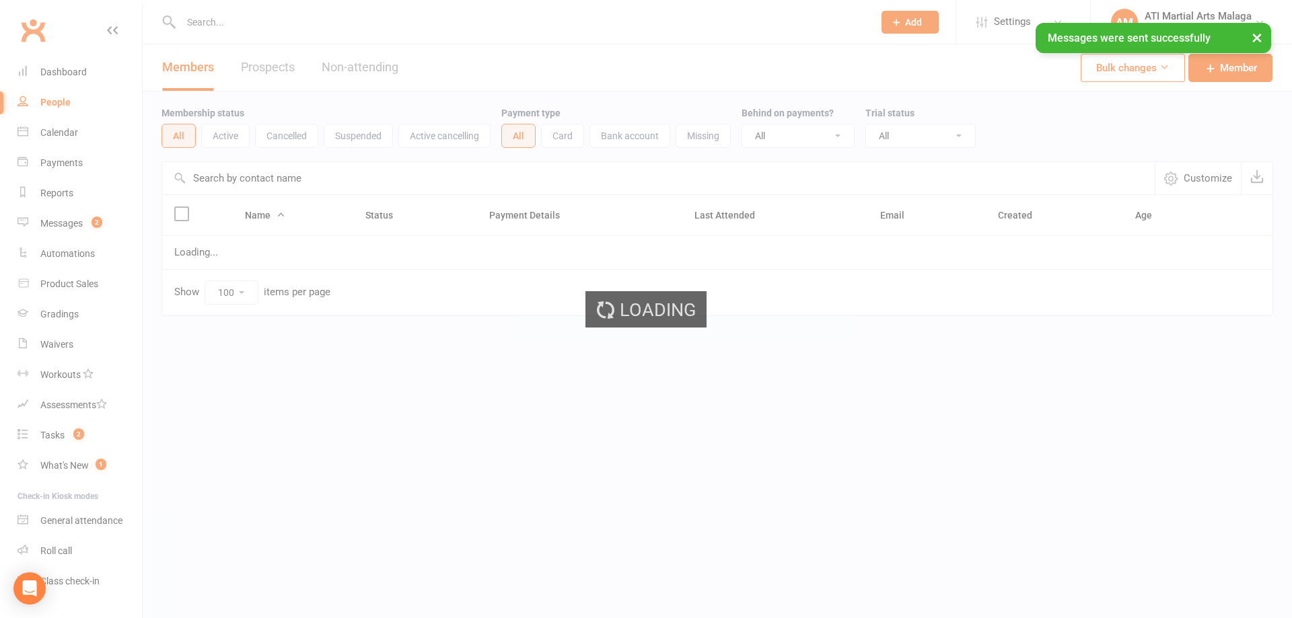
click at [71, 71] on div "Loading" at bounding box center [646, 309] width 1292 height 618
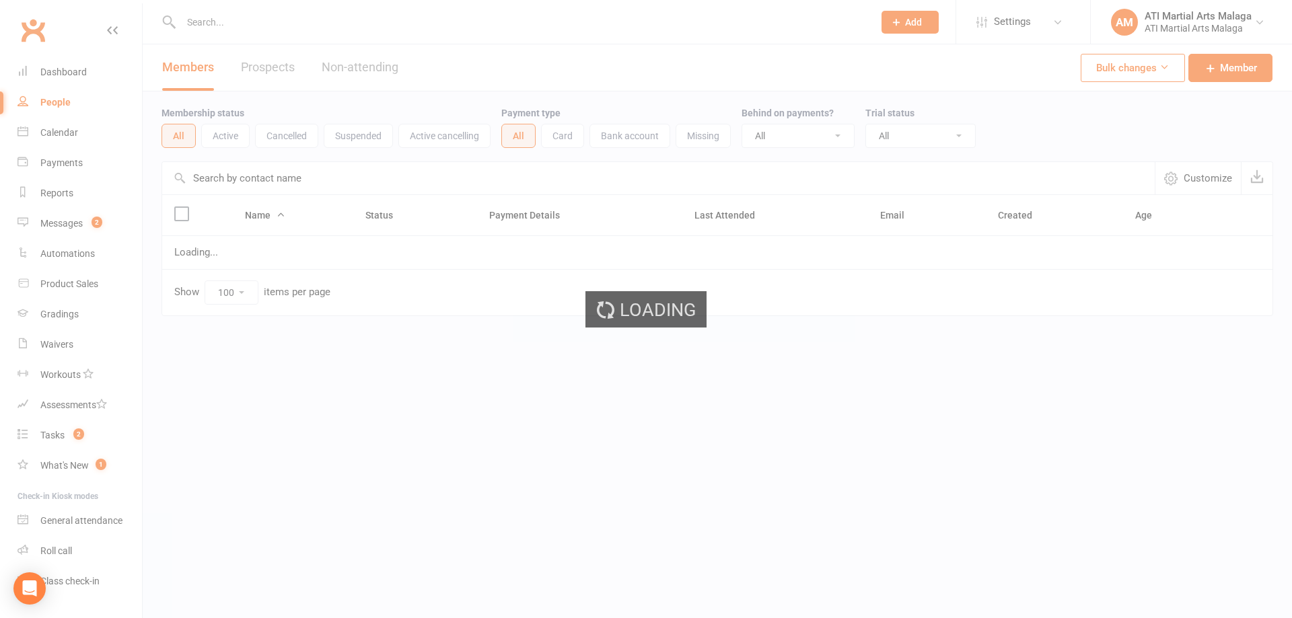
click at [71, 71] on div "Loading" at bounding box center [646, 309] width 1292 height 618
click at [26, 32] on link "Clubworx" at bounding box center [33, 30] width 34 height 34
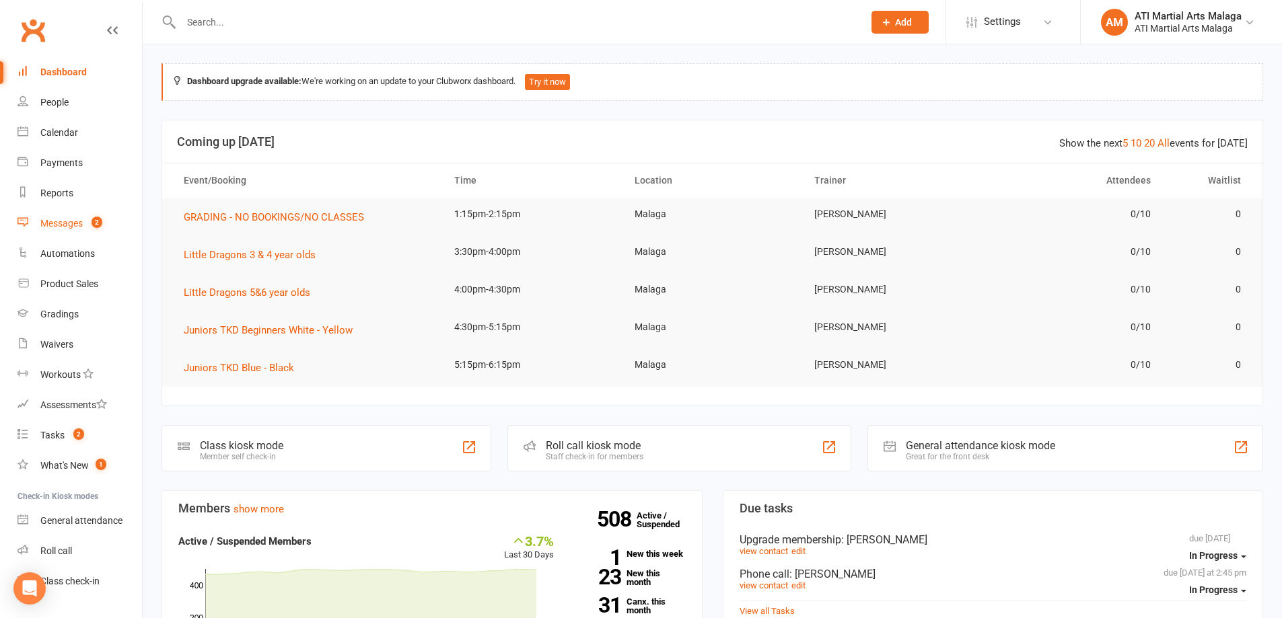
click at [94, 231] on link "Messages 2" at bounding box center [79, 224] width 124 height 30
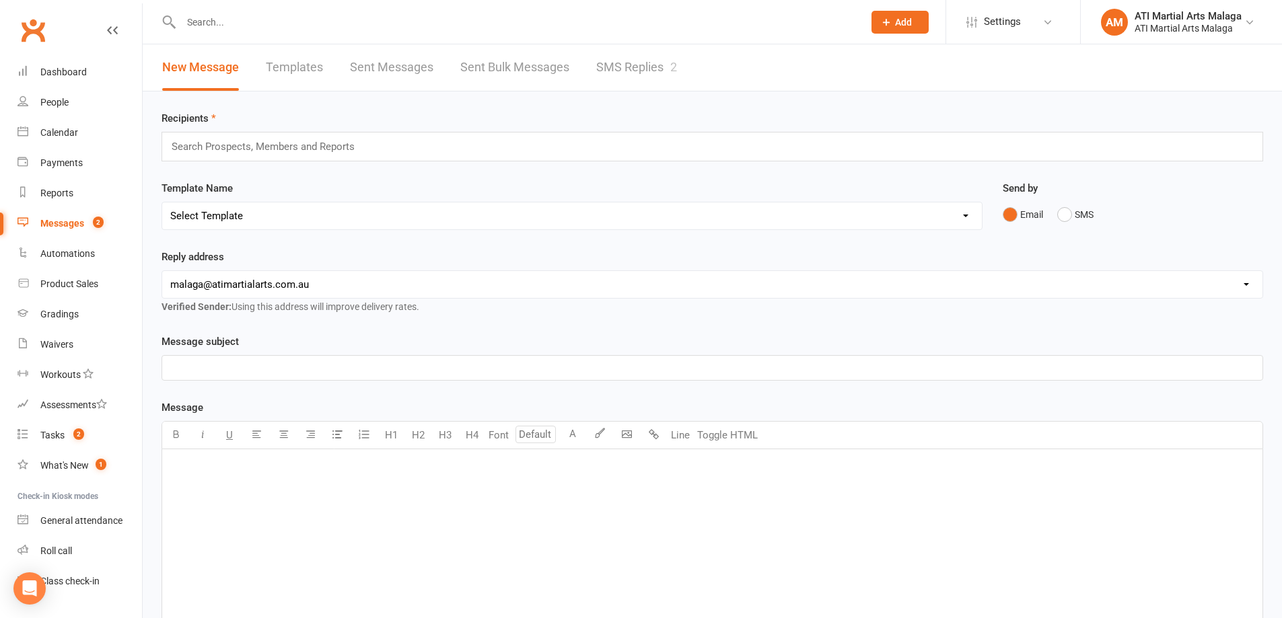
click at [659, 64] on link "SMS Replies 2" at bounding box center [636, 67] width 81 height 46
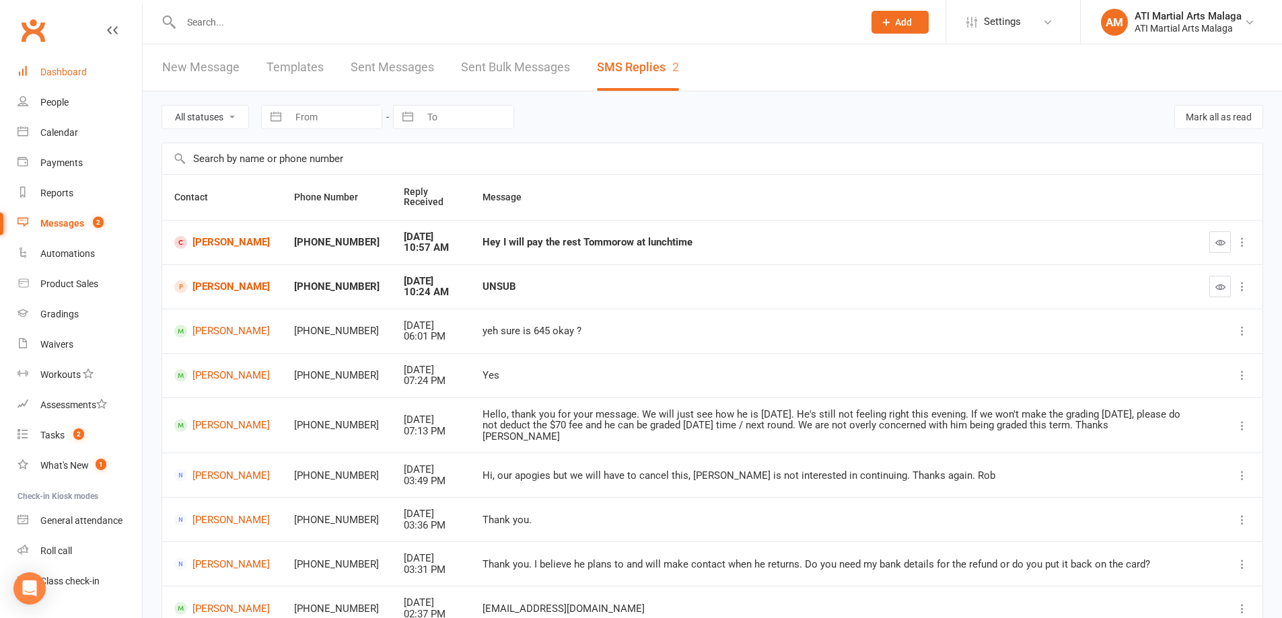
click at [102, 76] on link "Dashboard" at bounding box center [79, 72] width 124 height 30
